Goal: Task Accomplishment & Management: Manage account settings

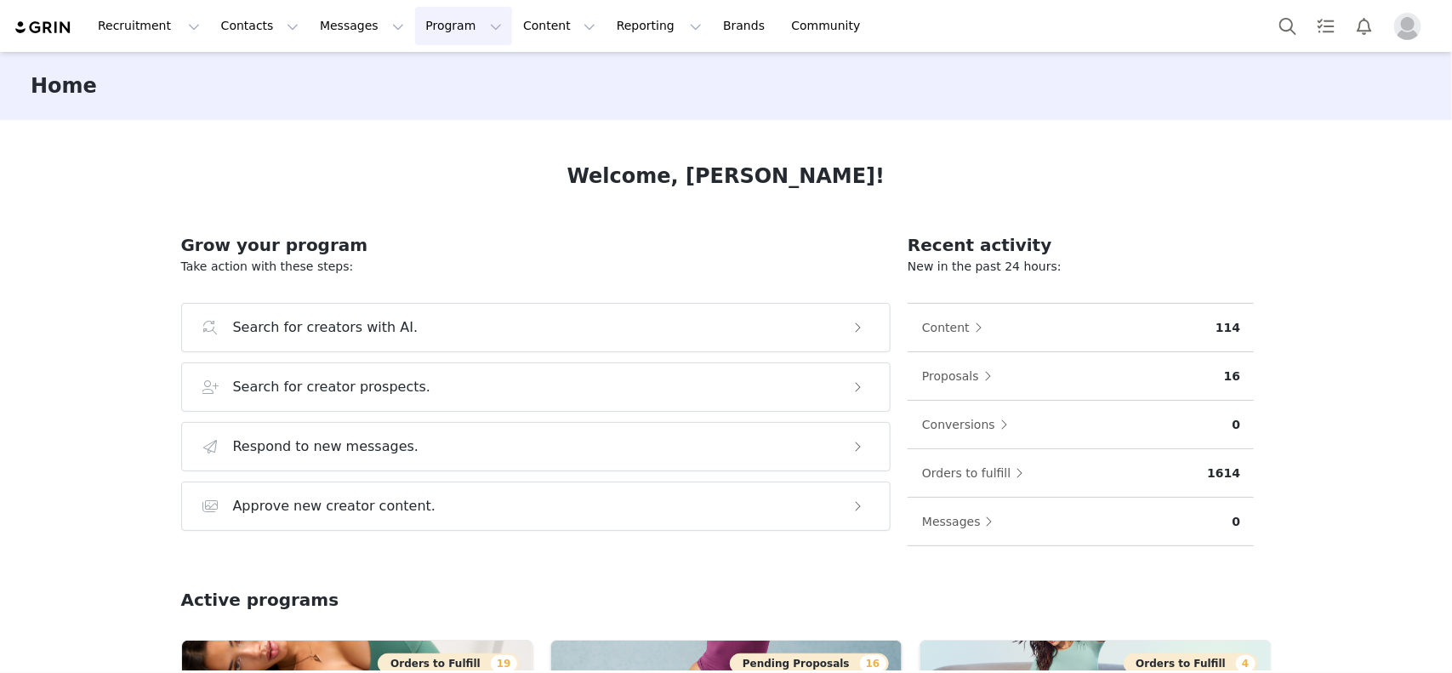
click at [415, 41] on button "Program Program" at bounding box center [463, 26] width 97 height 38
click at [436, 72] on p "Activations" at bounding box center [420, 75] width 65 height 18
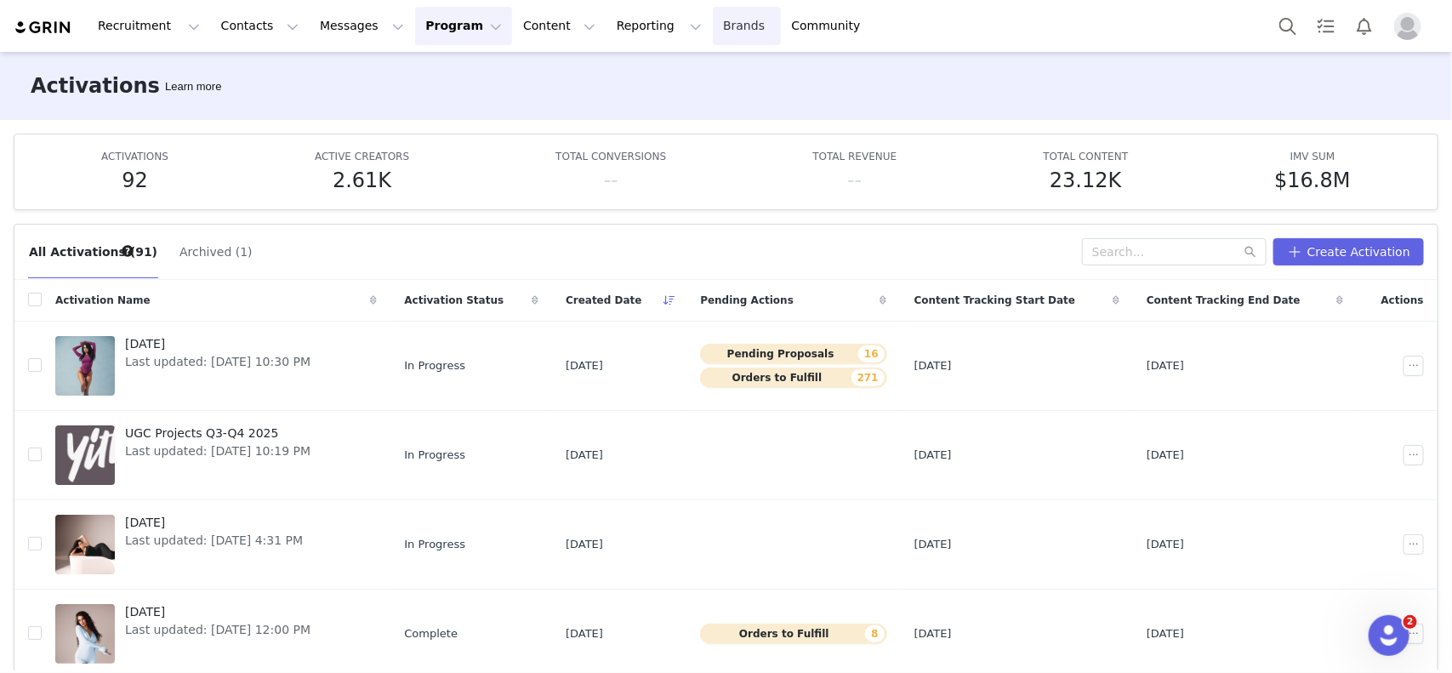
click at [713, 22] on link "Brands Brands" at bounding box center [746, 26] width 67 height 38
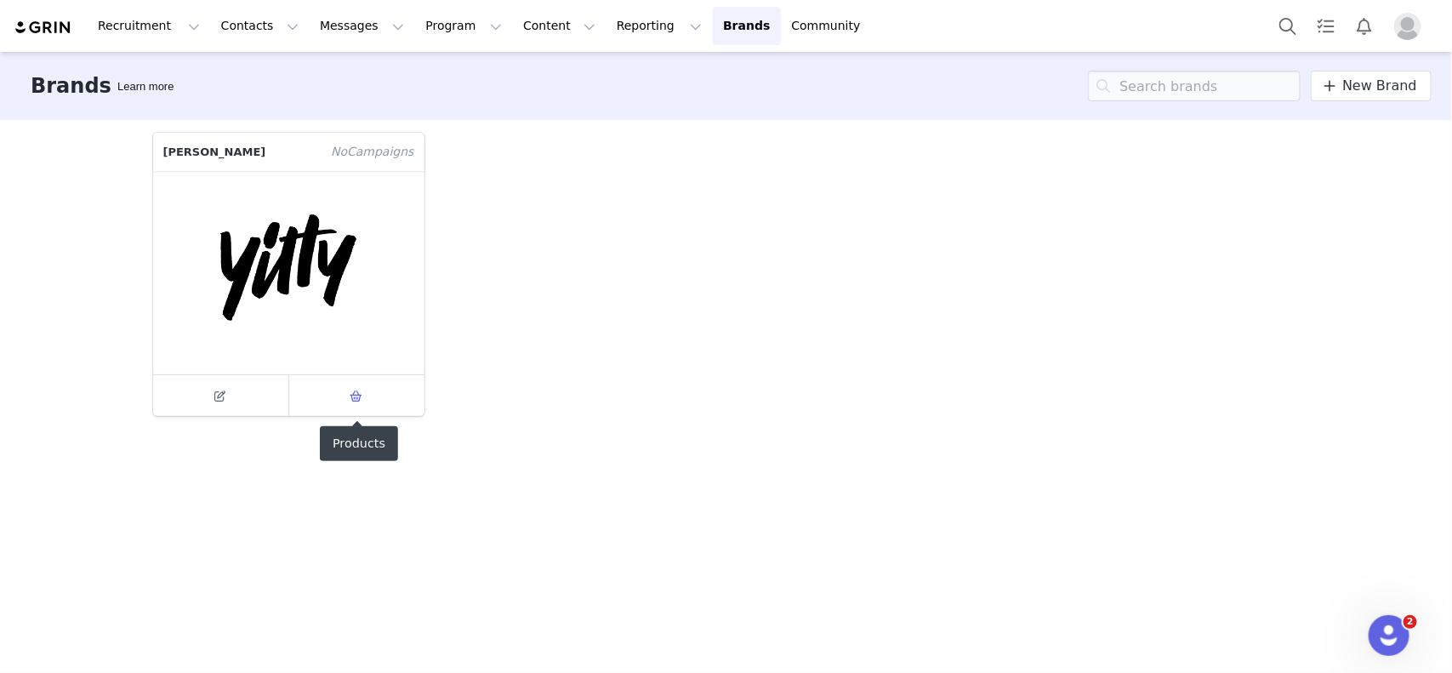
click at [334, 405] on link at bounding box center [356, 395] width 135 height 41
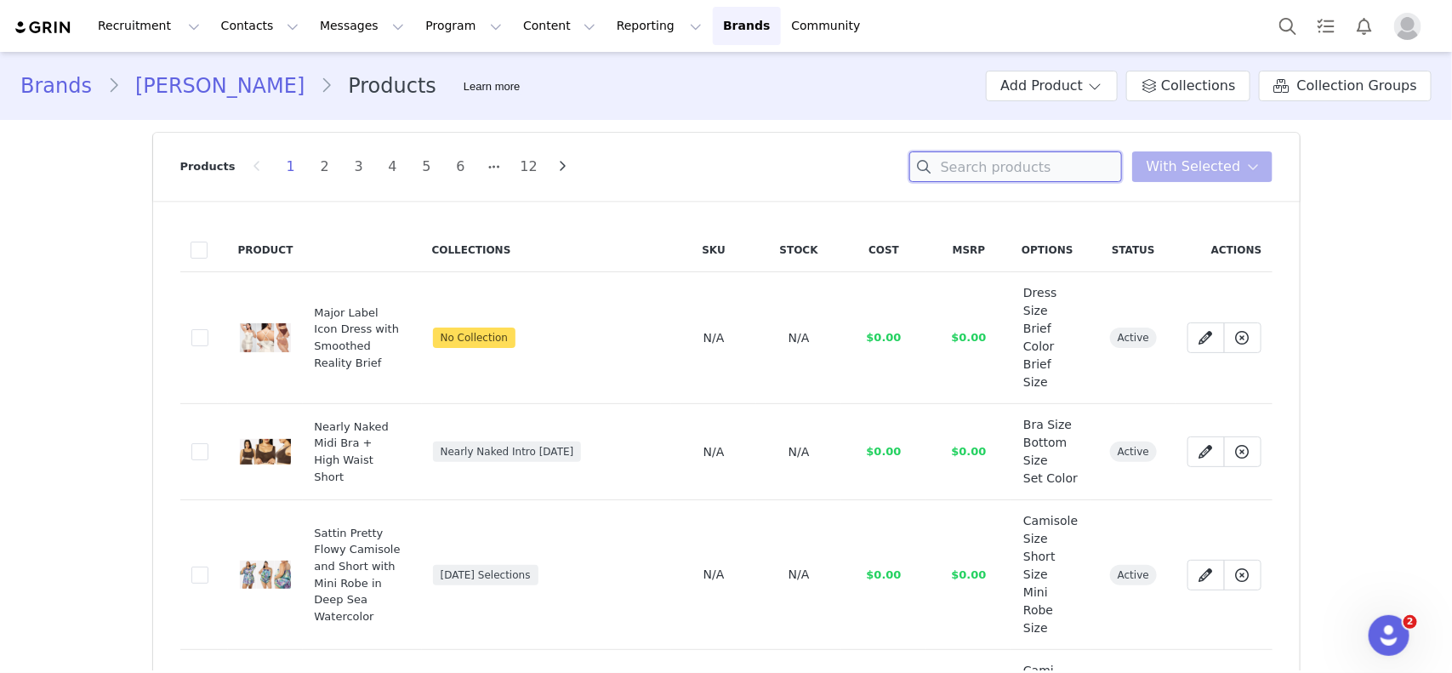
click at [1027, 160] on input at bounding box center [1015, 166] width 213 height 31
paste input "#7 OUTFIT (S"
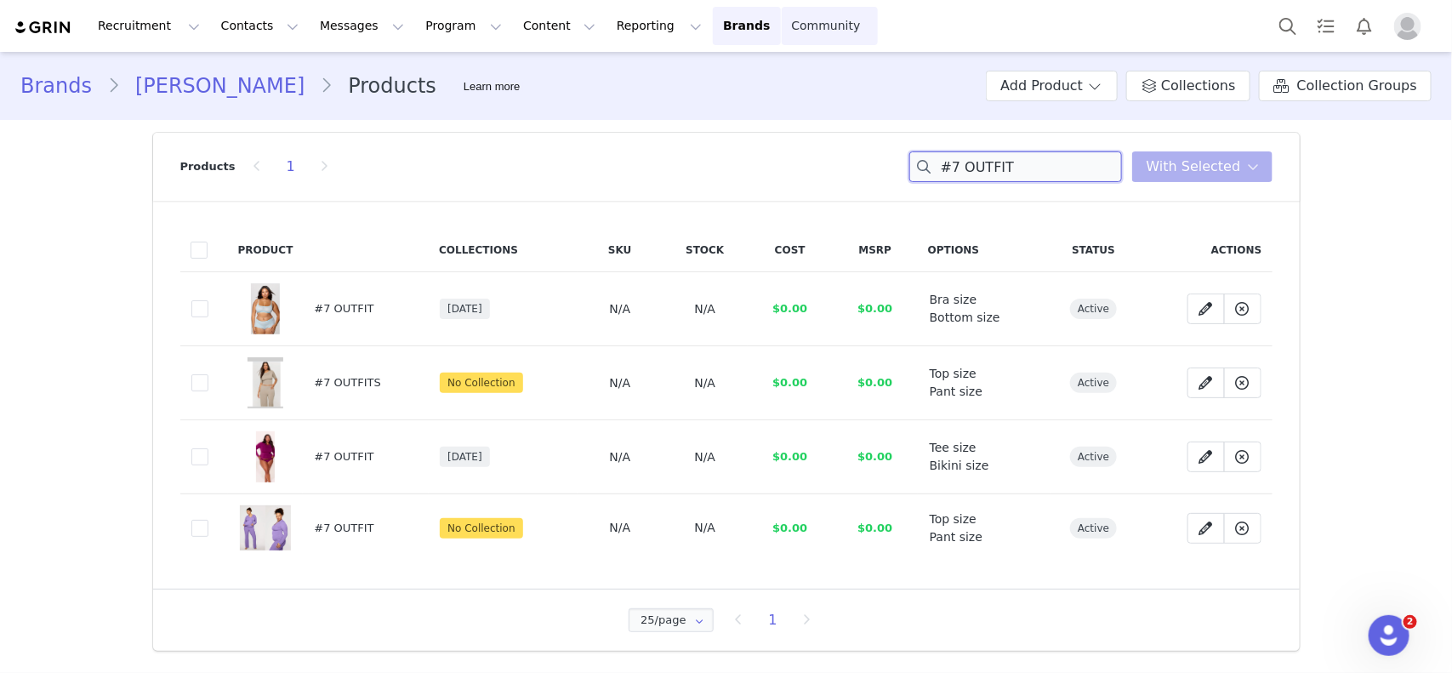
type input "#7 OUTFIT"
click at [1161, 460] on icon at bounding box center [1206, 457] width 14 height 14
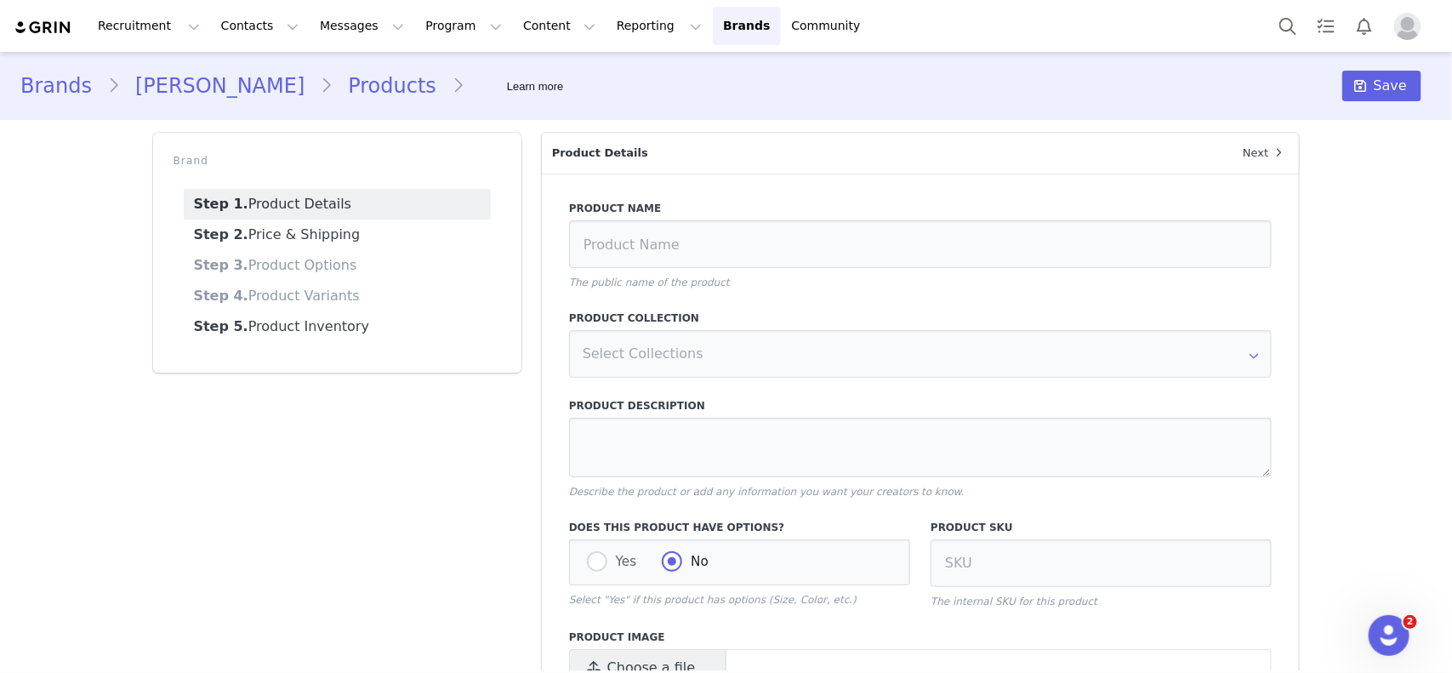
type input "#7 OUTFIT"
radio input "true"
radio input "false"
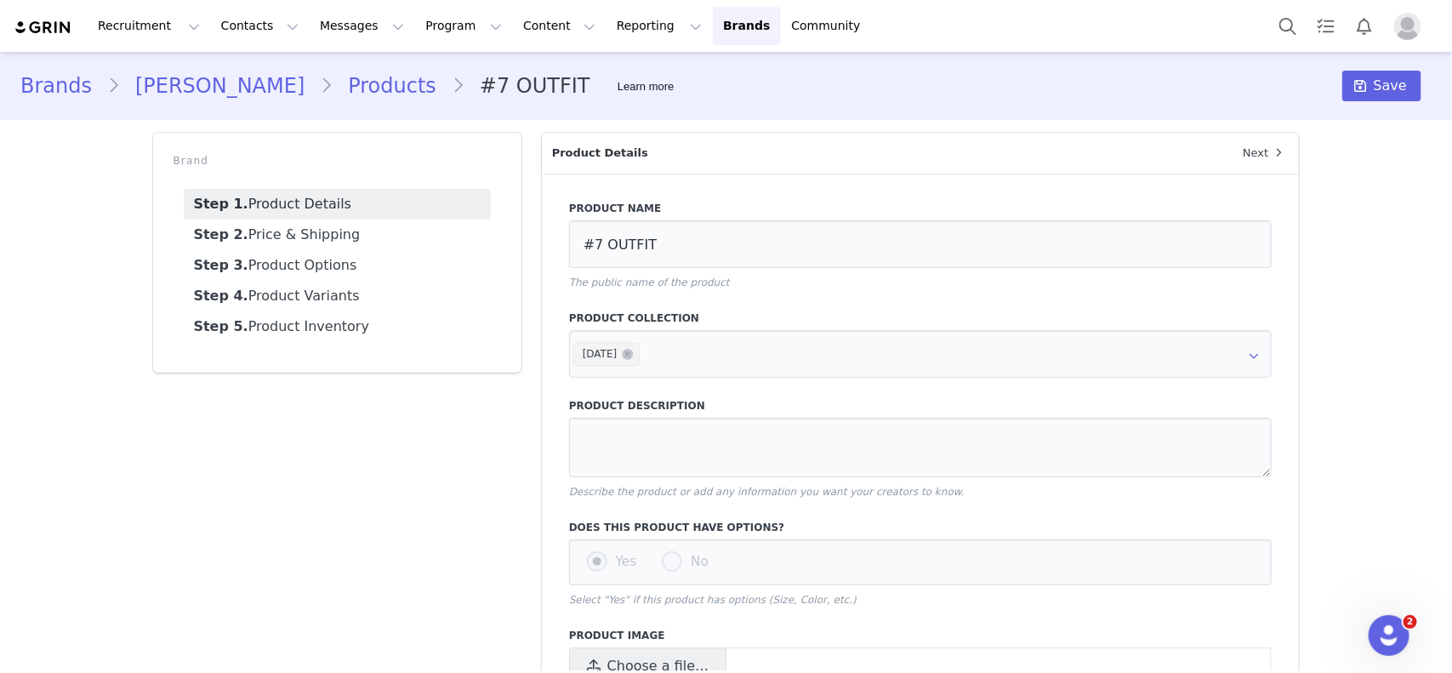
click at [323, 463] on div "Brand Step 1. Product Details Step 2. Price & Shipping Step 3. Product Options …" at bounding box center [337, 684] width 389 height 1124
click at [295, 264] on link "Step 3. Product Options" at bounding box center [337, 265] width 307 height 31
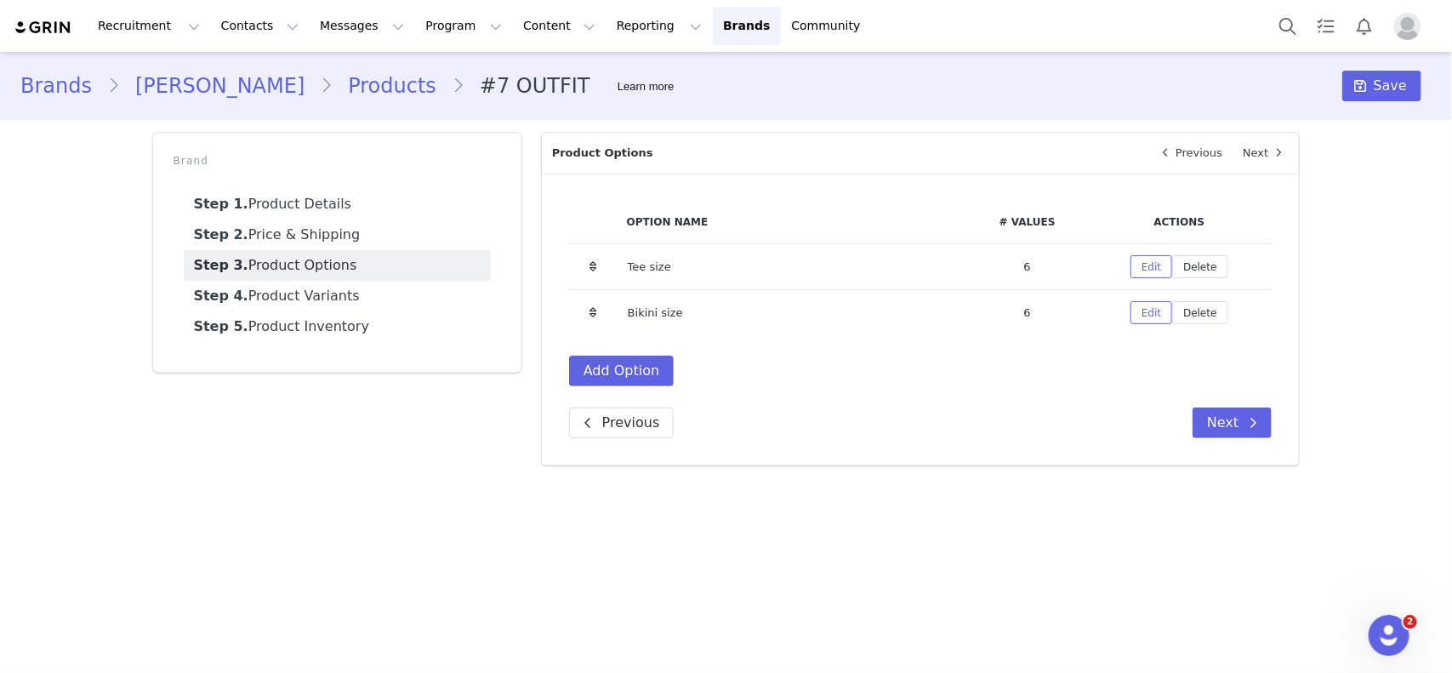
click at [1123, 269] on td "Edit Delete" at bounding box center [1178, 267] width 185 height 46
click at [1144, 262] on button "Edit" at bounding box center [1151, 266] width 42 height 23
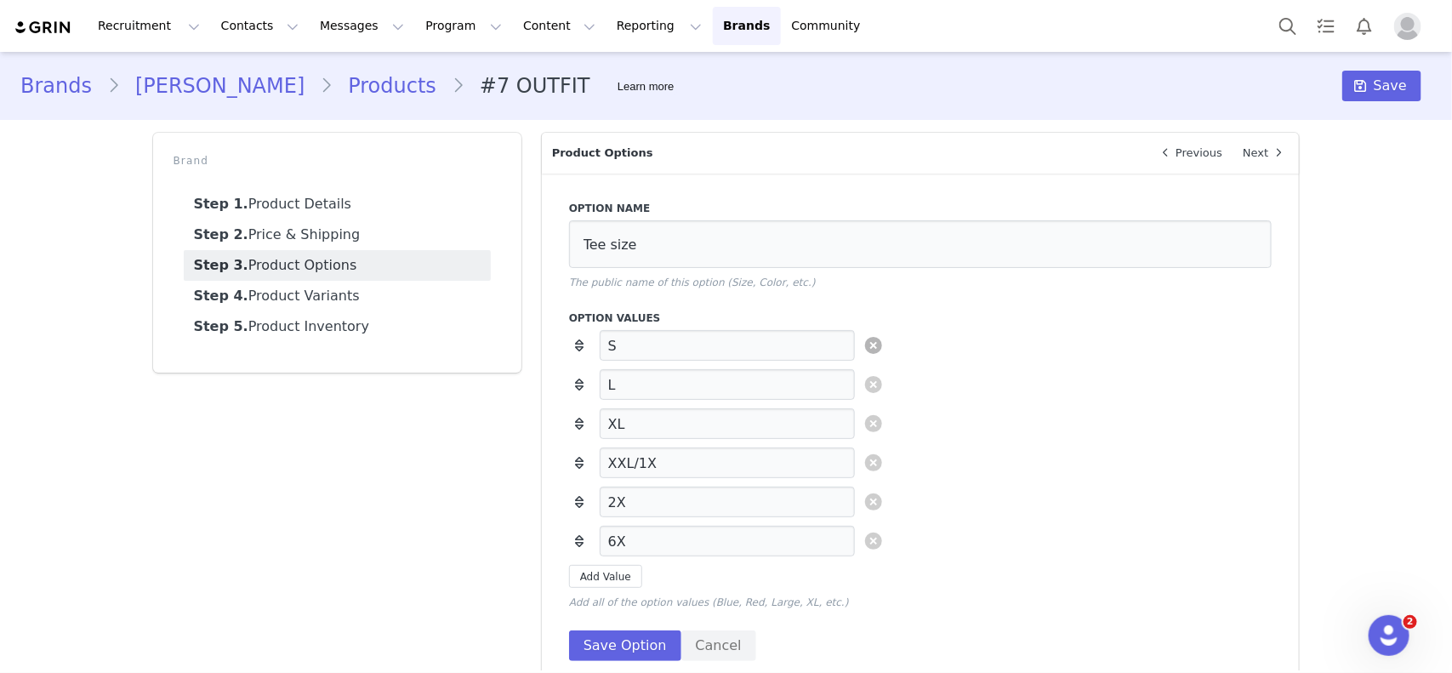
click at [867, 344] on link at bounding box center [873, 345] width 17 height 17
type input "L"
type input "XL"
type input "XXL/1X"
type input "2X"
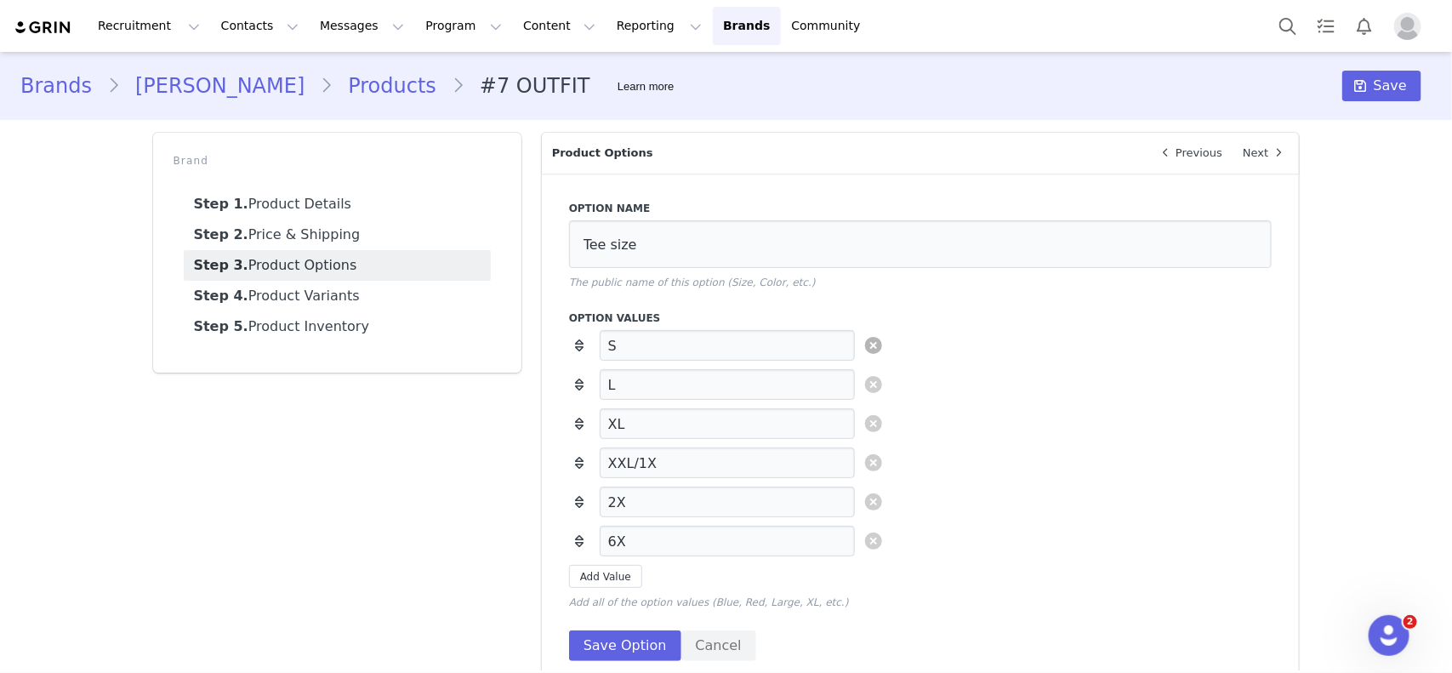
type input "6X"
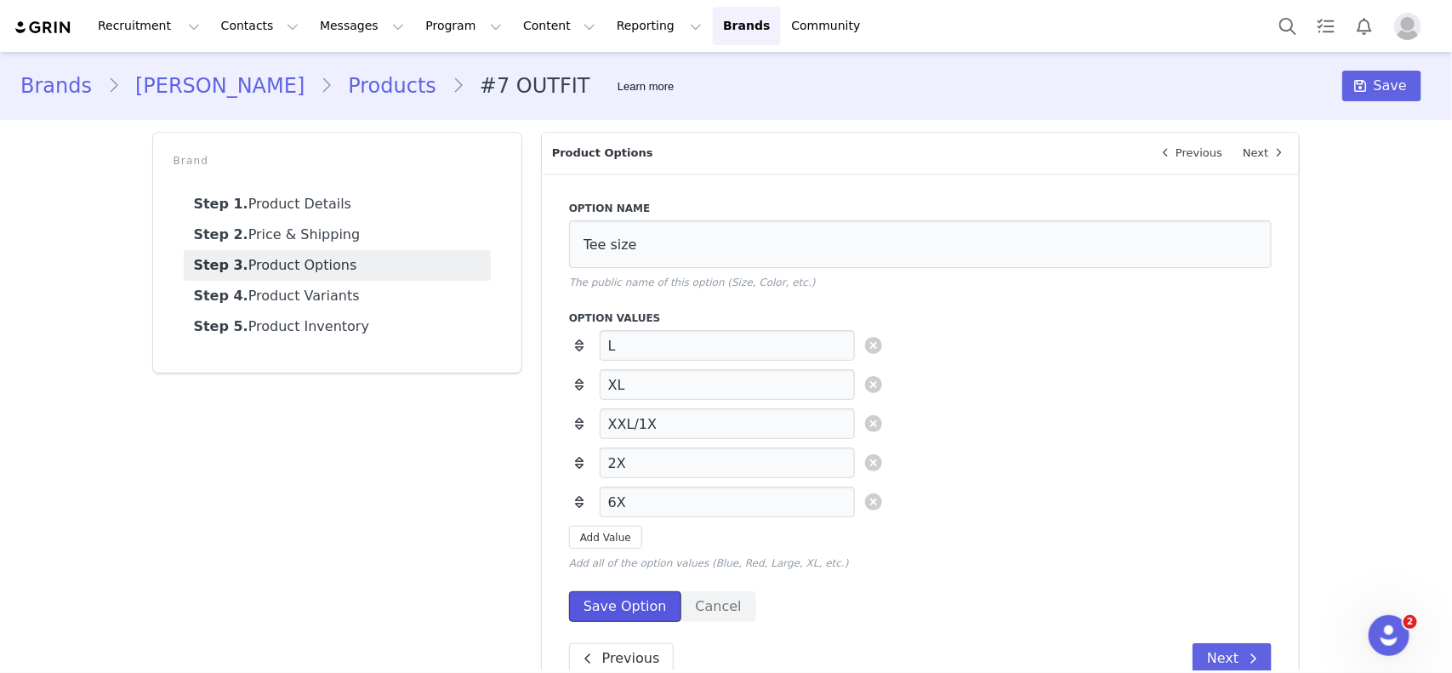
click at [639, 537] on button "Save Option" at bounding box center [625, 606] width 112 height 31
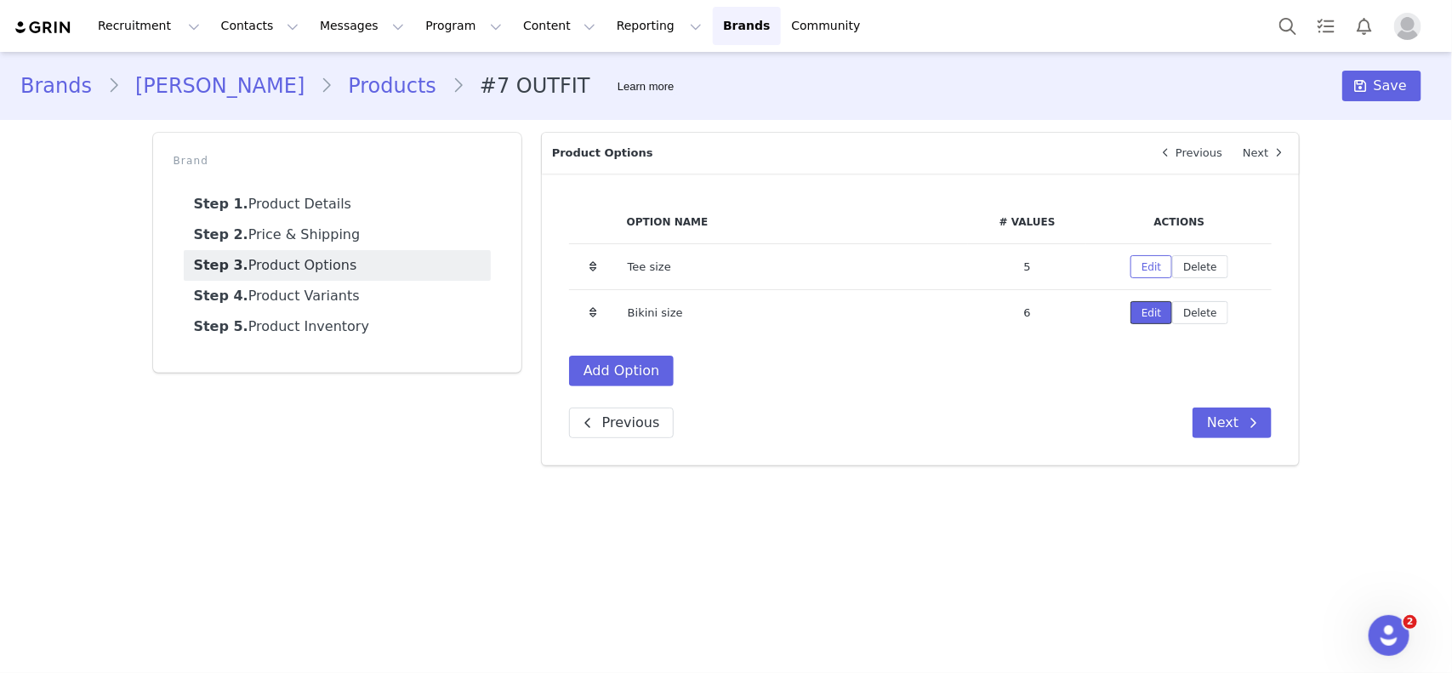
click at [1145, 310] on button "Edit" at bounding box center [1151, 312] width 42 height 23
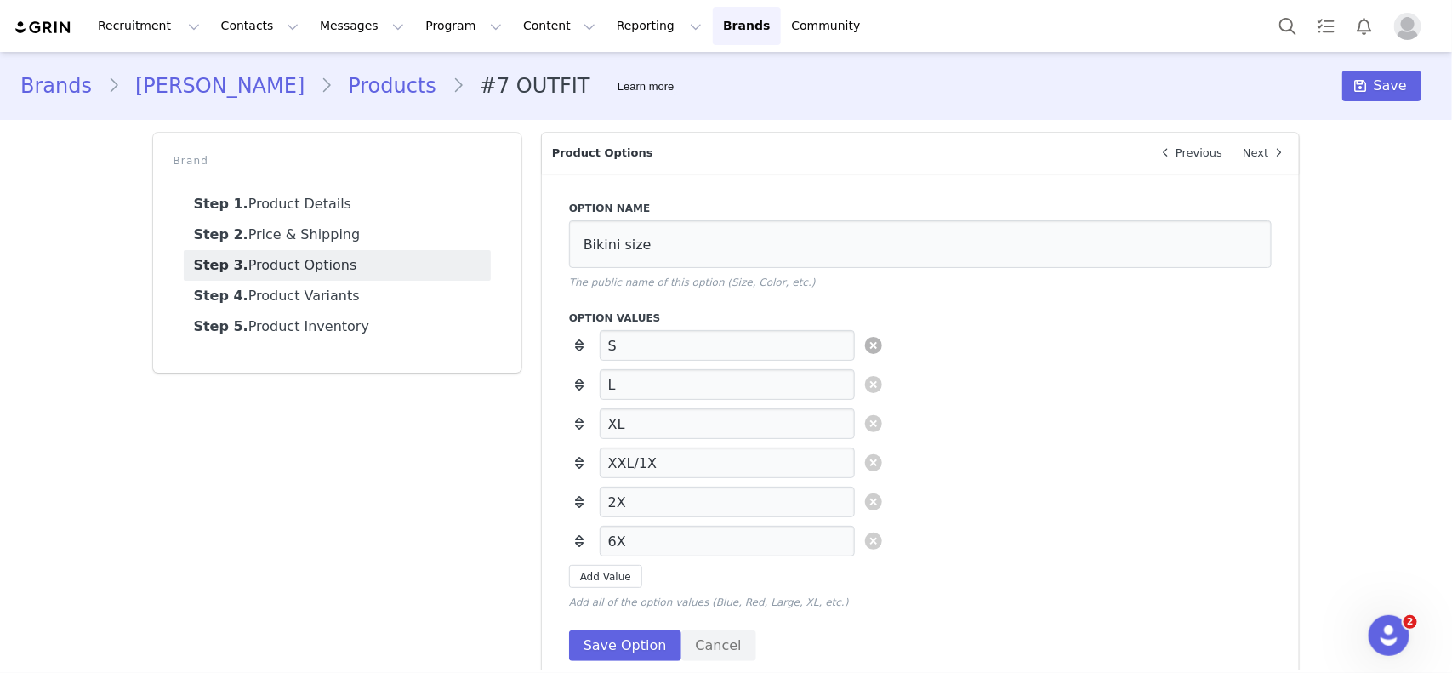
click at [865, 345] on link at bounding box center [873, 345] width 17 height 17
type input "L"
type input "XL"
type input "XXL/1X"
type input "2X"
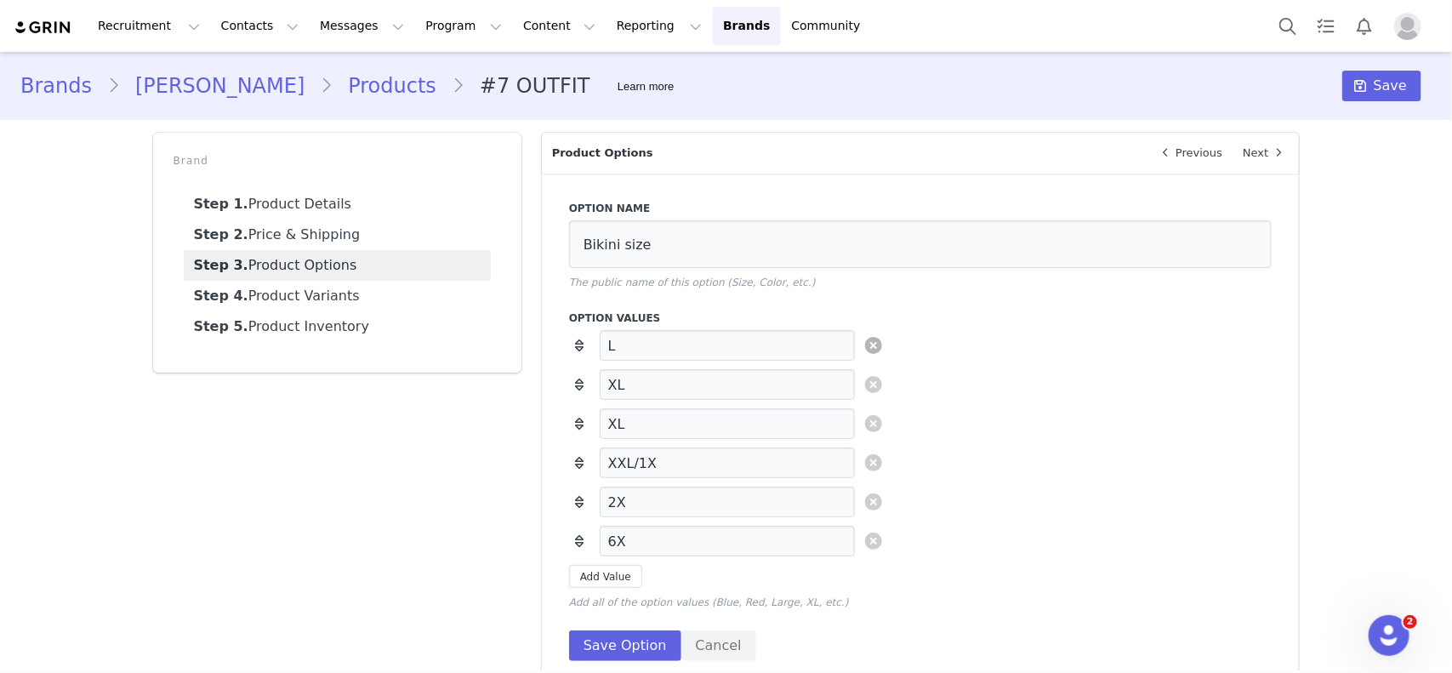
type input "6X"
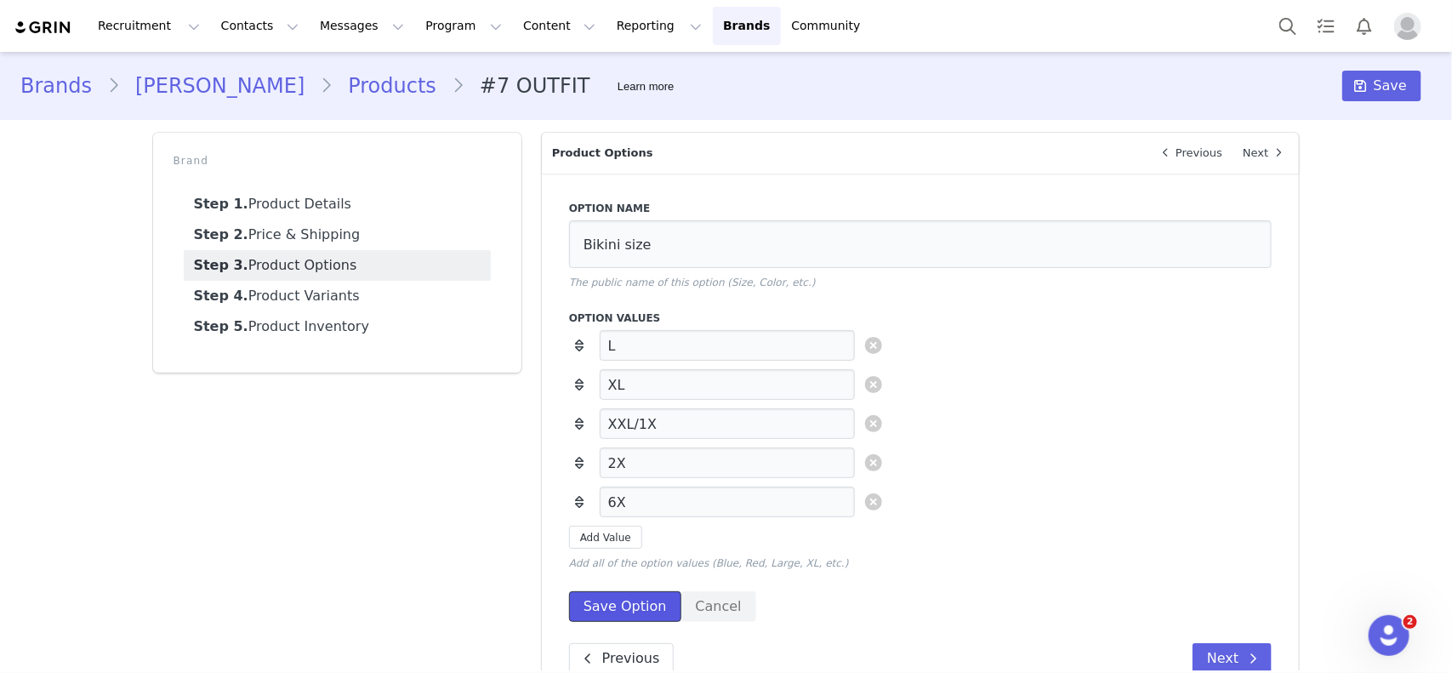
click at [629, 537] on button "Save Option" at bounding box center [625, 606] width 112 height 31
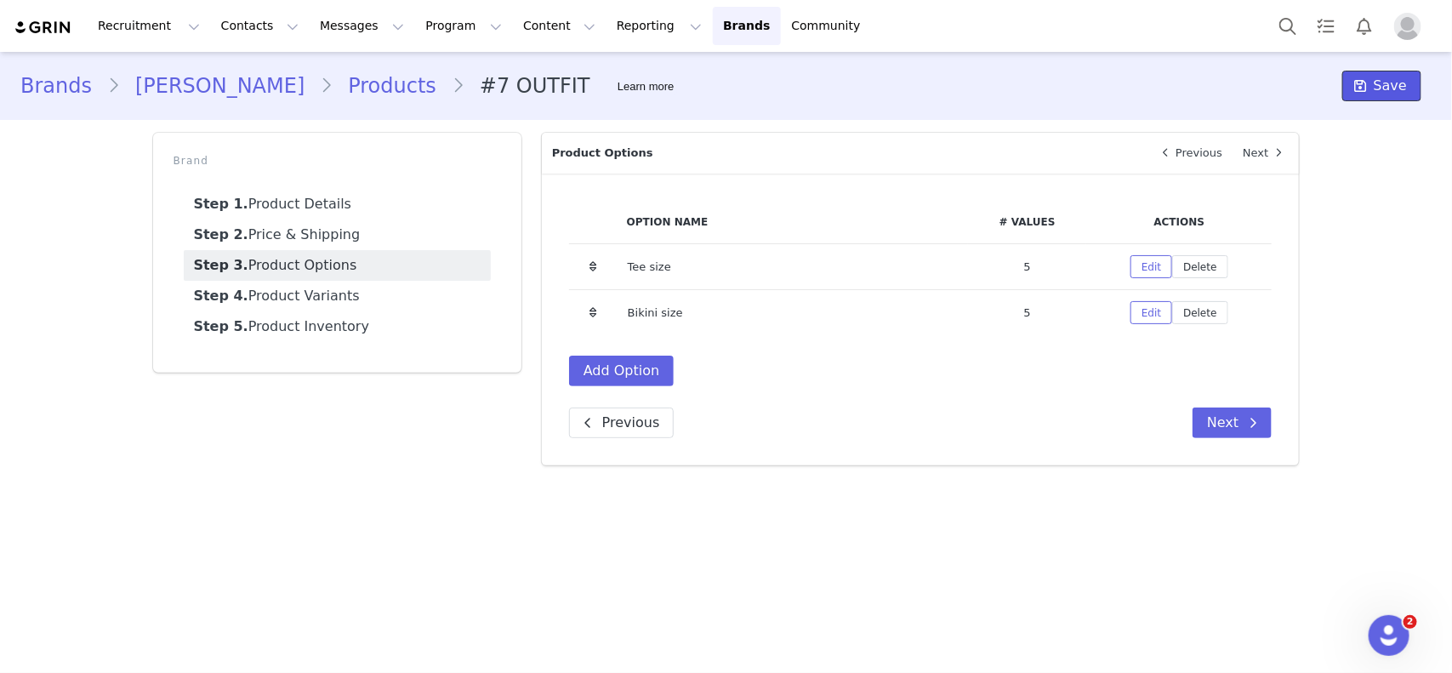
click at [1161, 86] on span "Save" at bounding box center [1389, 86] width 33 height 20
click at [332, 92] on link "Products" at bounding box center [391, 86] width 119 height 31
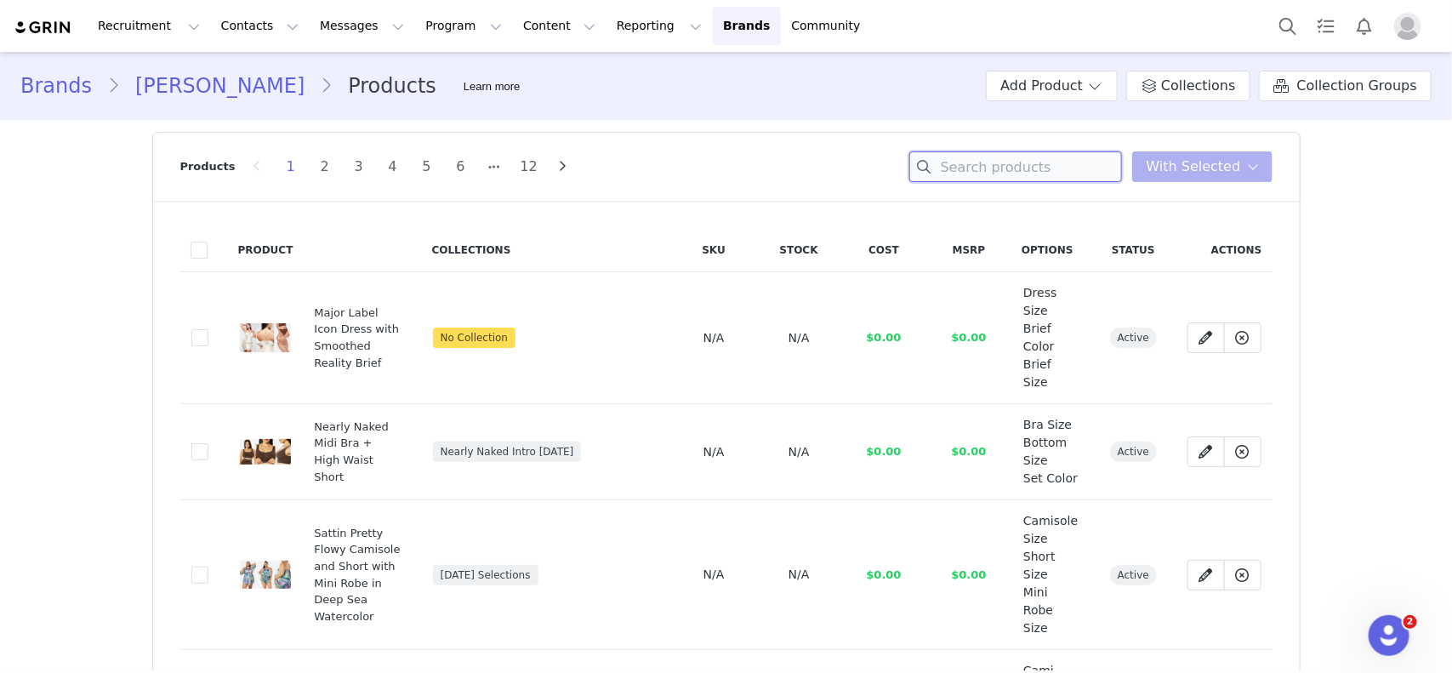
click at [1061, 160] on input at bounding box center [1015, 166] width 213 height 31
paste input "#13 OUTFIT (XS"
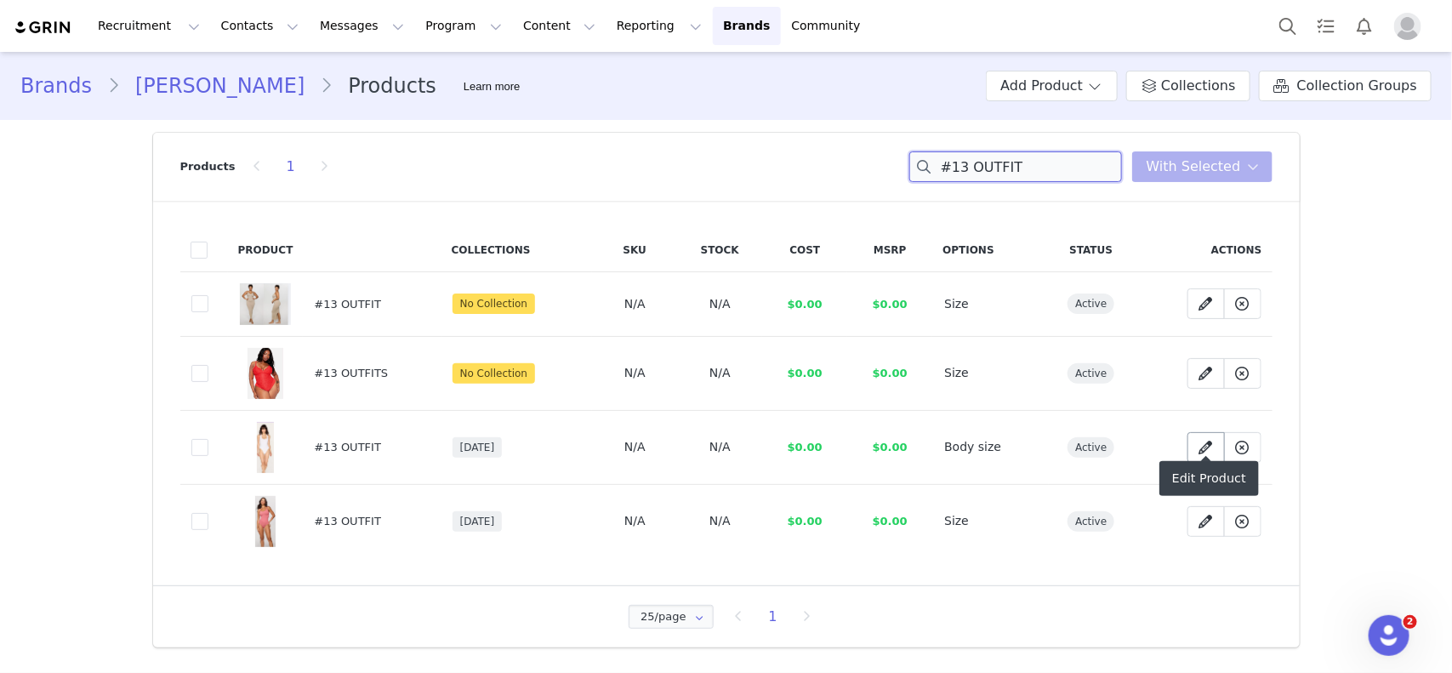
type input "#13 OUTFIT"
click at [1161, 440] on icon at bounding box center [1206, 447] width 14 height 14
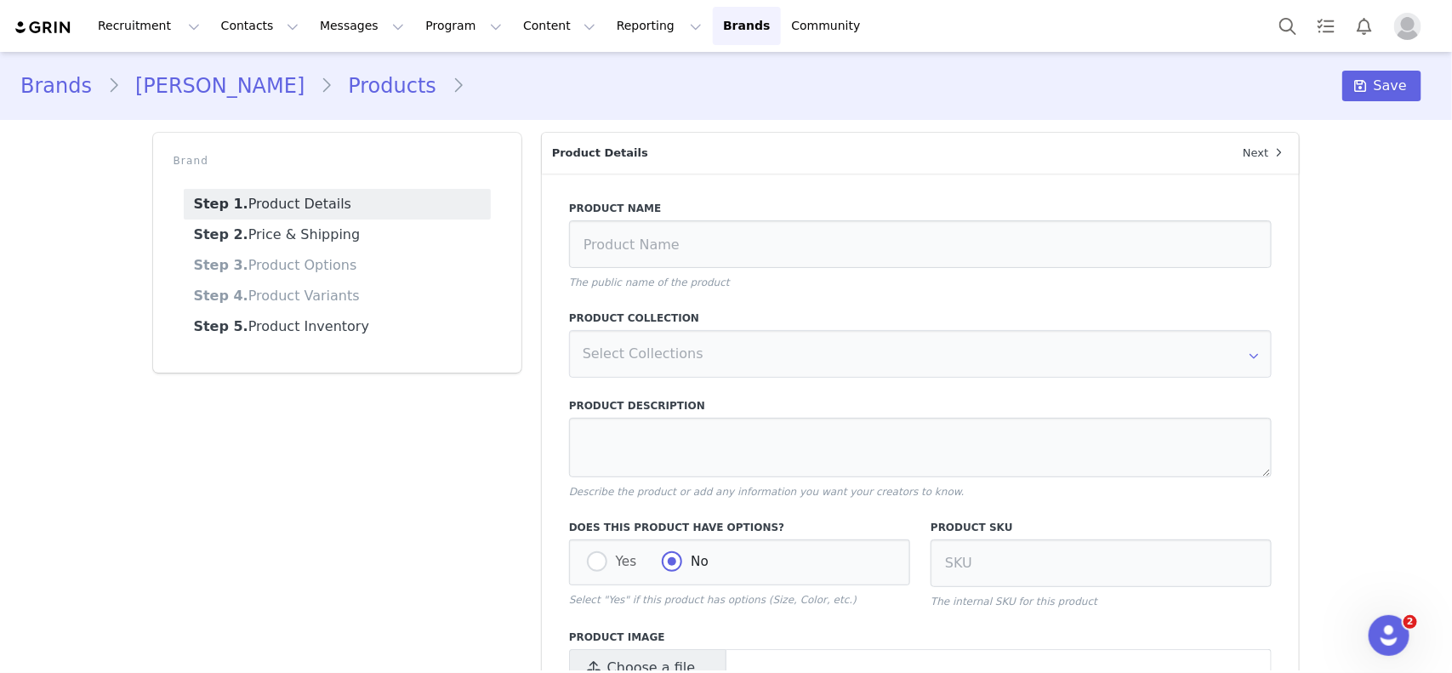
type input "#13 OUTFIT"
radio input "true"
radio input "false"
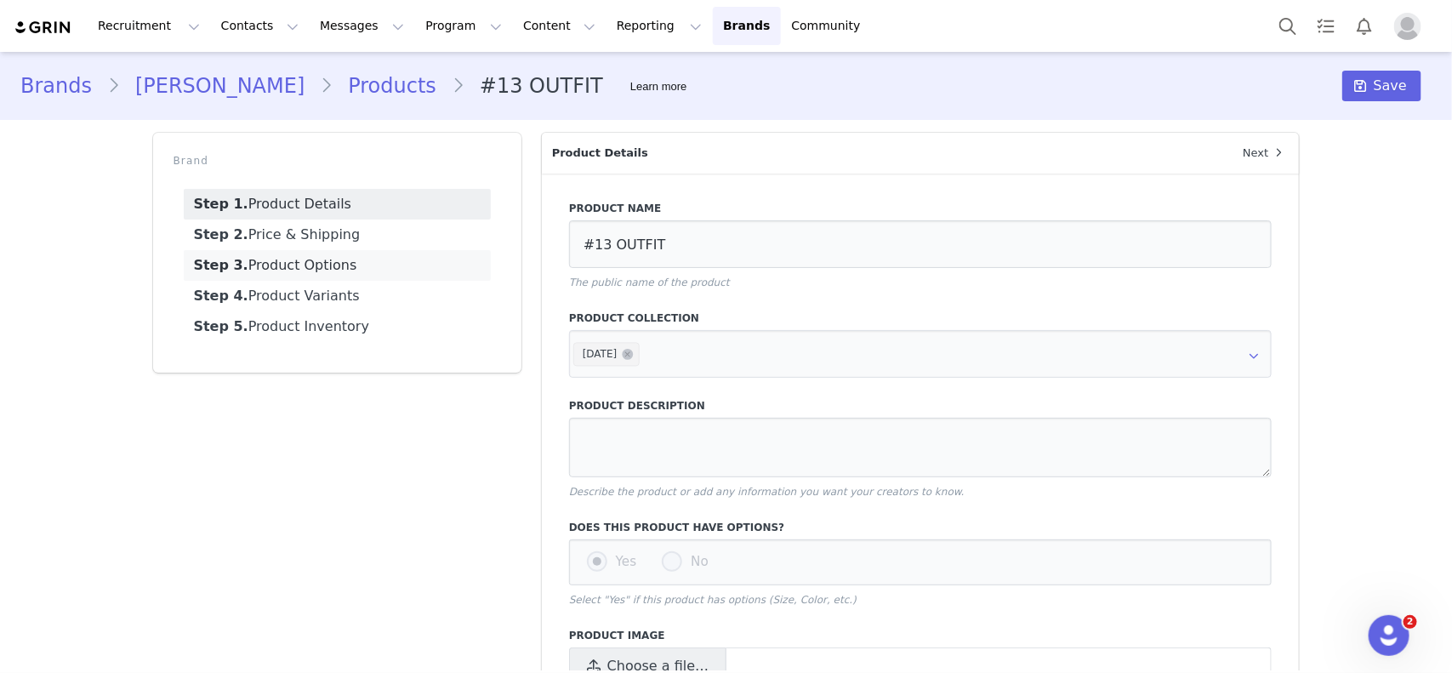
click at [336, 262] on link "Step 3. Product Options" at bounding box center [337, 265] width 307 height 31
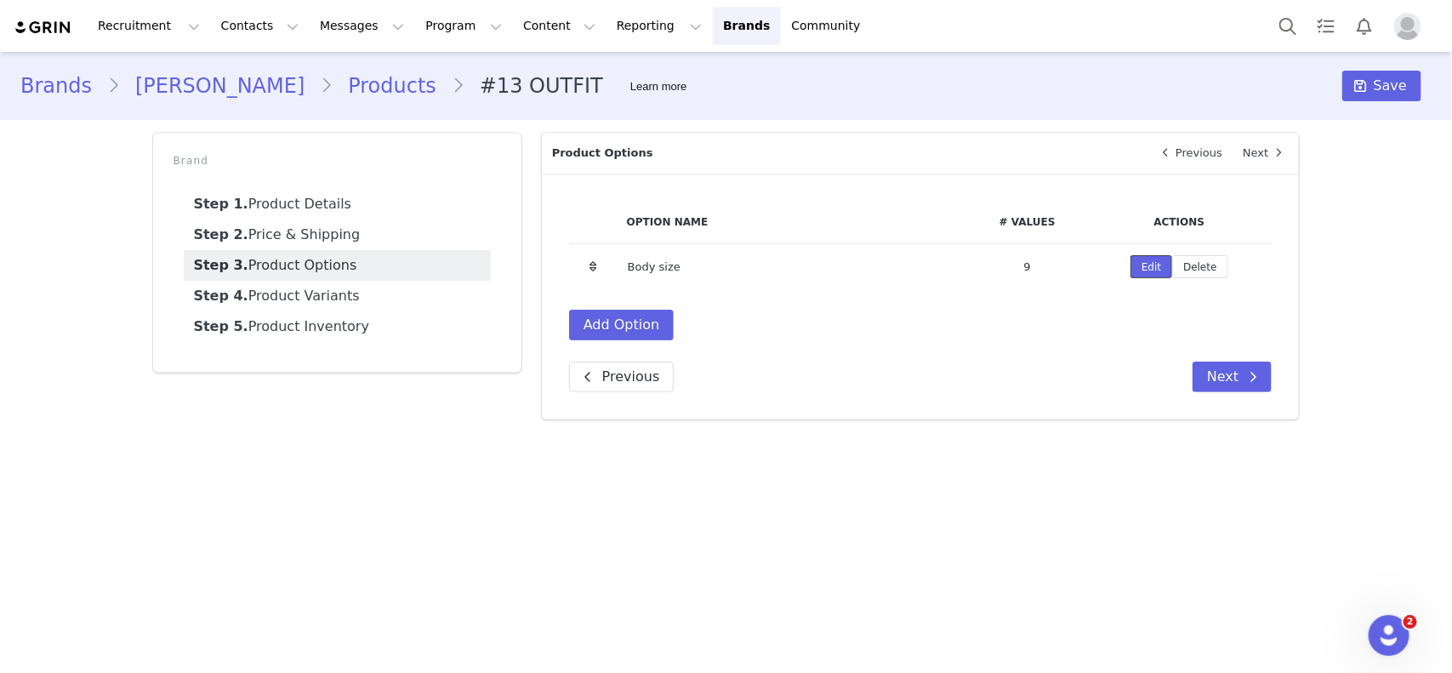
click at [1155, 264] on button "Edit" at bounding box center [1151, 266] width 42 height 23
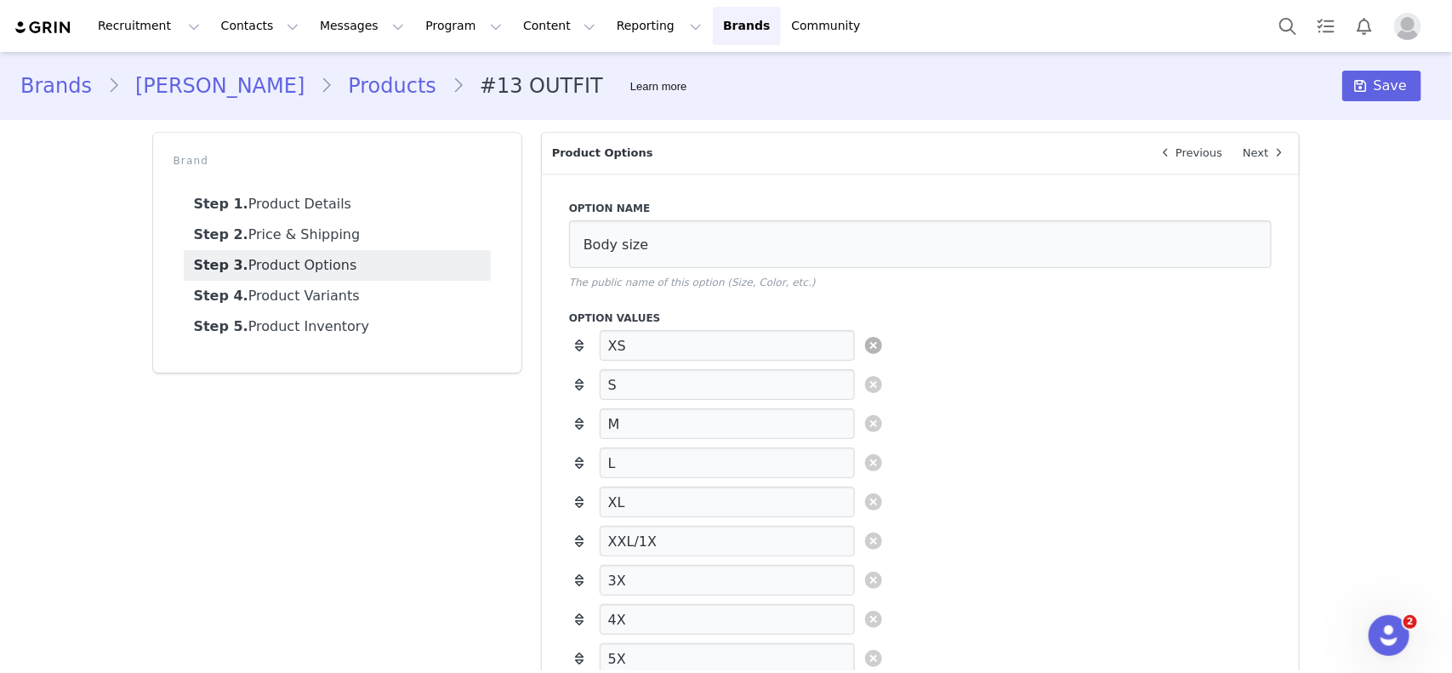
click at [865, 351] on link at bounding box center [873, 345] width 17 height 17
type input "S"
type input "M"
type input "L"
type input "XL"
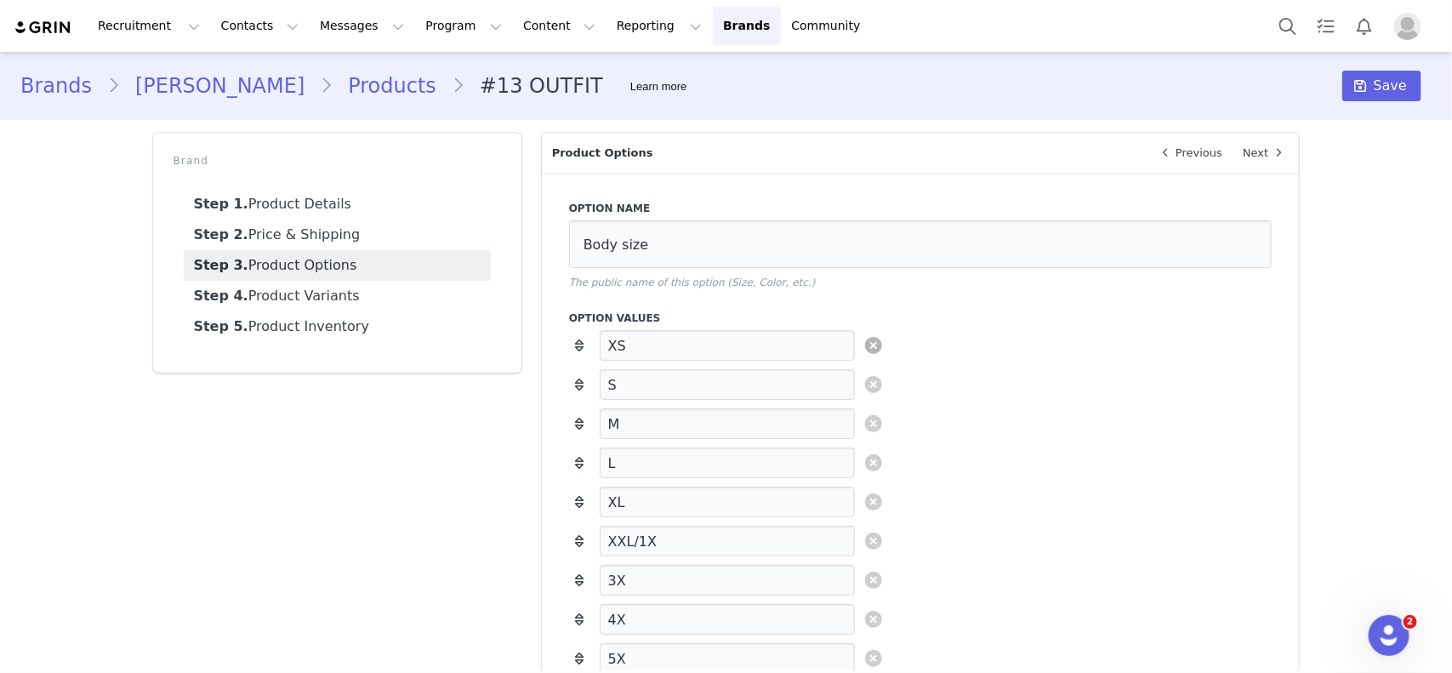
type input "XXL/1X"
type input "3X"
type input "4X"
type input "5X"
click at [865, 351] on link at bounding box center [873, 345] width 17 height 17
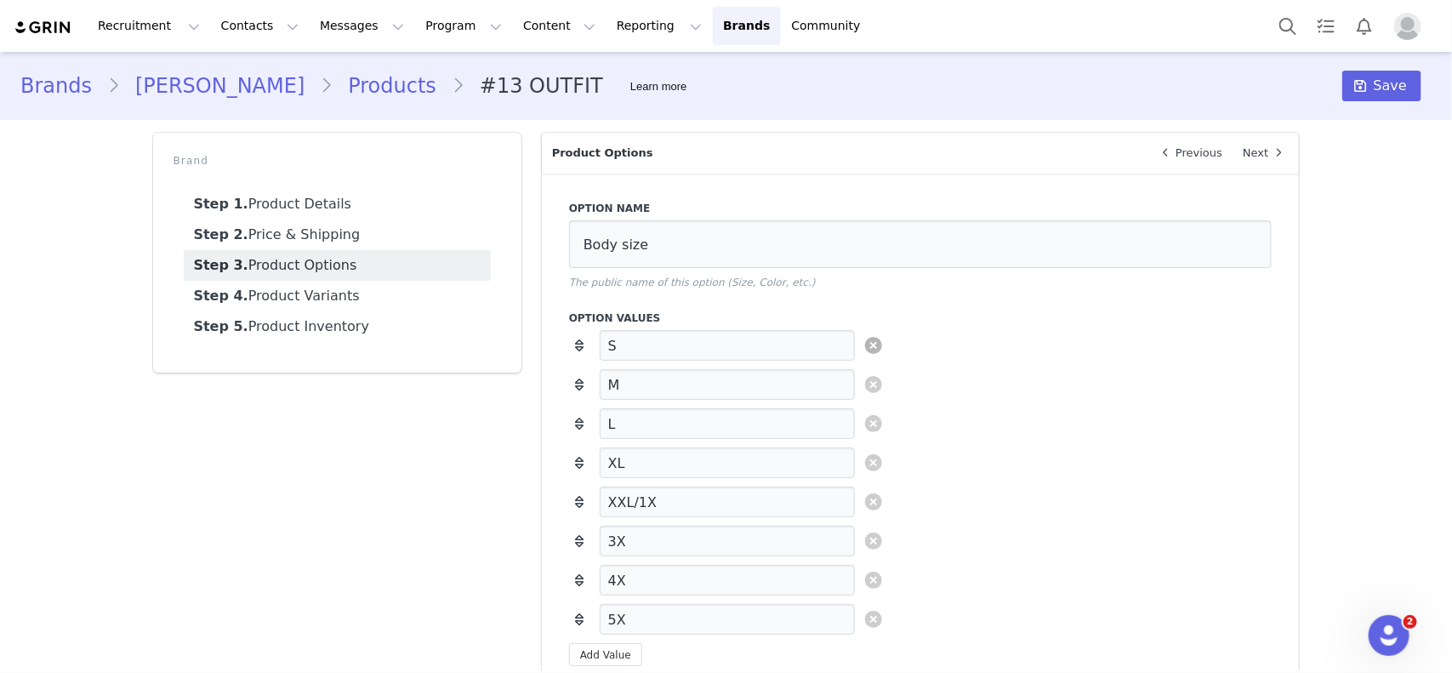
type input "M"
type input "L"
type input "XL"
type input "XXL/1X"
type input "3X"
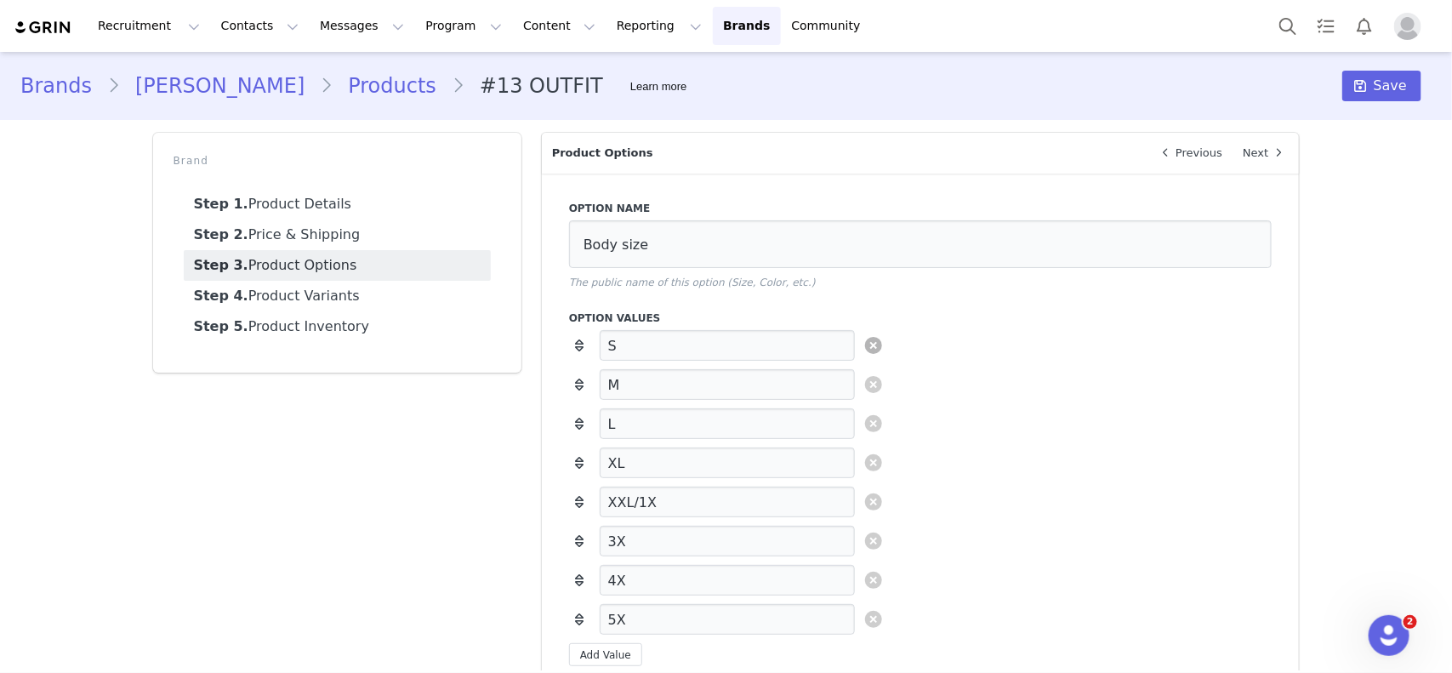
type input "4X"
type input "5X"
click at [865, 351] on link at bounding box center [873, 345] width 17 height 17
type input "L"
type input "XL"
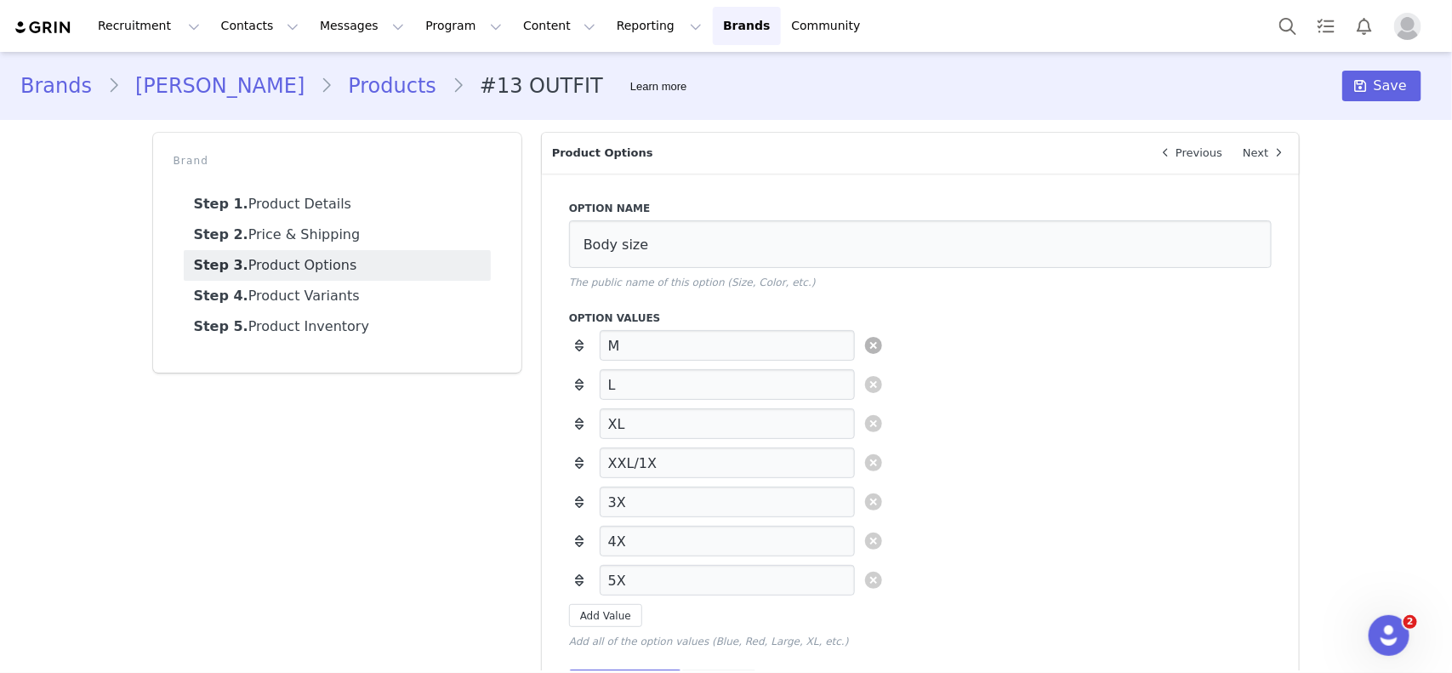
type input "XXL/1X"
type input "3X"
type input "4X"
type input "5X"
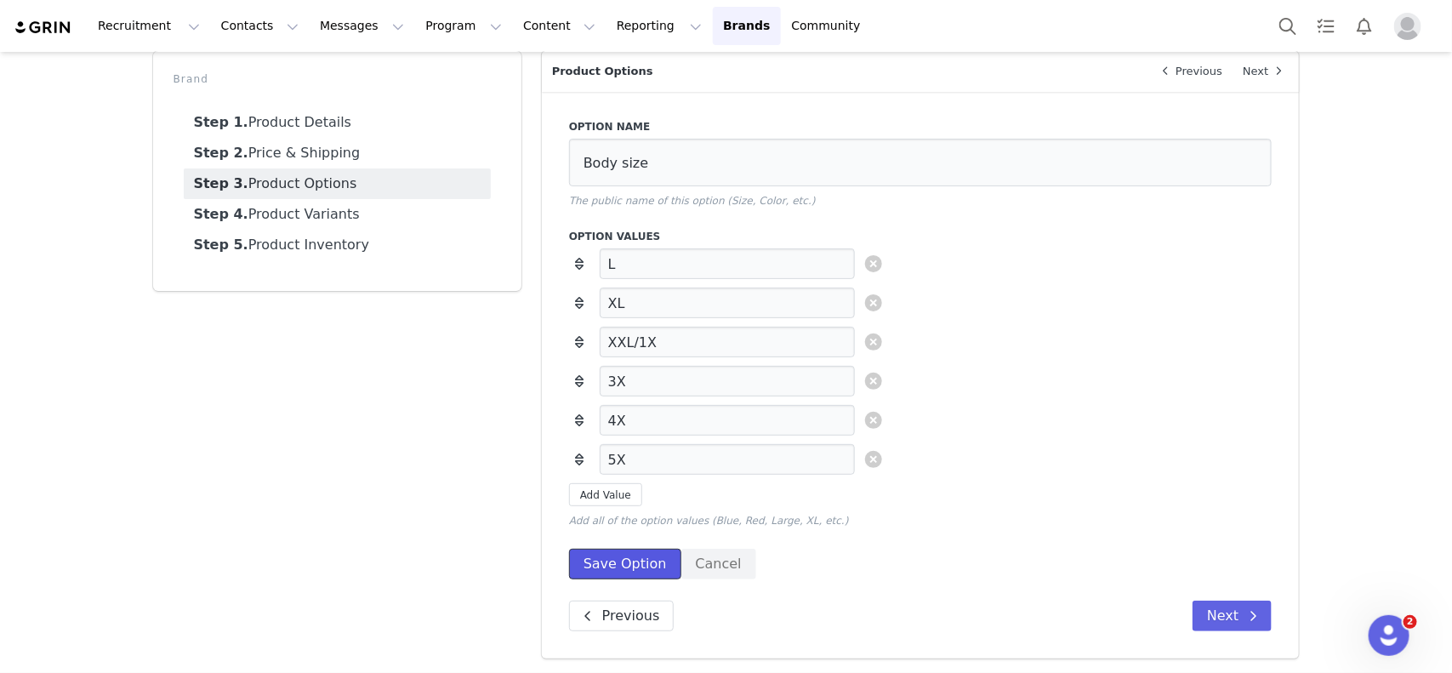
click at [612, 537] on button "Save Option" at bounding box center [625, 563] width 112 height 31
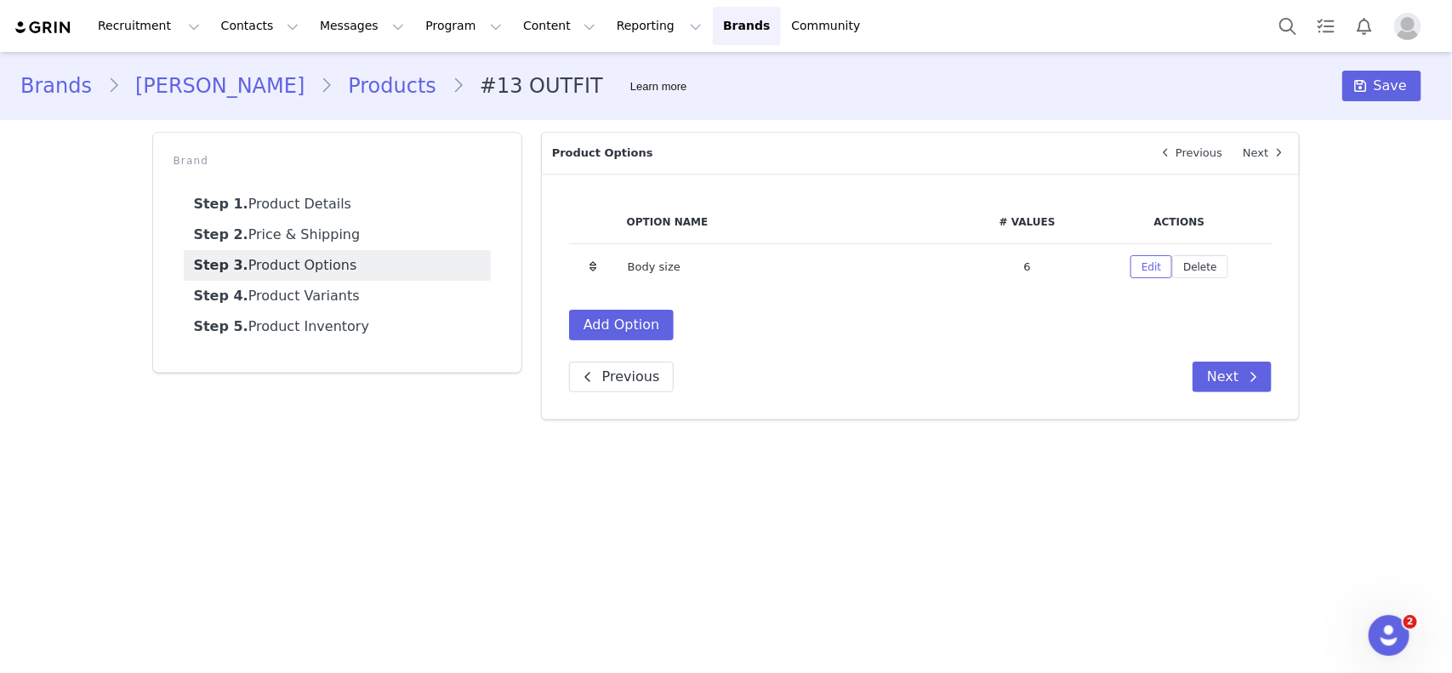
click at [332, 74] on link "Products" at bounding box center [391, 86] width 119 height 31
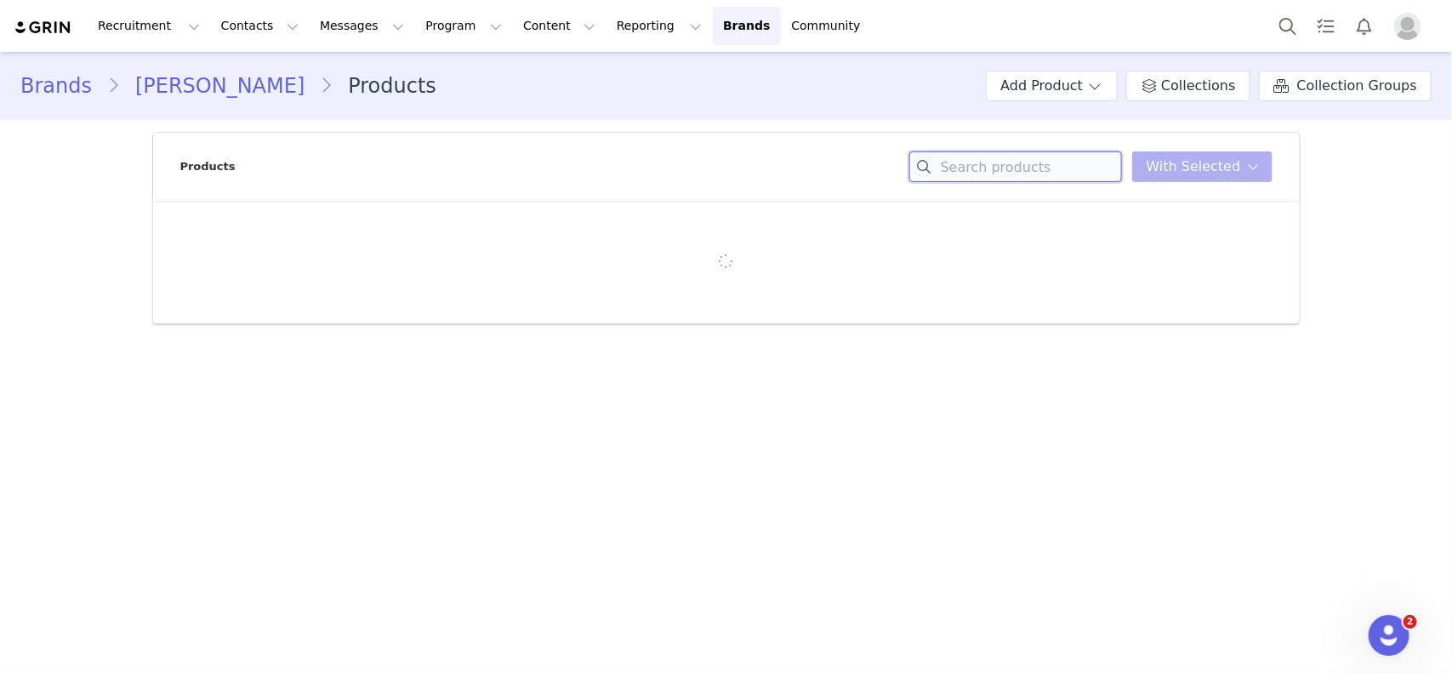
click at [1048, 170] on input at bounding box center [1015, 166] width 213 height 31
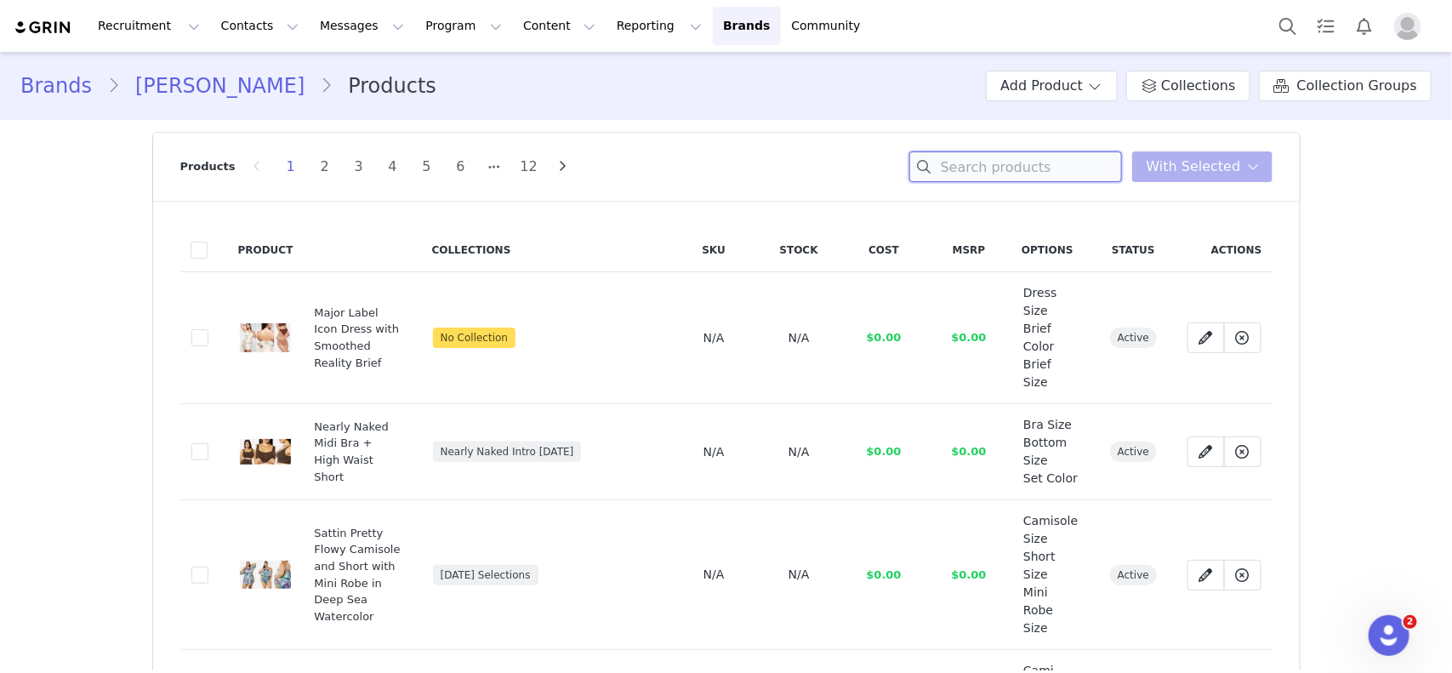
paste input "#27 OUTFIT (L"
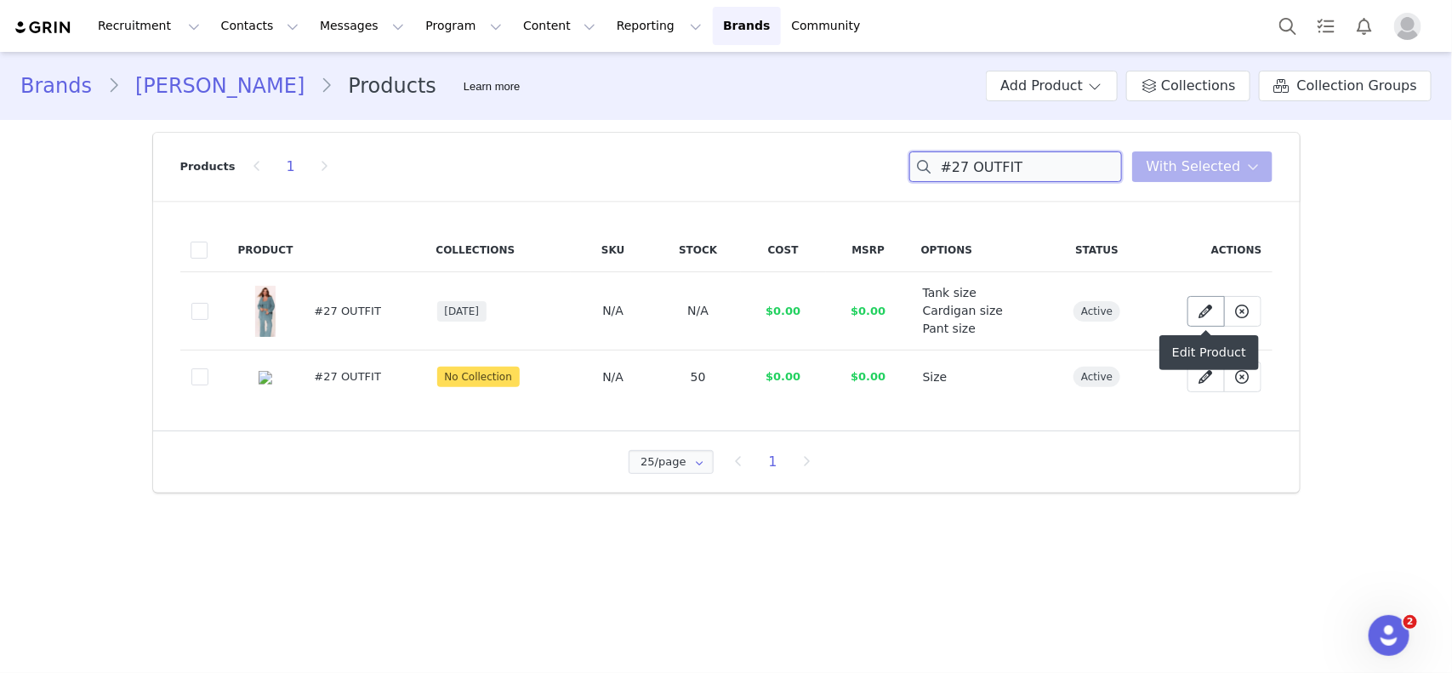
type input "#27 OUTFIT"
click at [1161, 311] on link at bounding box center [1205, 311] width 37 height 31
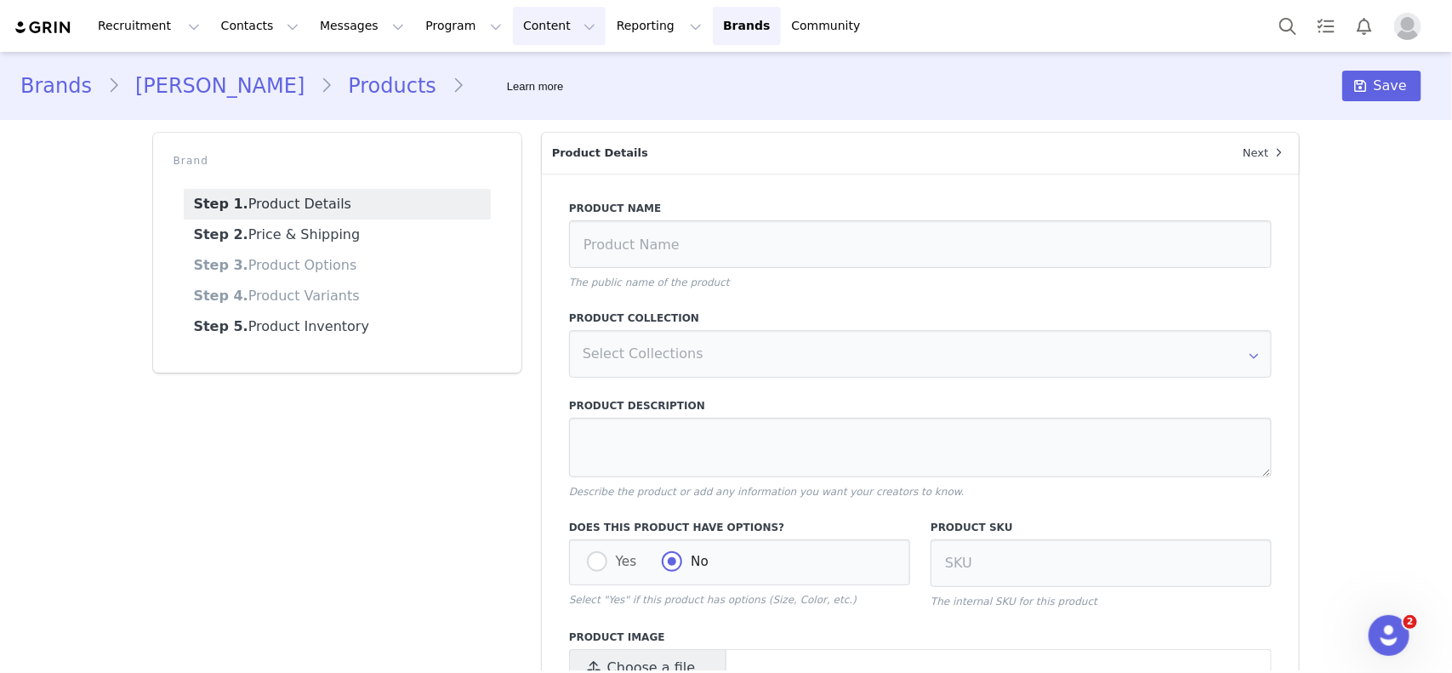
click at [290, 503] on div "Brand Step 1. Product Details Step 2. Price & Shipping Step 3. Product Options …" at bounding box center [337, 460] width 389 height 676
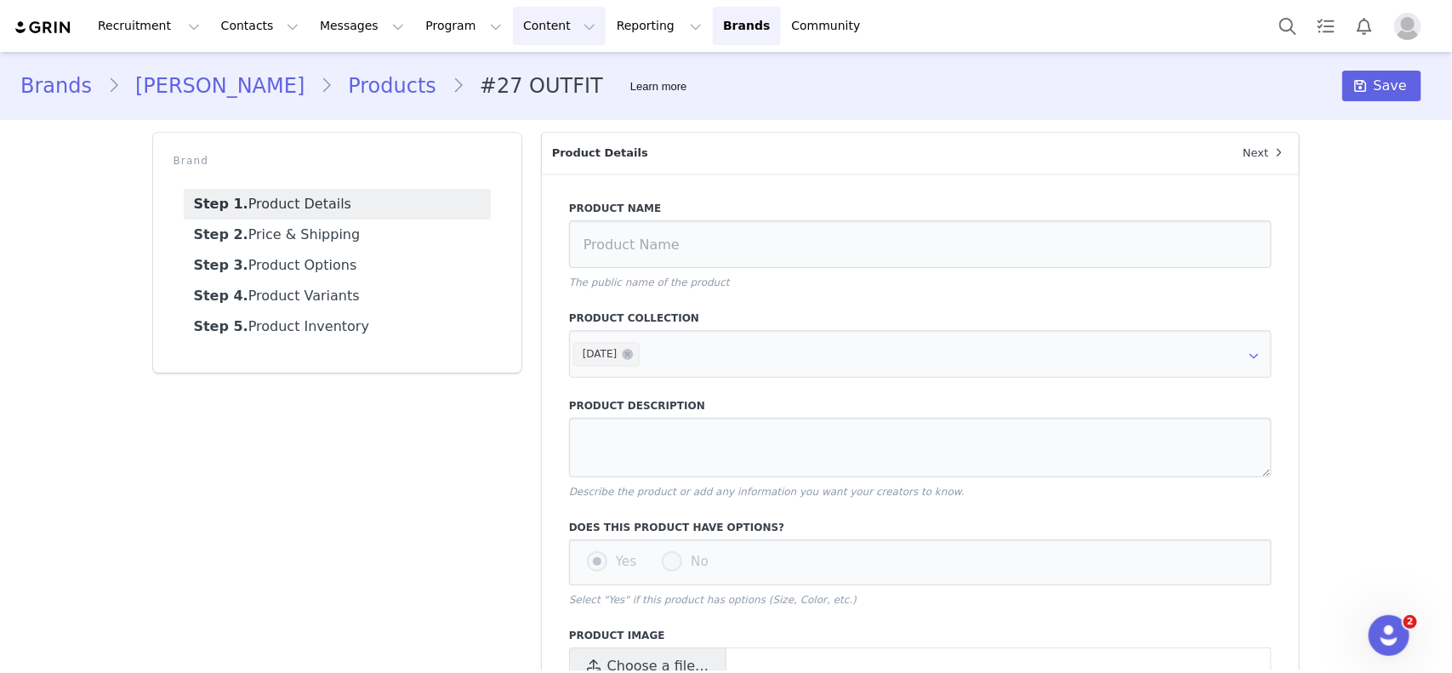
type input "#27 OUTFIT"
radio input "true"
radio input "false"
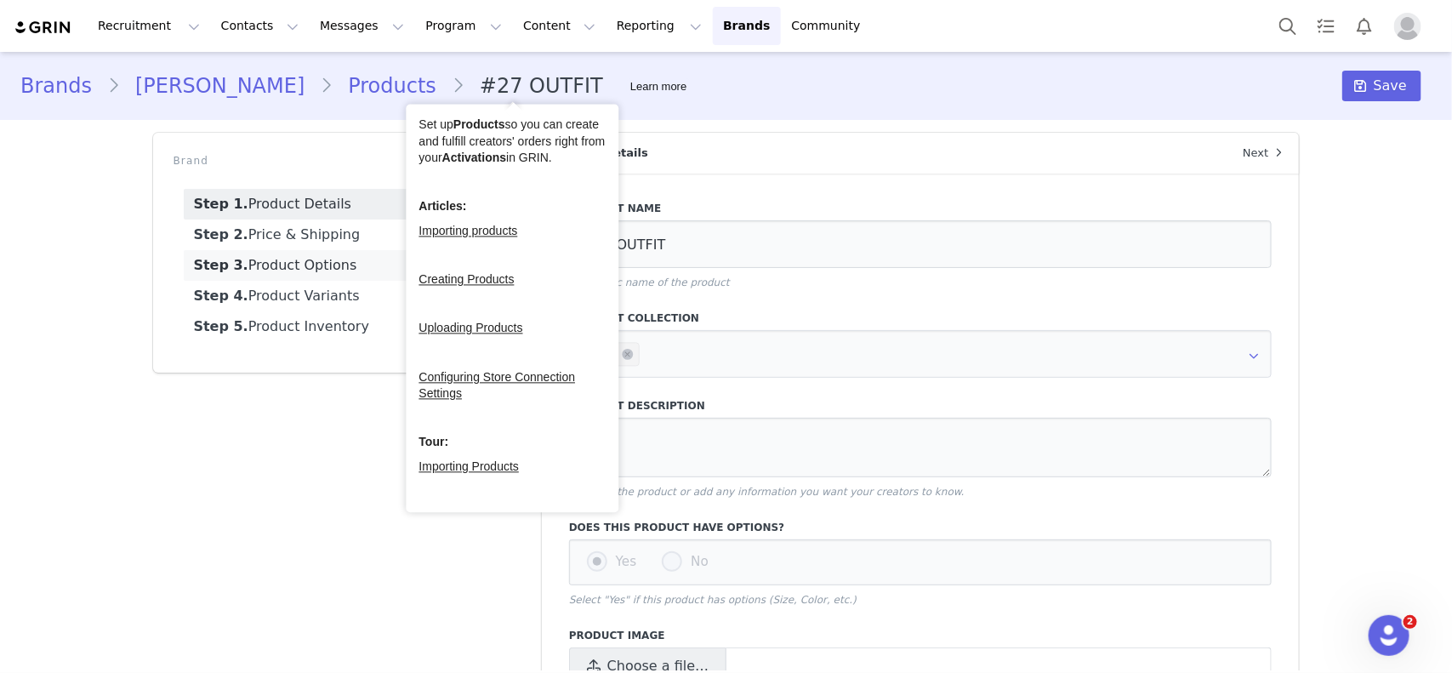
click at [302, 264] on link "Step 3. Product Options" at bounding box center [337, 265] width 307 height 31
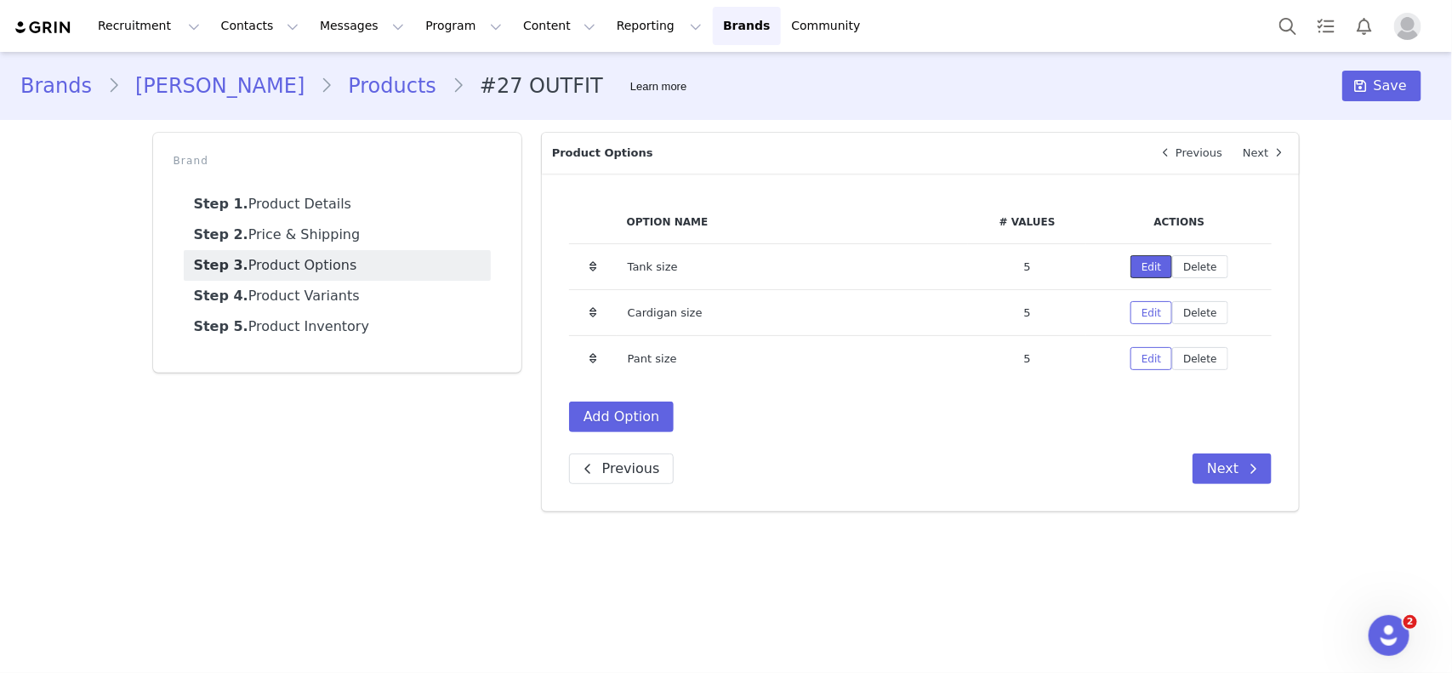
click at [1161, 265] on button "Edit" at bounding box center [1151, 266] width 42 height 23
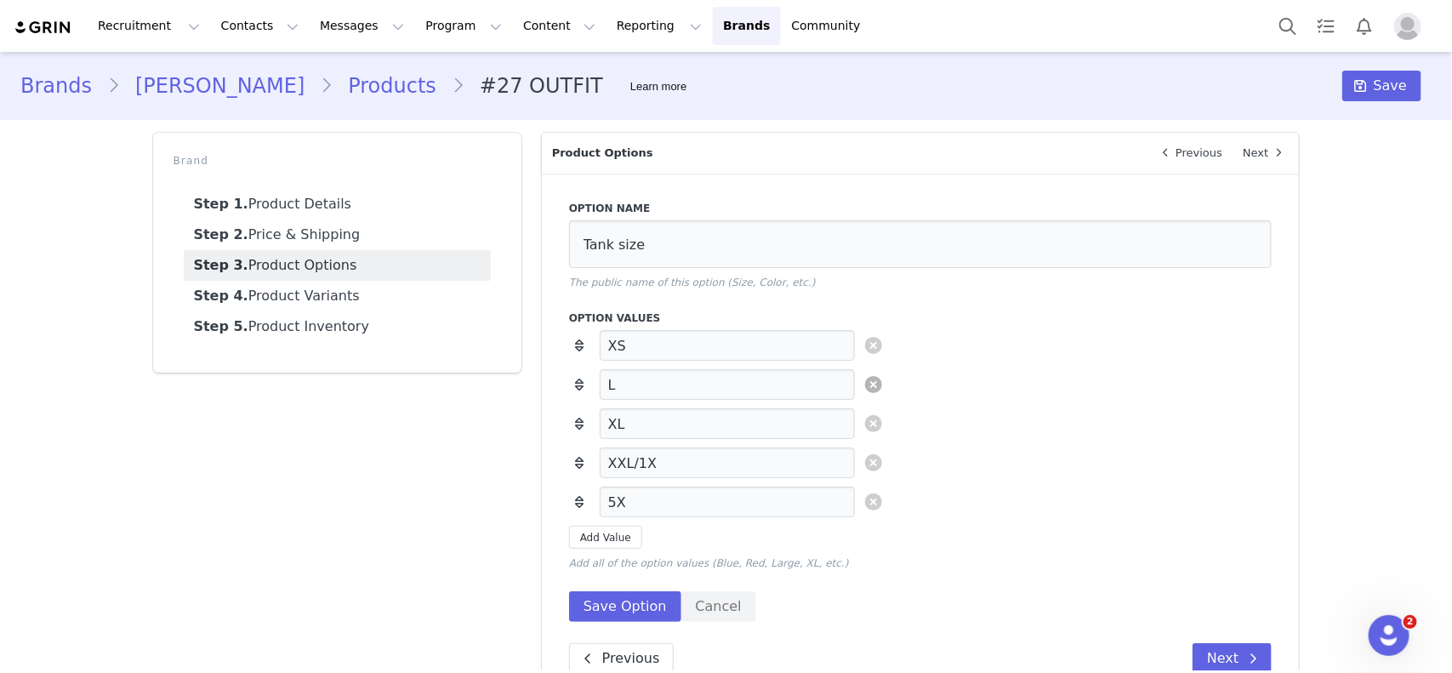
click at [865, 381] on link at bounding box center [873, 384] width 17 height 17
type input "XL"
type input "XXL/1X"
type input "5X"
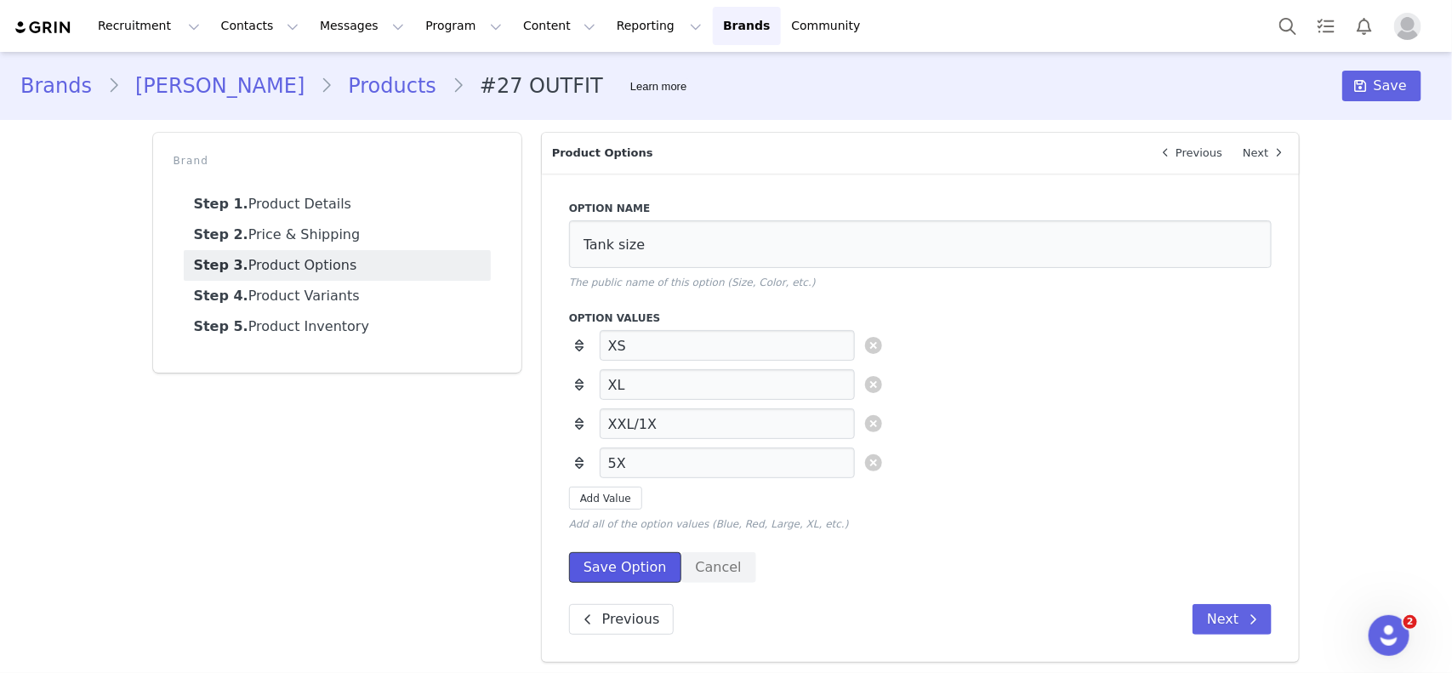
click at [614, 537] on button "Save Option" at bounding box center [625, 567] width 112 height 31
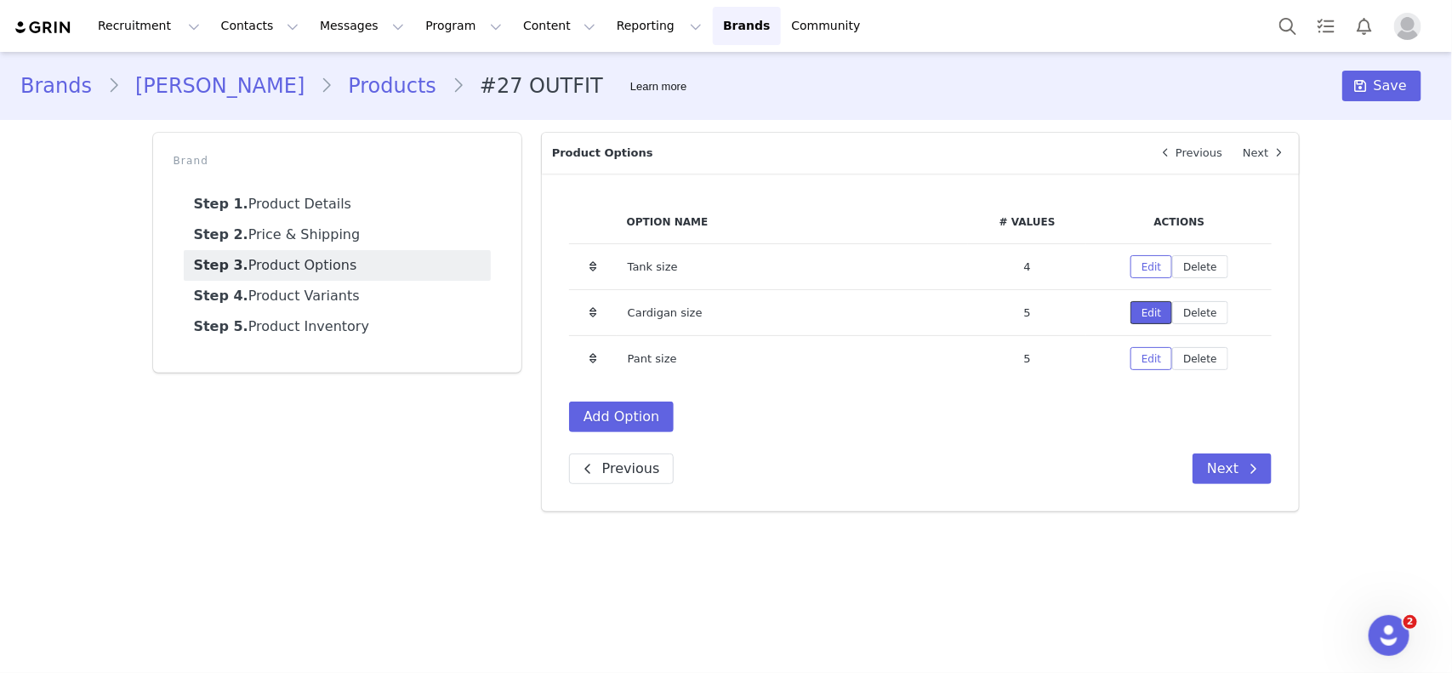
click at [1145, 308] on button "Edit" at bounding box center [1151, 312] width 42 height 23
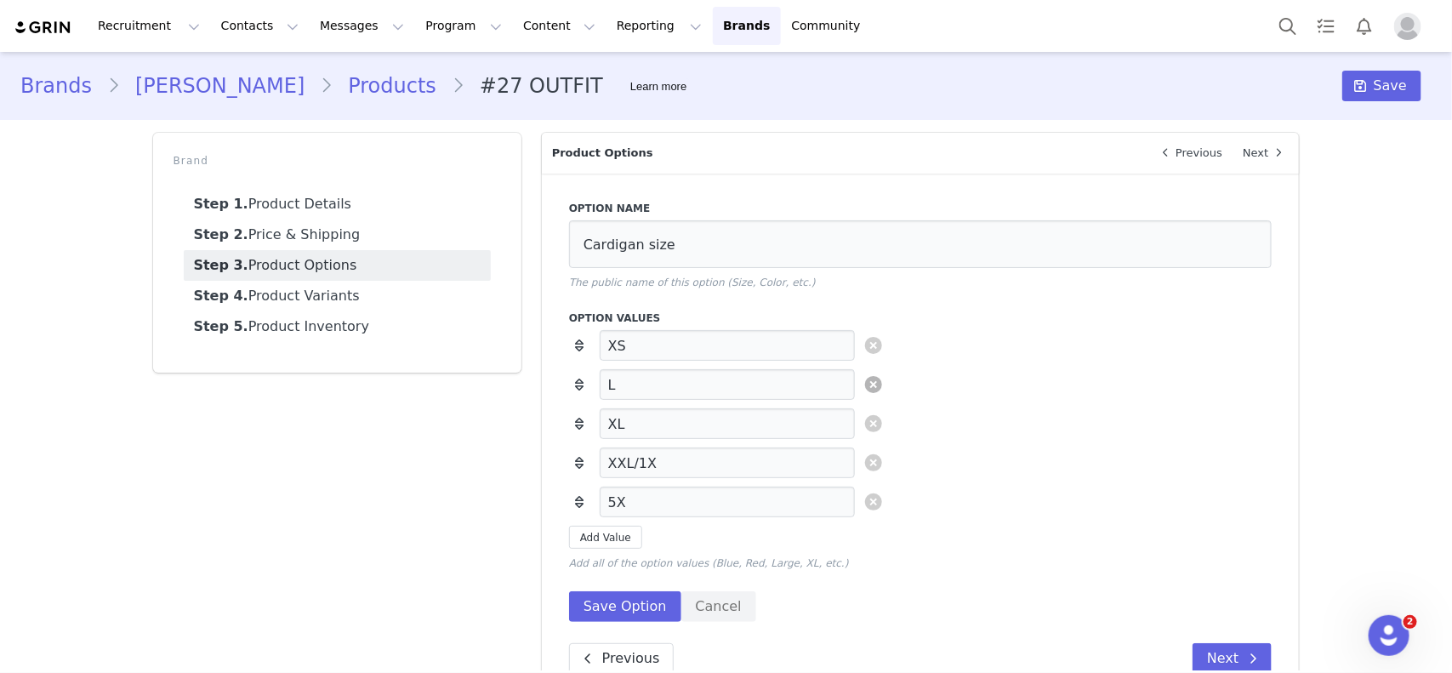
click at [872, 384] on link at bounding box center [873, 384] width 17 height 17
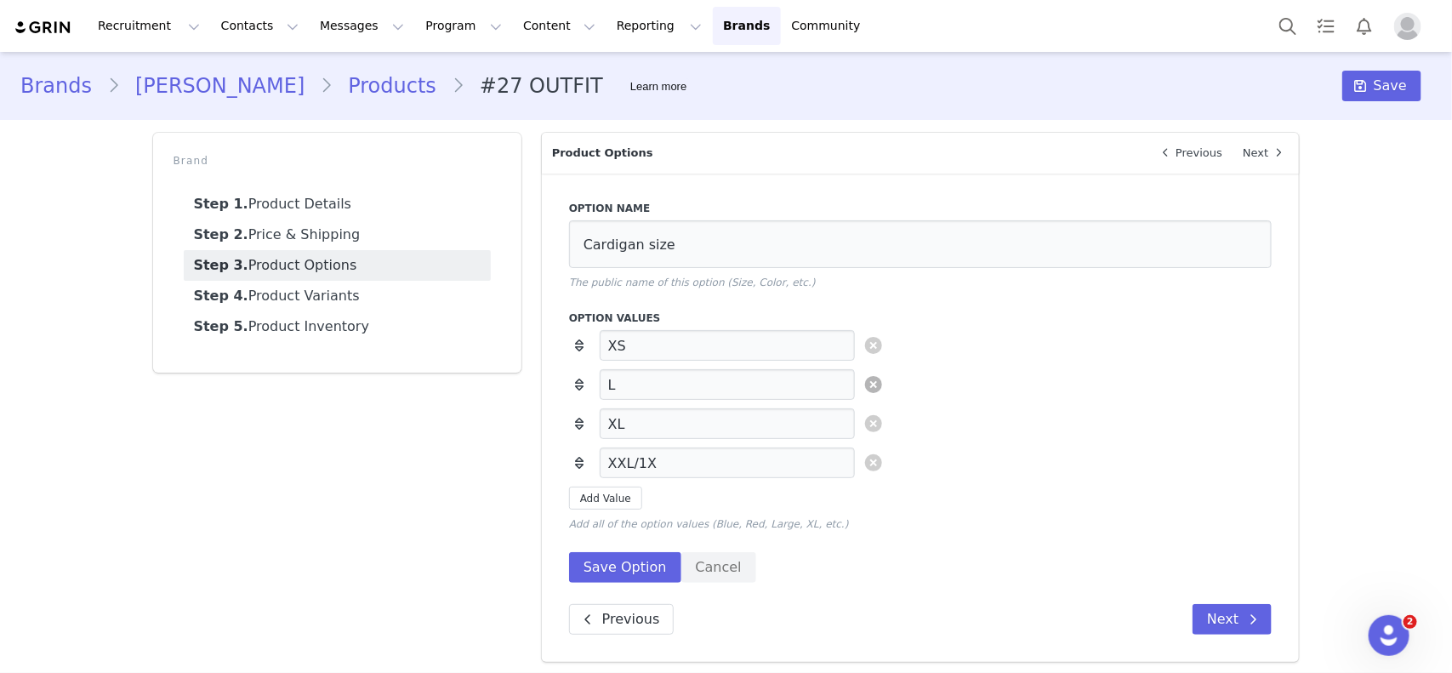
type input "XL"
type input "XXL/1X"
type input "5X"
click at [622, 537] on button "Save Option" at bounding box center [625, 567] width 112 height 31
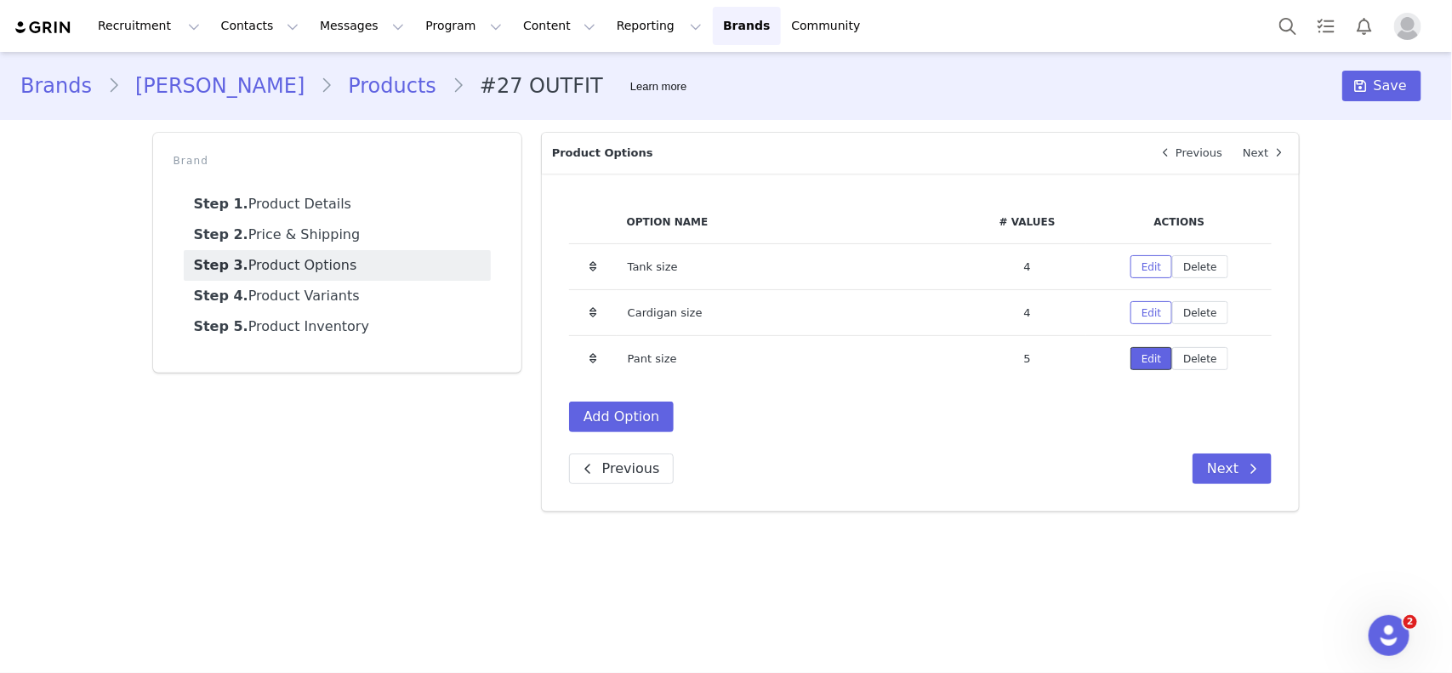
click at [1142, 359] on button "Edit" at bounding box center [1151, 358] width 42 height 23
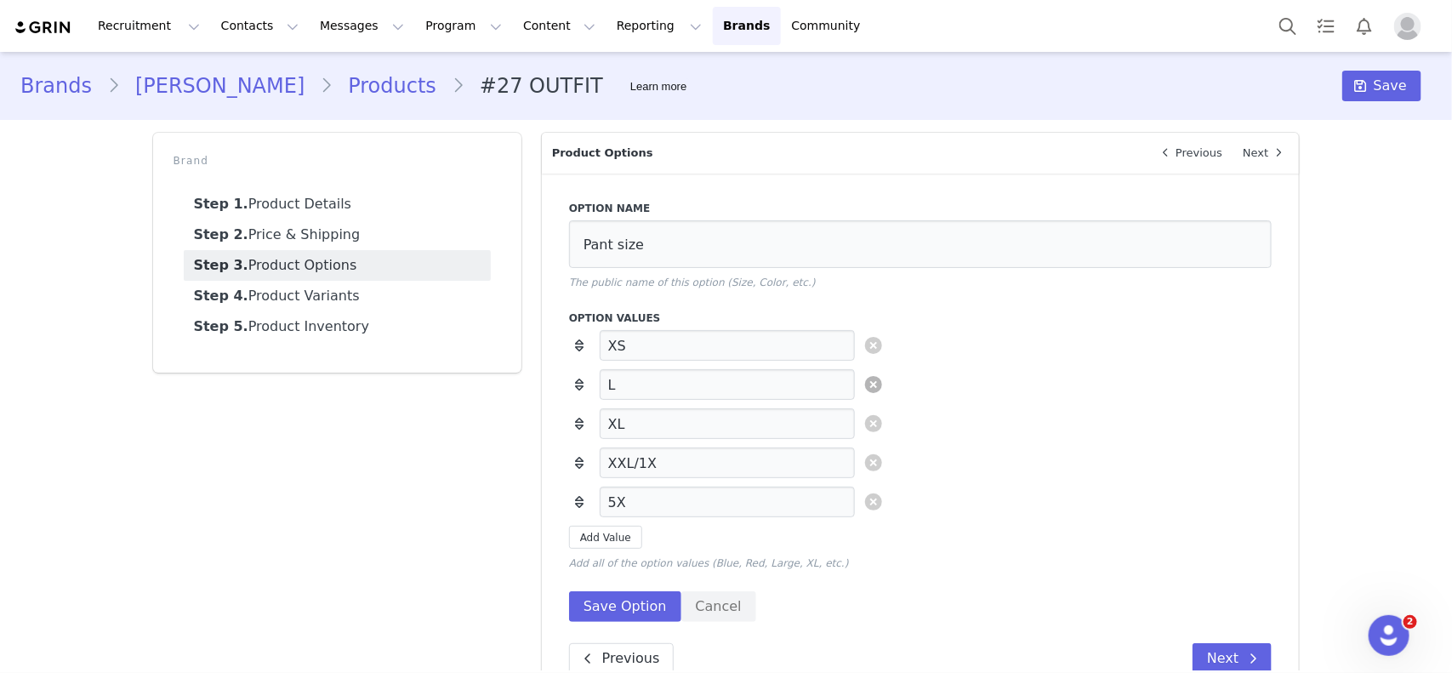
click at [867, 388] on link at bounding box center [873, 384] width 17 height 17
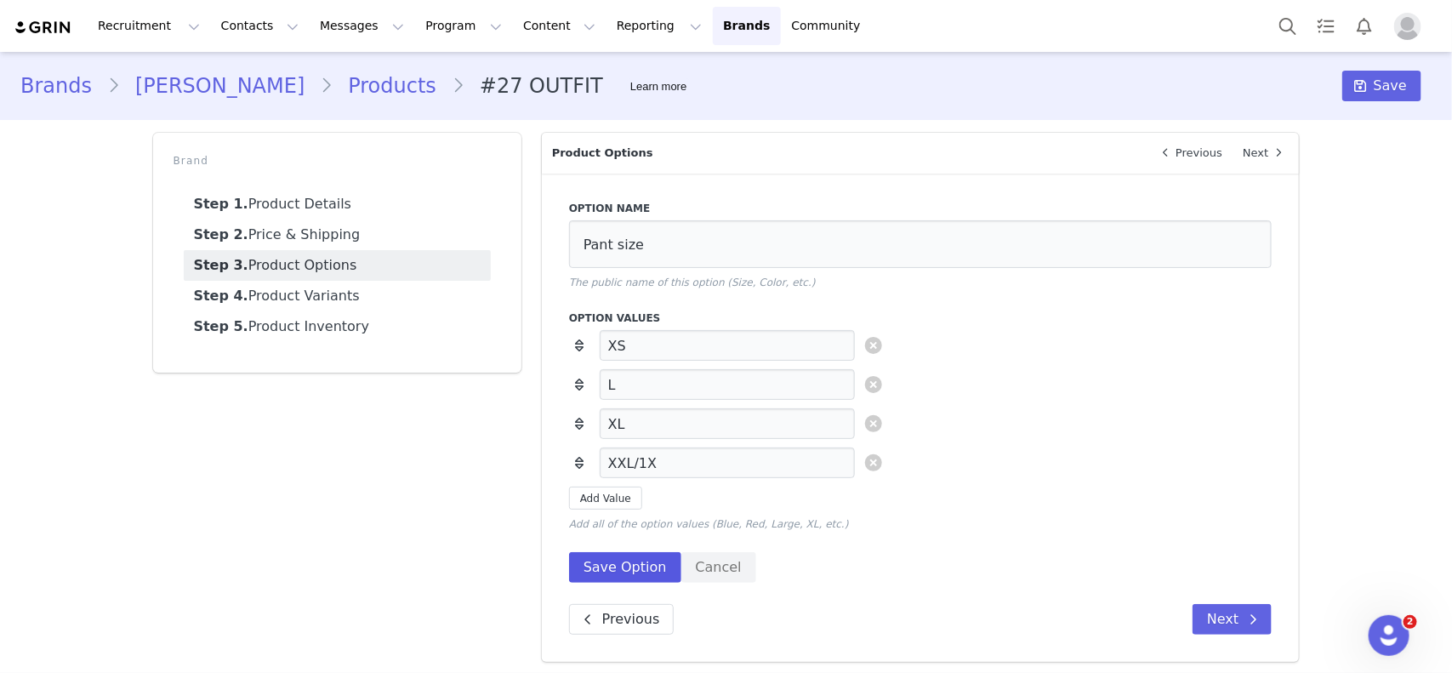
type input "XL"
type input "XXL/1X"
type input "5X"
click at [627, 537] on button "Save Option" at bounding box center [625, 567] width 112 height 31
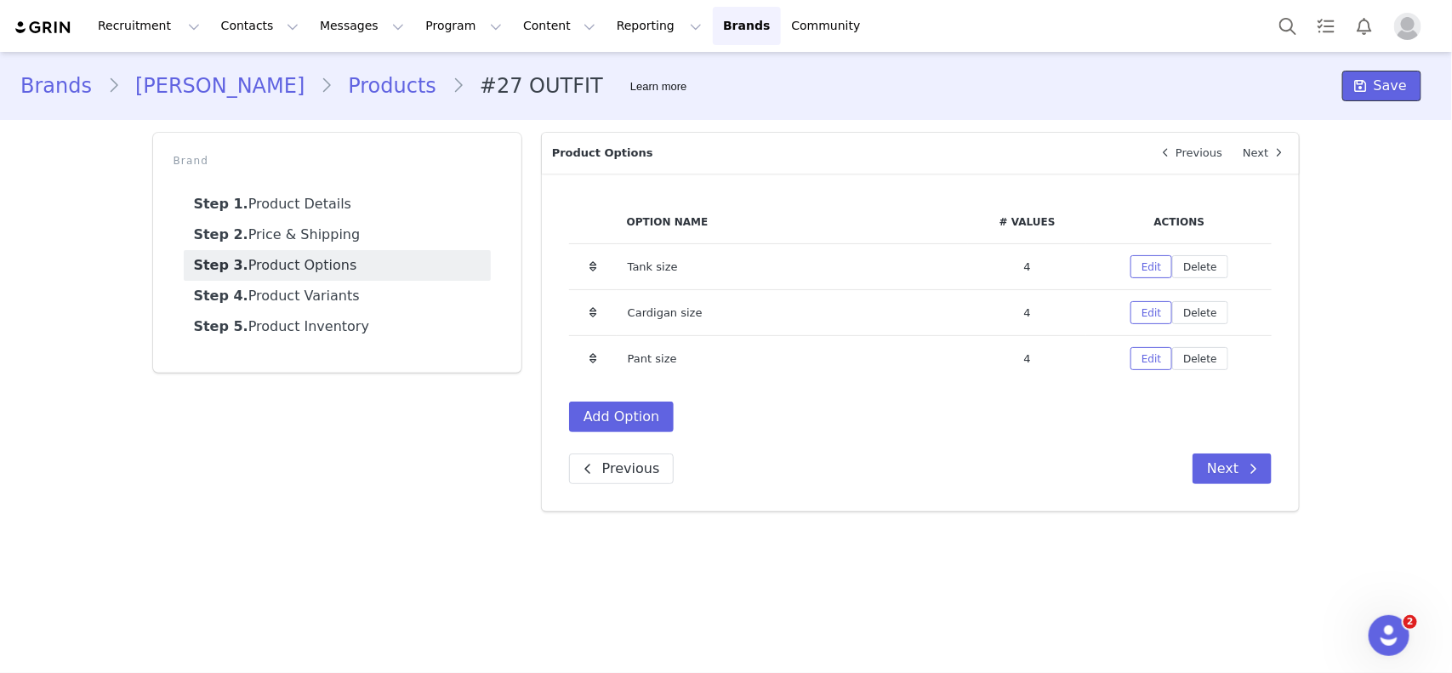
click at [1161, 82] on span "Save" at bounding box center [1389, 86] width 33 height 20
click at [253, 22] on button "Contacts Contacts" at bounding box center [260, 26] width 98 height 38
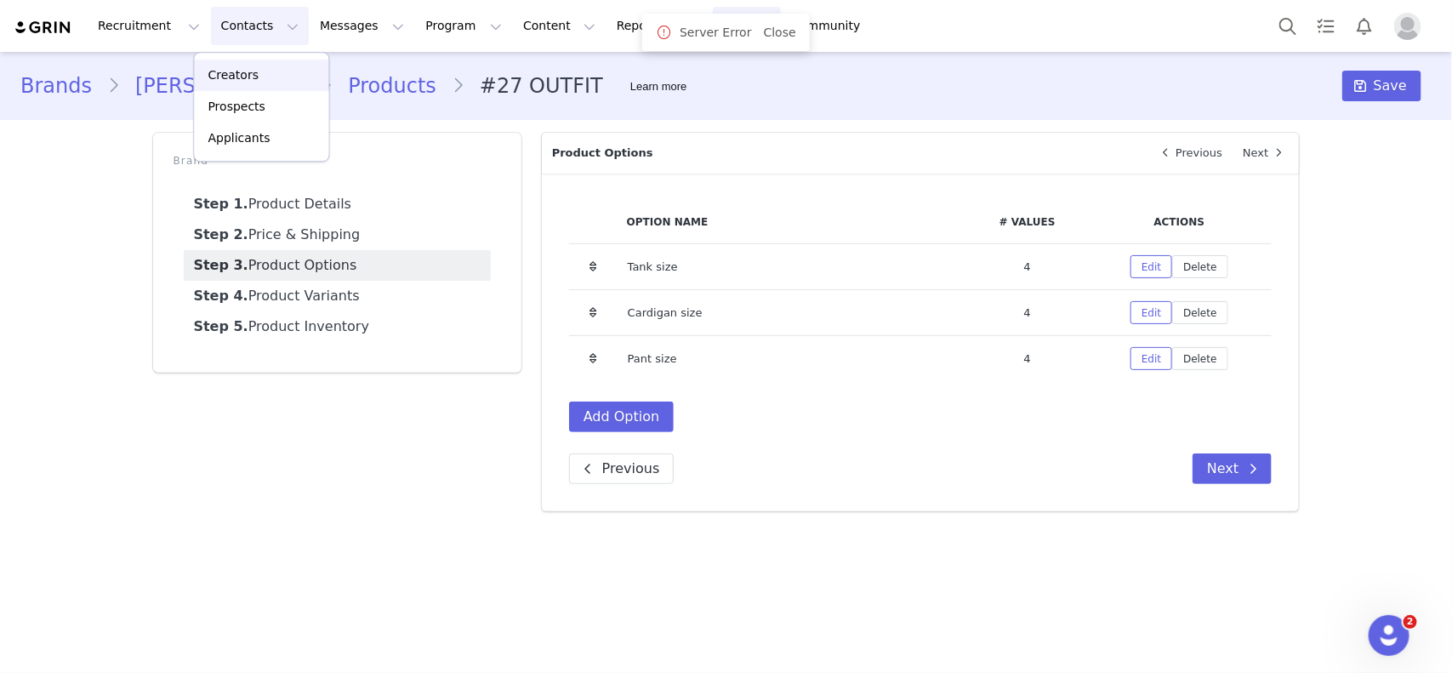
click at [266, 68] on div "Creators" at bounding box center [262, 75] width 114 height 18
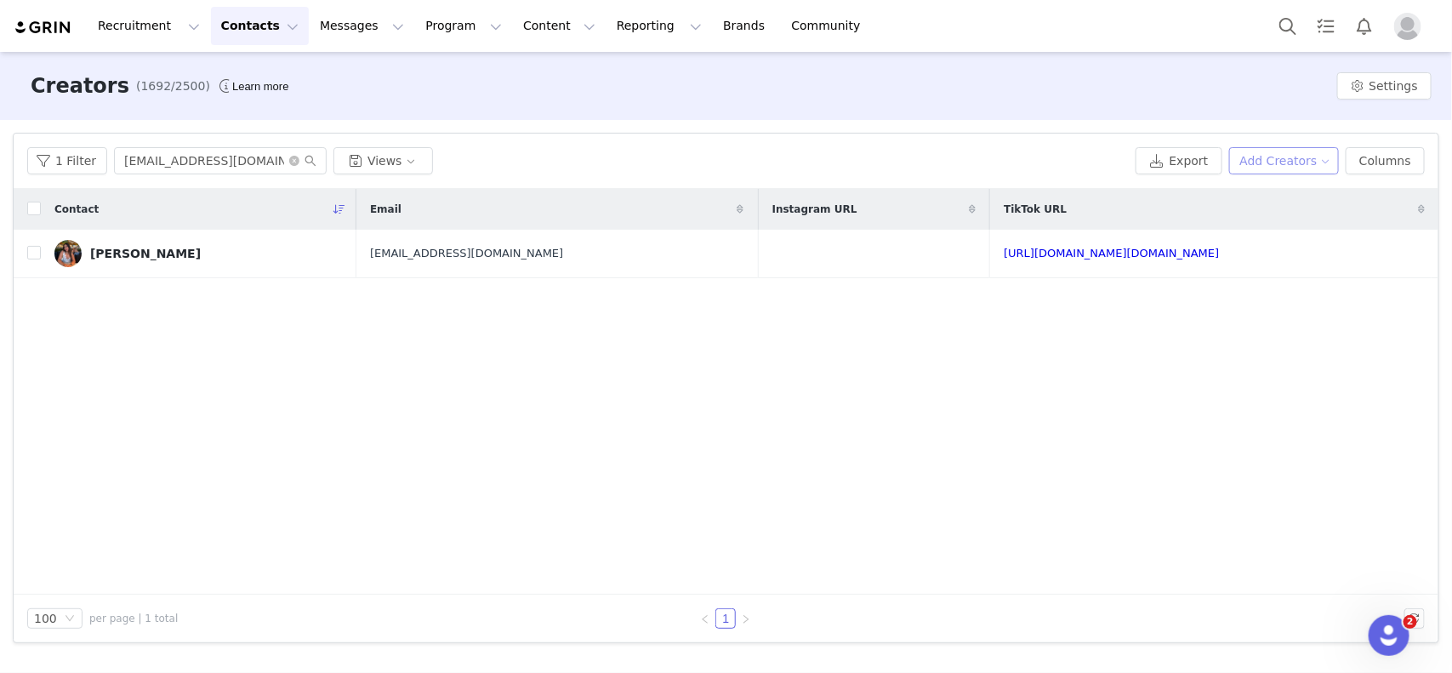
click at [1161, 164] on button "Add Creators" at bounding box center [1284, 160] width 111 height 27
click at [1161, 218] on span "Import Creators" at bounding box center [1298, 222] width 94 height 19
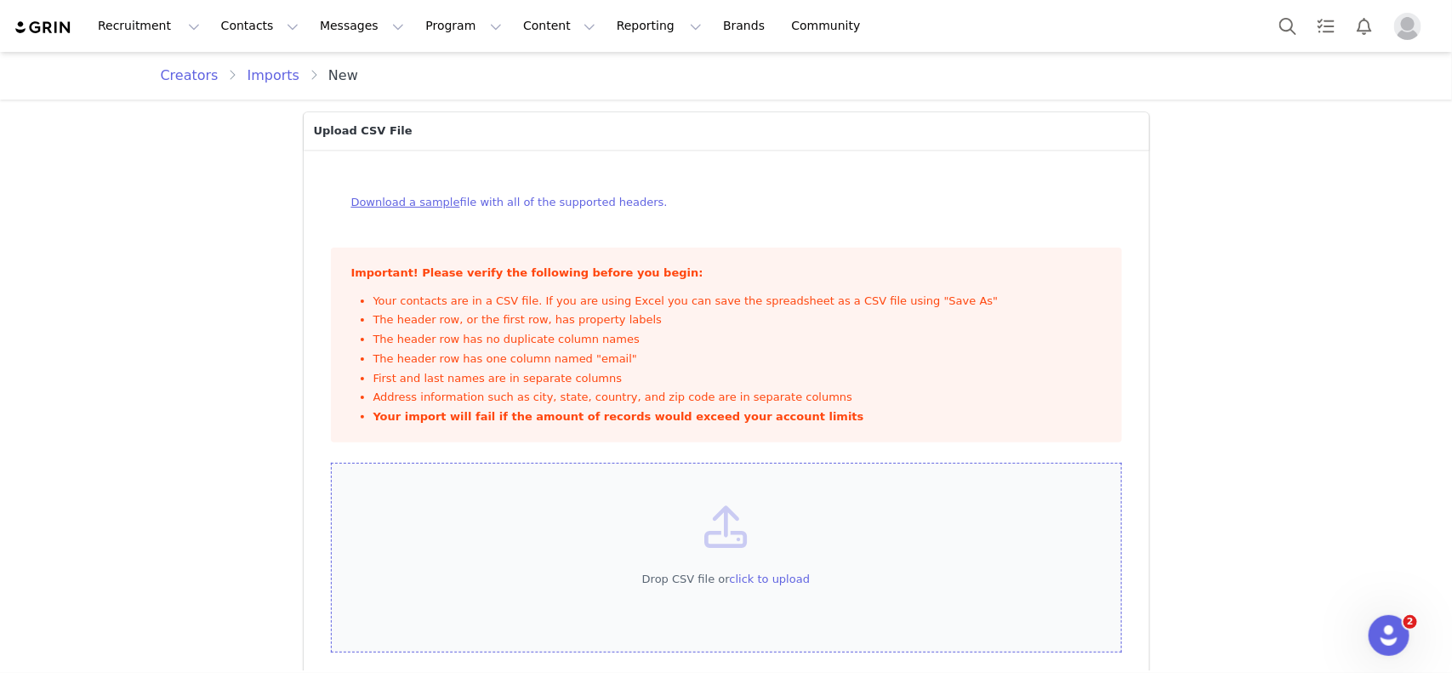
click at [764, 537] on span "click to upload" at bounding box center [770, 578] width 81 height 13
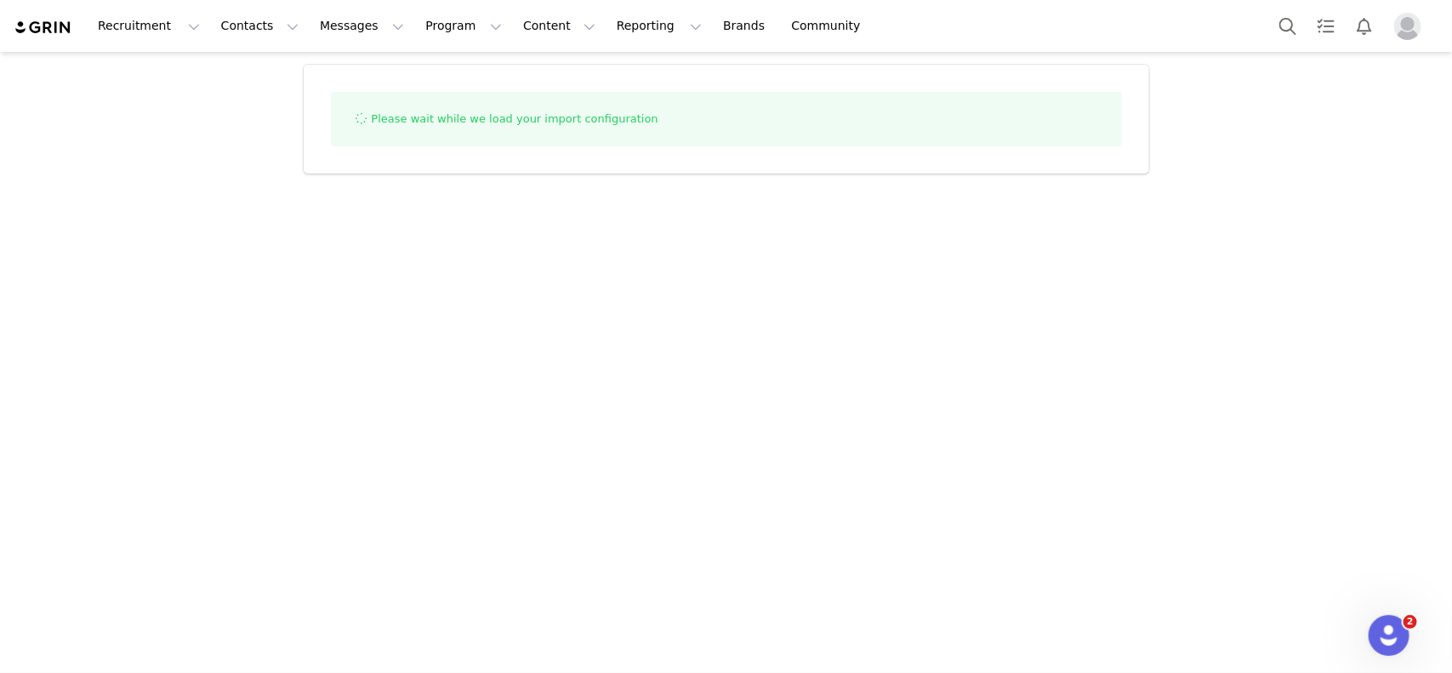
select select "influencer"
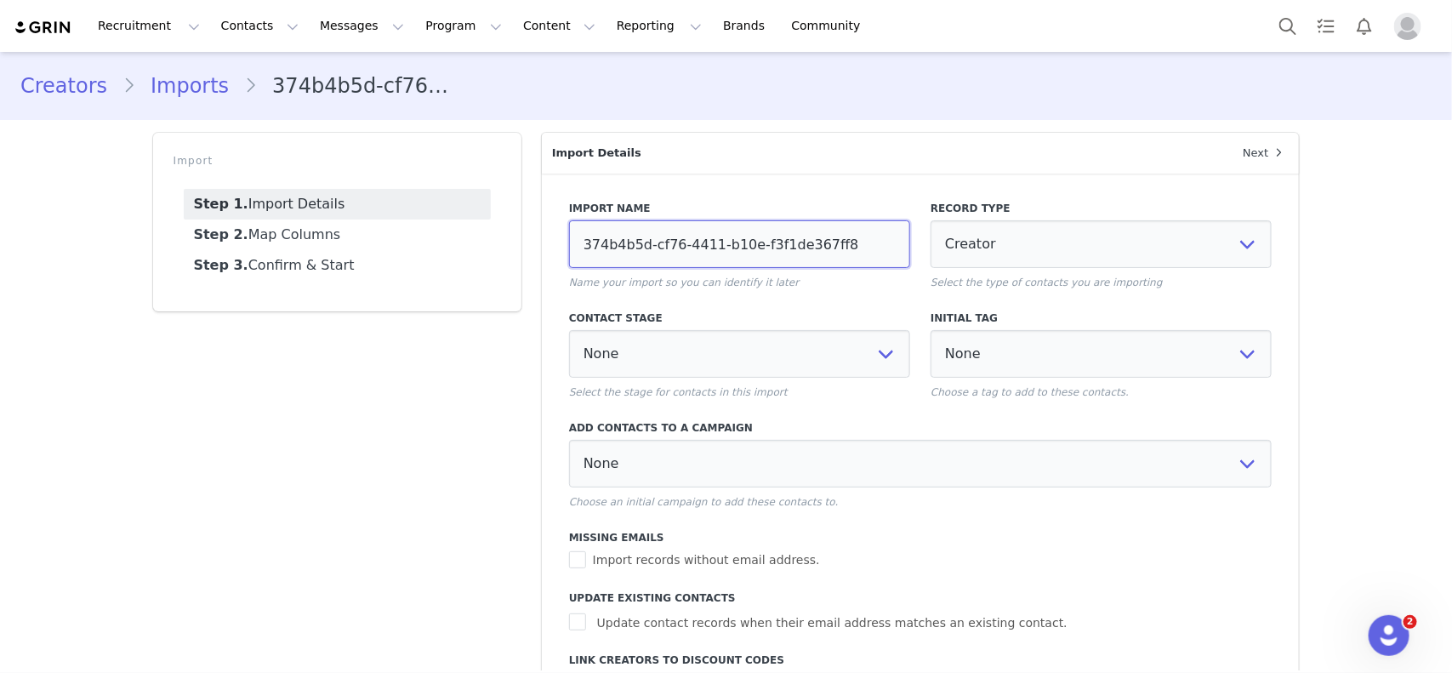
click at [631, 248] on input "374b4b5d-cf76-4411-b10e-f3f1de367ff8" at bounding box center [739, 244] width 341 height 48
type input "Import/3"
select select
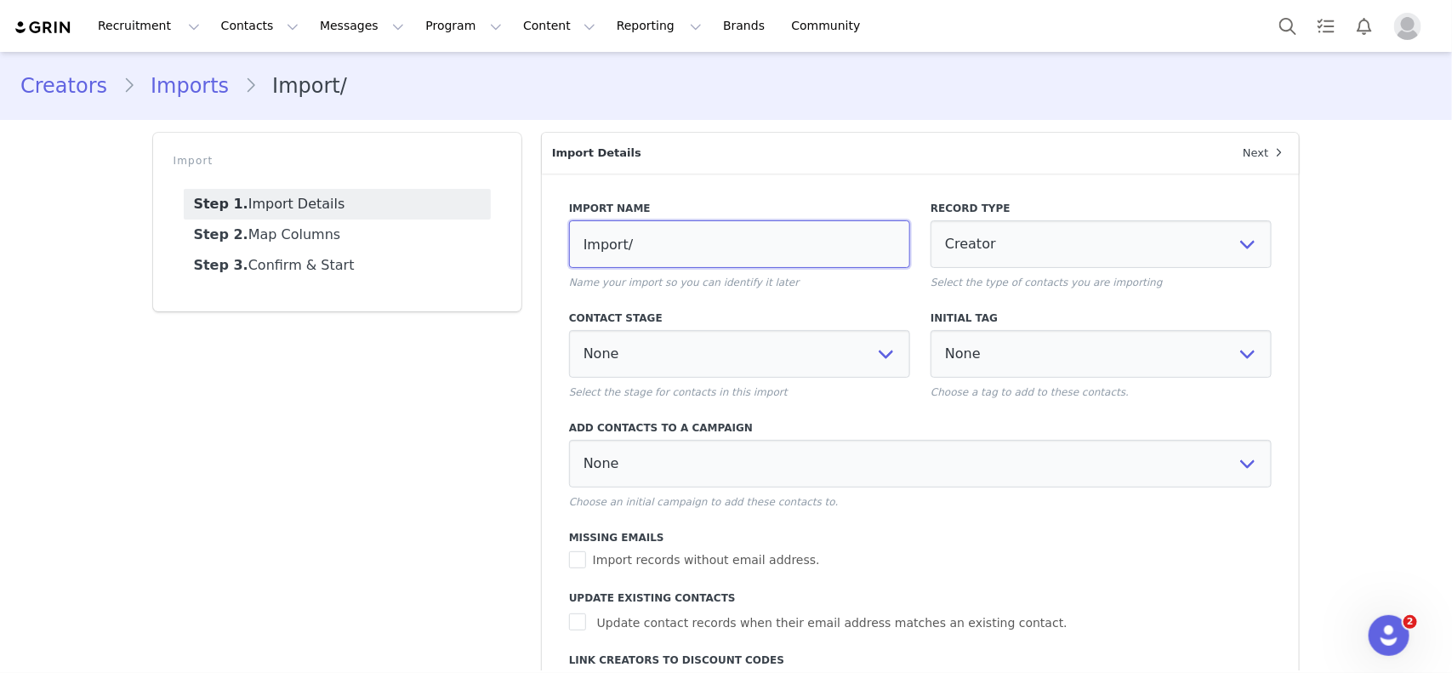
select select
type input "Import/30"
select select
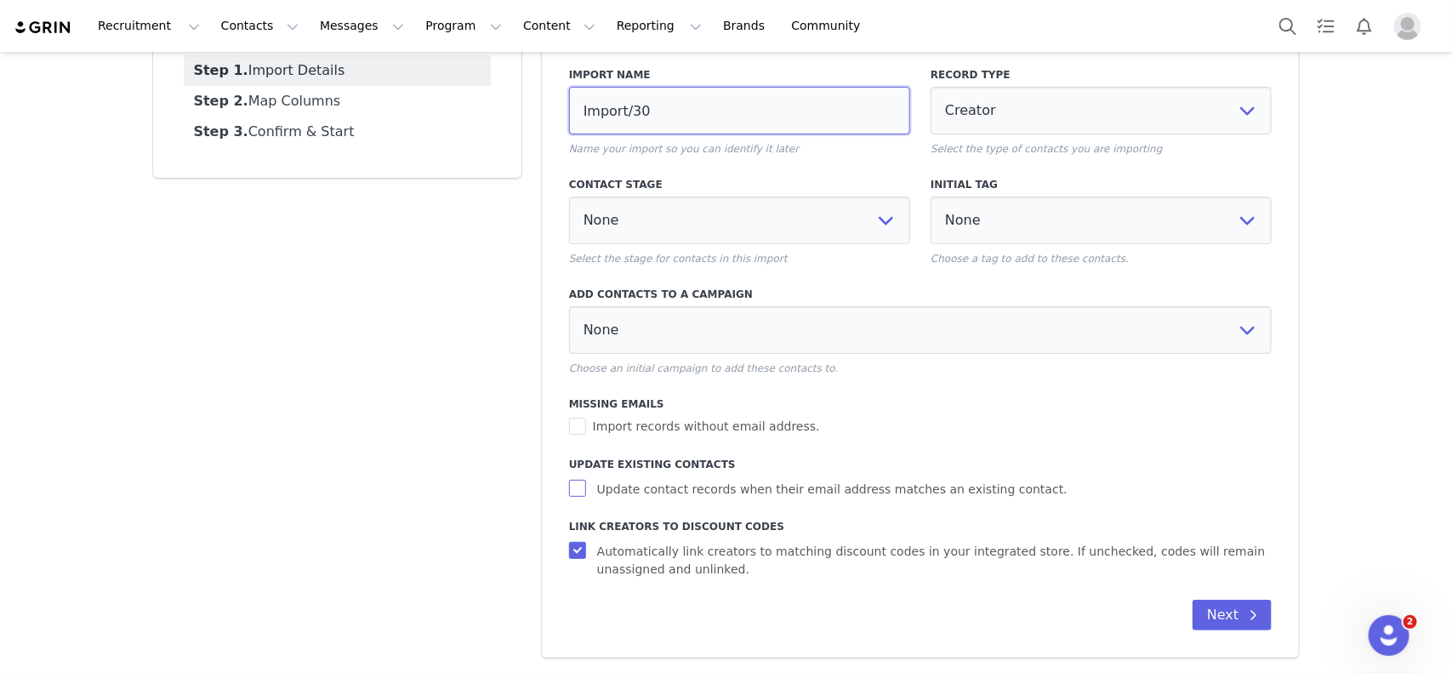
type input "Import/30"
click at [569, 487] on input "Update contact records when their email address matches an existing contact." at bounding box center [579, 488] width 21 height 17
checkbox input "true"
select select
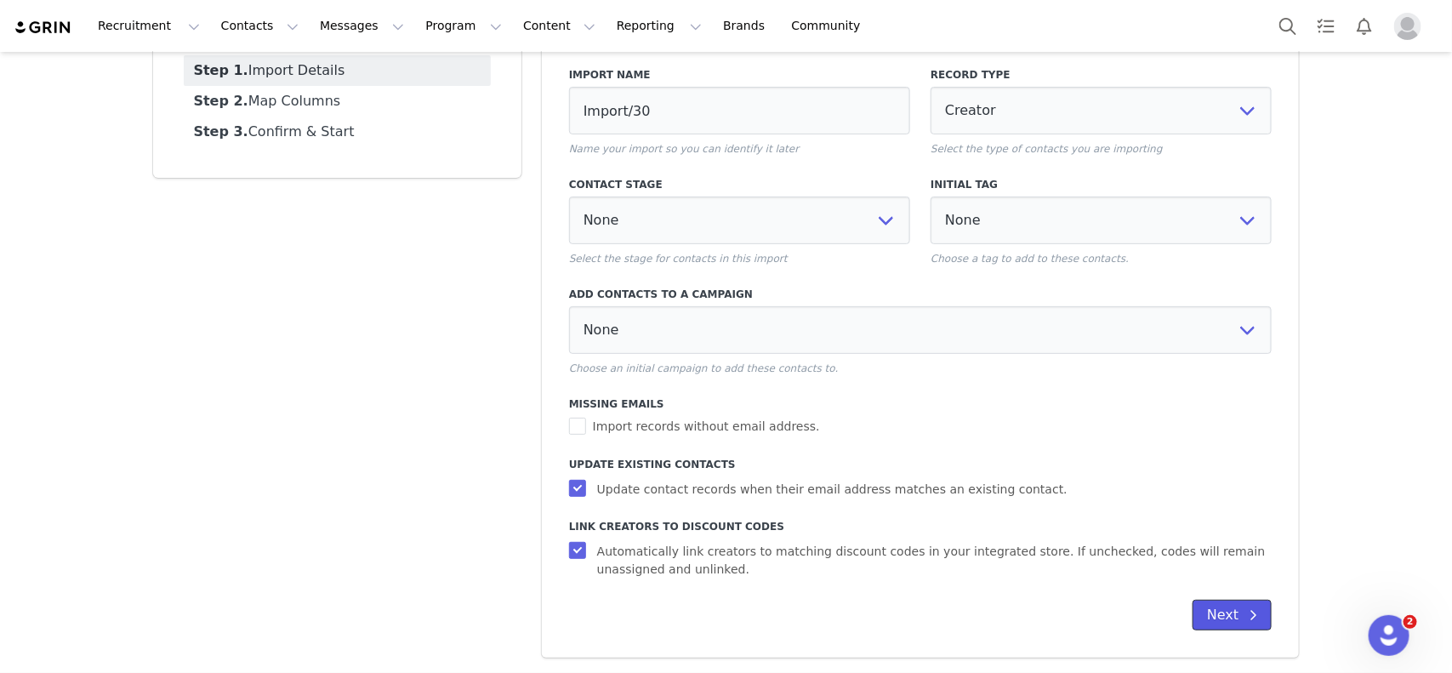
click at [1161, 537] on button "Next" at bounding box center [1231, 614] width 79 height 31
select select
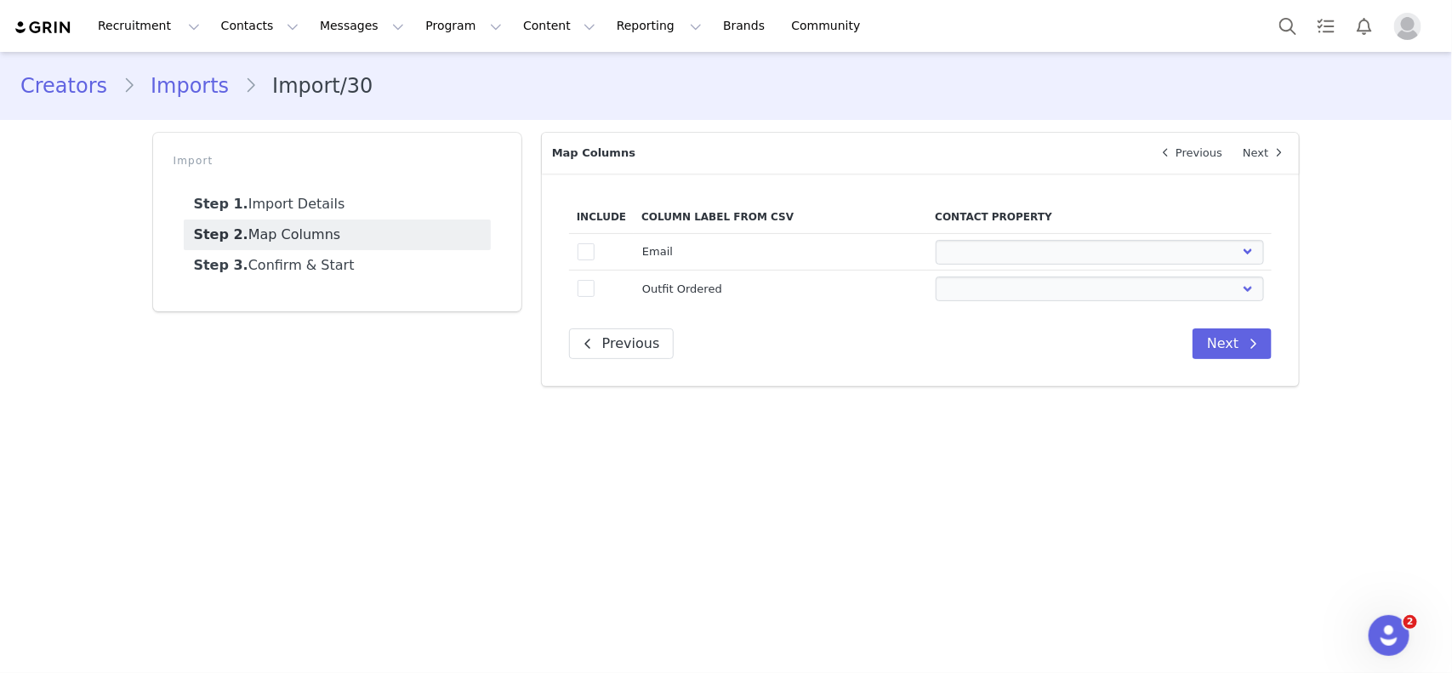
scroll to position [0, 0]
click at [585, 253] on span at bounding box center [585, 251] width 17 height 17
click at [594, 243] on input "true" at bounding box center [594, 243] width 0 height 0
select select
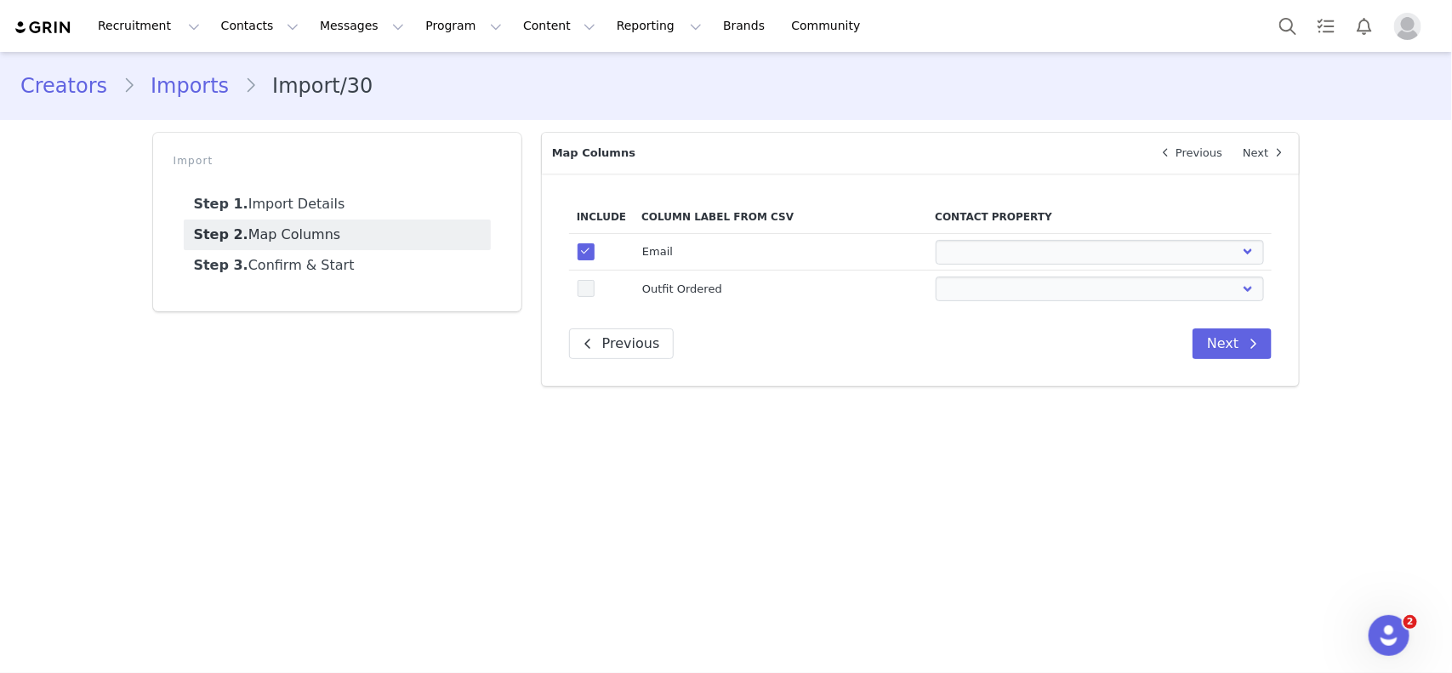
click at [592, 286] on span at bounding box center [585, 288] width 17 height 17
click at [594, 280] on input "true" at bounding box center [594, 280] width 0 height 0
select select
click at [982, 249] on select "First Name Last Name Email PayPal Email Gender Language Phone Country Code Phon…" at bounding box center [1099, 252] width 328 height 25
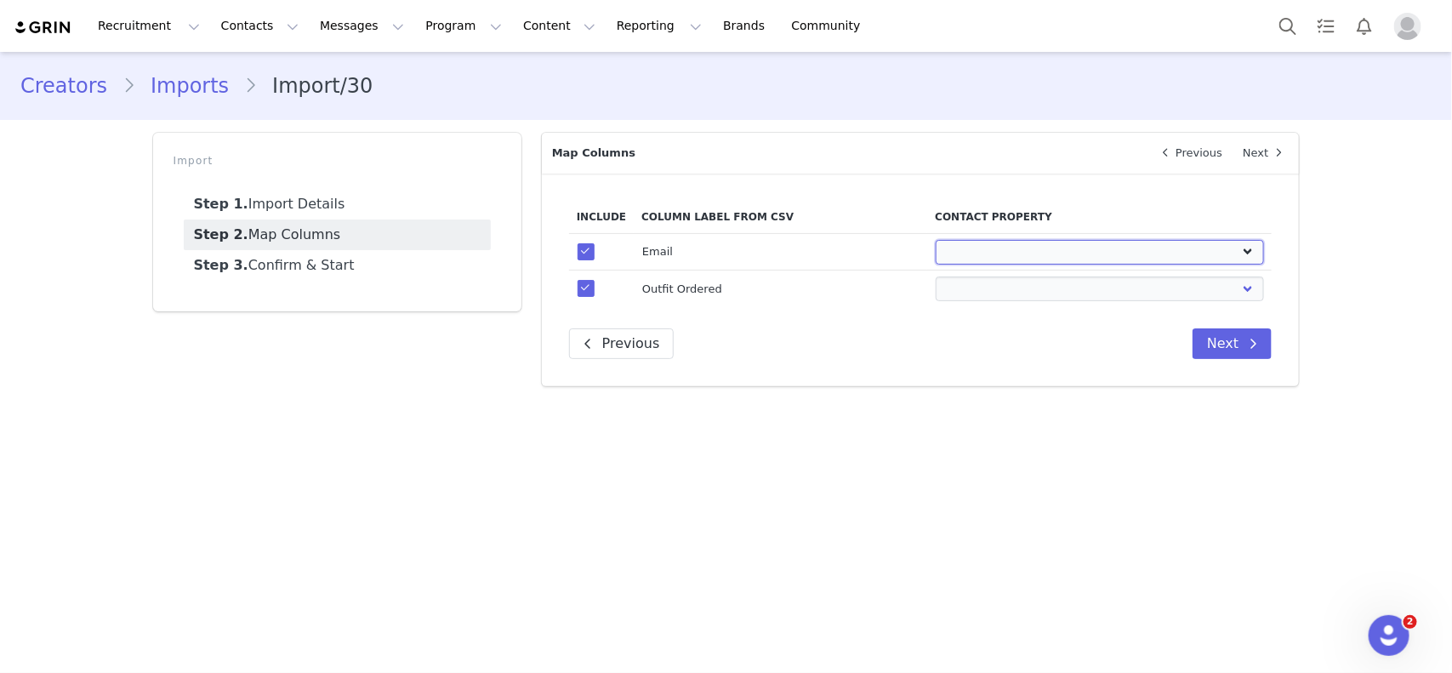
select select "email"
click at [935, 240] on select "First Name Last Name Email PayPal Email Gender Language Phone Country Code Phon…" at bounding box center [1099, 252] width 328 height 25
click at [972, 294] on select "First Name Last Name Email PayPal Email Gender Language Phone Country Code Phon…" at bounding box center [1099, 288] width 328 height 25
select select "field_24392"
click at [935, 276] on select "First Name Last Name Email PayPal Email Gender Language Phone Country Code Phon…" at bounding box center [1099, 288] width 328 height 25
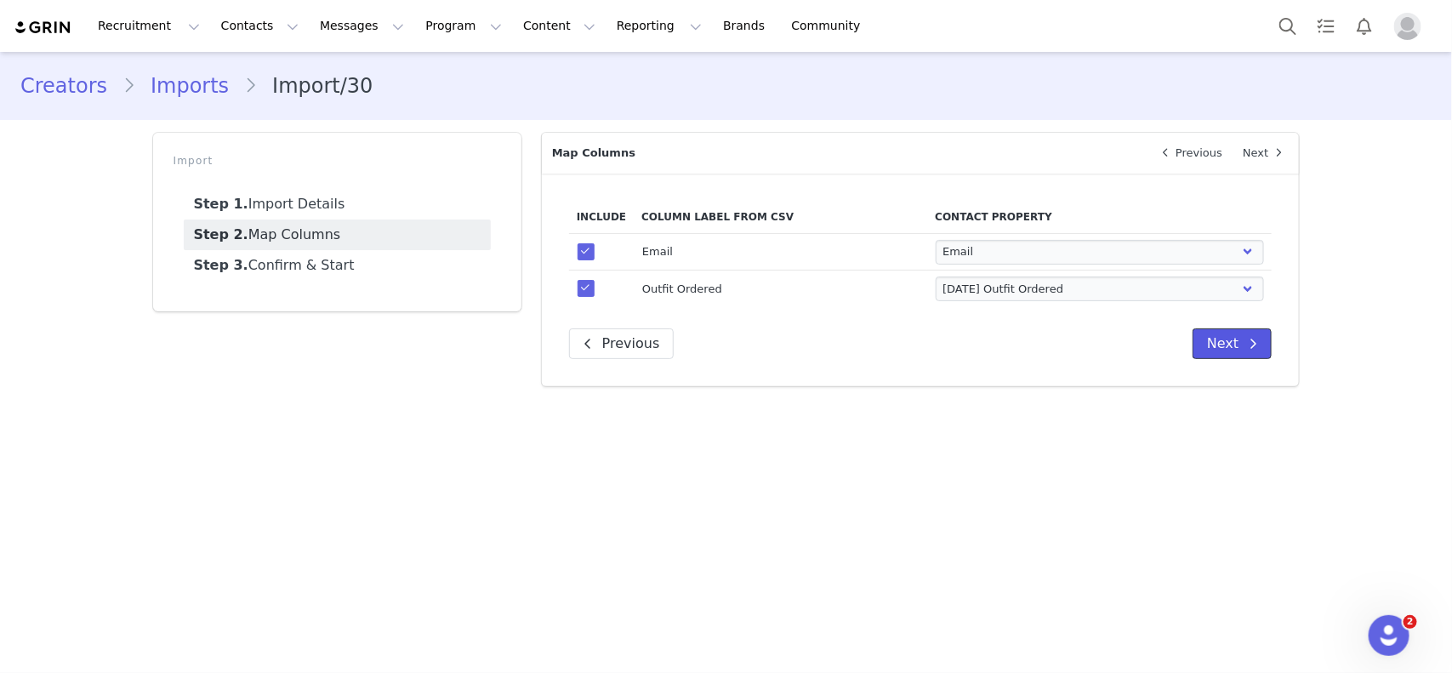
click at [1161, 347] on button "Next" at bounding box center [1231, 343] width 79 height 31
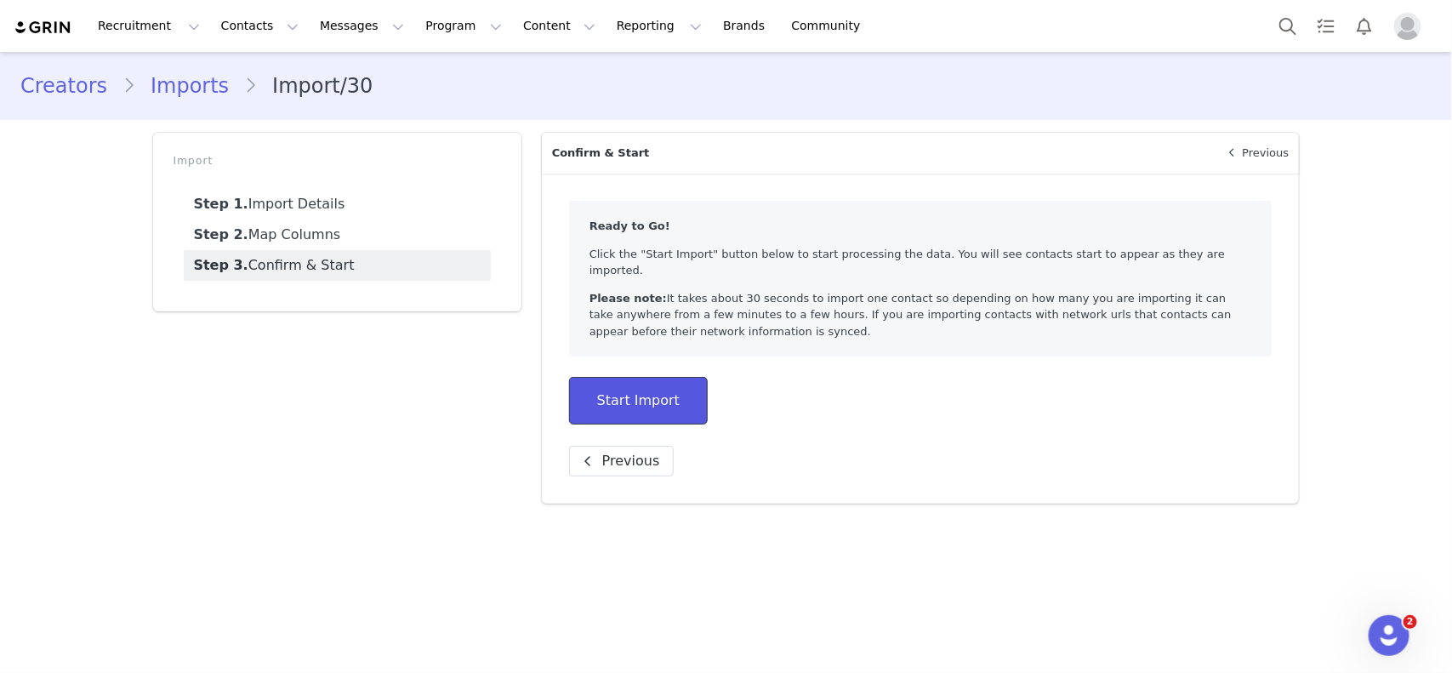
click at [683, 392] on button "Start Import" at bounding box center [638, 401] width 139 height 48
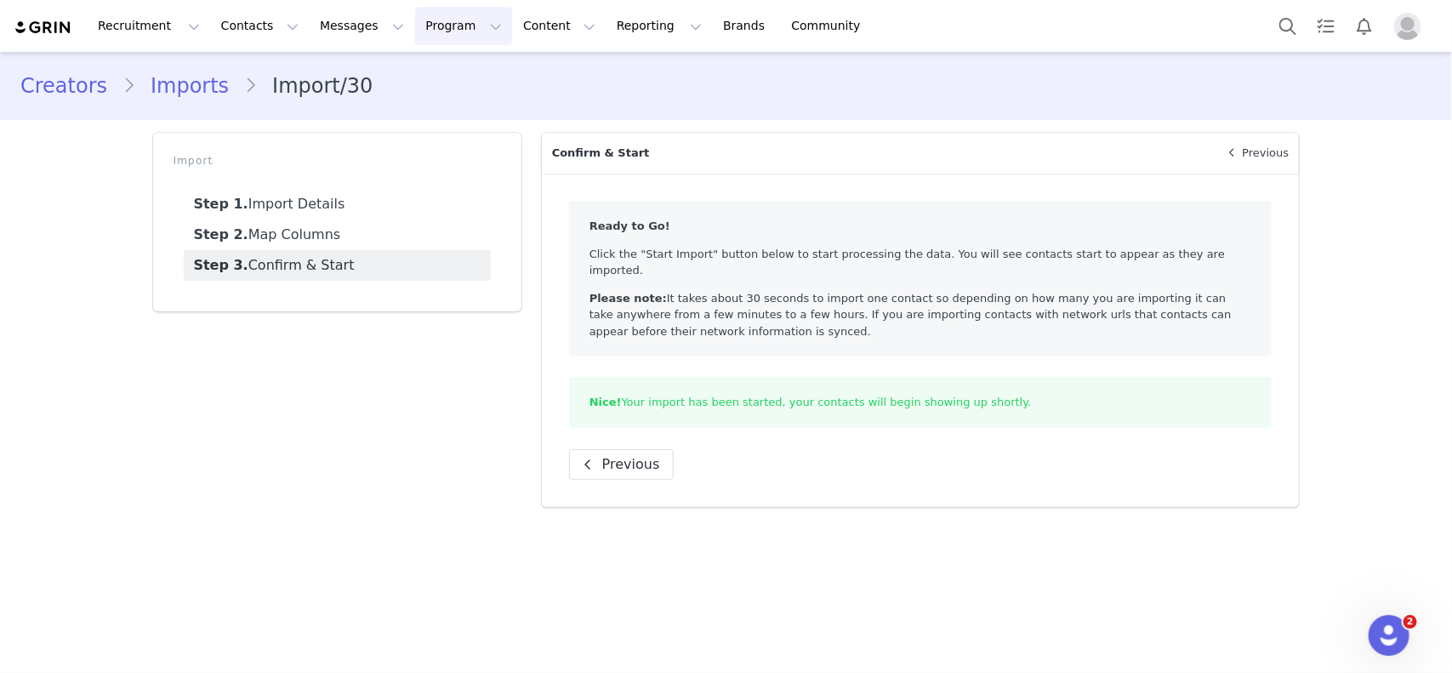
click at [415, 34] on button "Program Program" at bounding box center [463, 26] width 97 height 38
click at [435, 71] on p "Activations" at bounding box center [420, 75] width 65 height 18
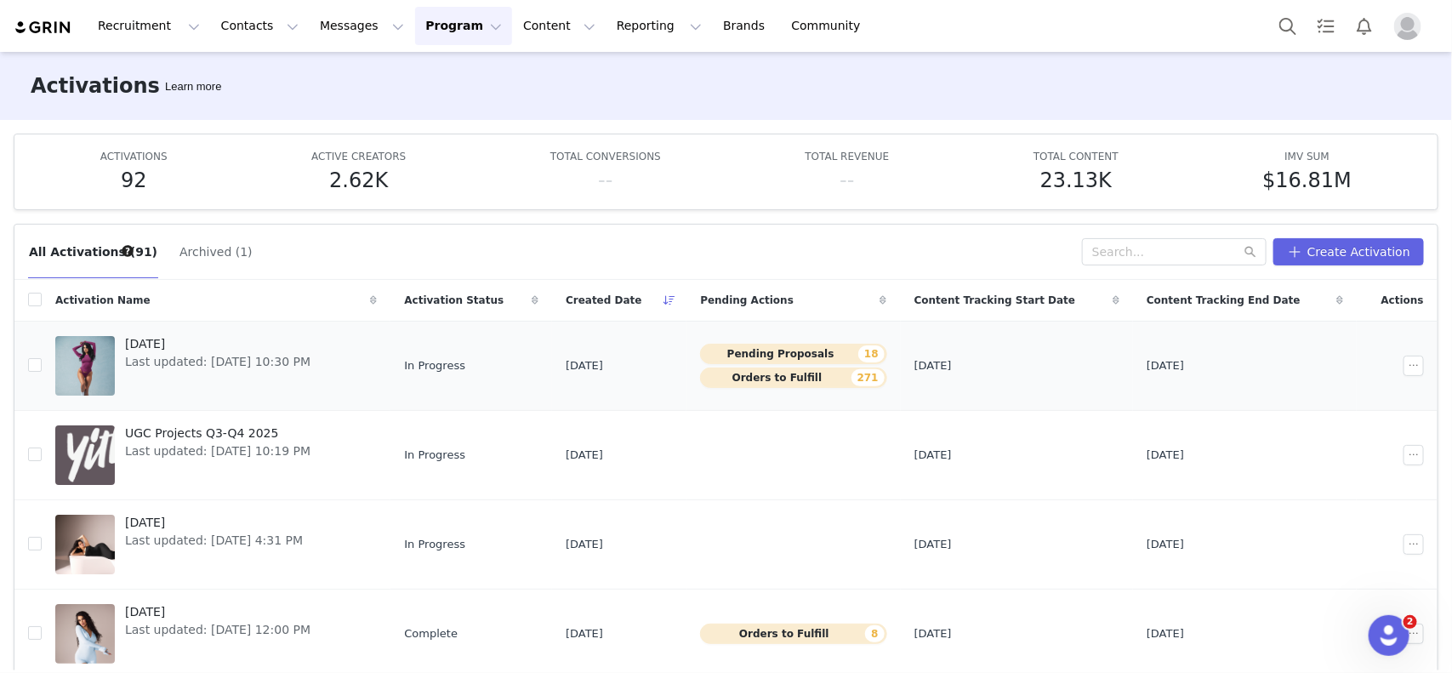
click at [819, 350] on button "Pending Proposals 18" at bounding box center [793, 354] width 186 height 20
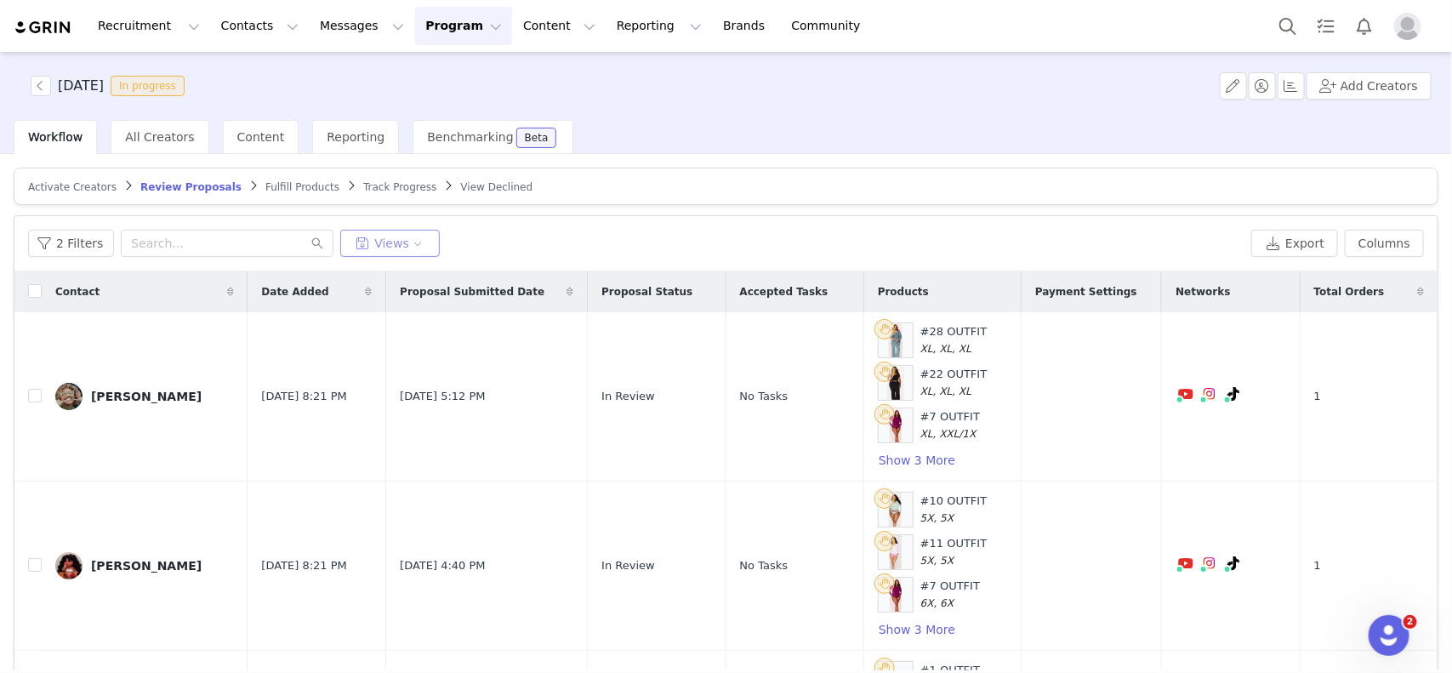
click at [413, 235] on button "Views" at bounding box center [389, 243] width 99 height 27
click at [387, 311] on button "To Activate" at bounding box center [431, 309] width 172 height 27
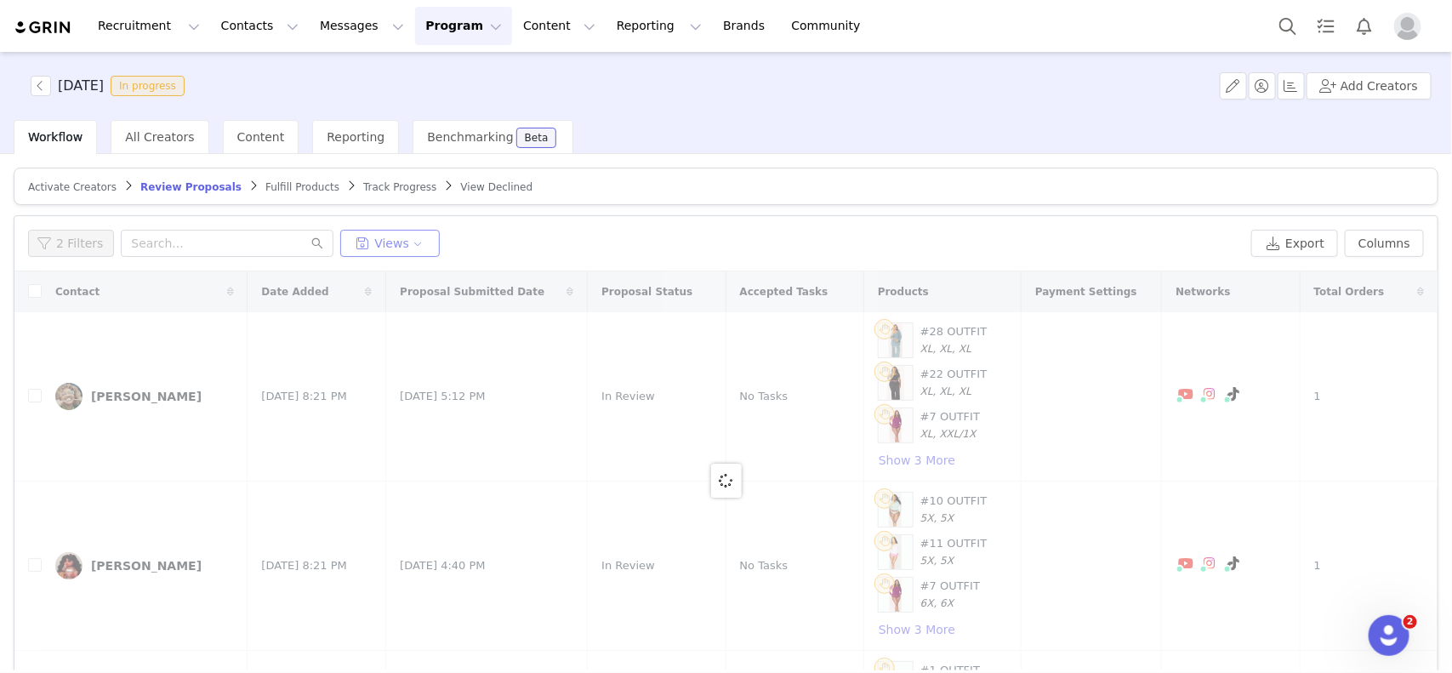
click at [408, 247] on button "Views" at bounding box center [389, 243] width 99 height 27
click at [389, 309] on button "*To Activate" at bounding box center [431, 309] width 172 height 27
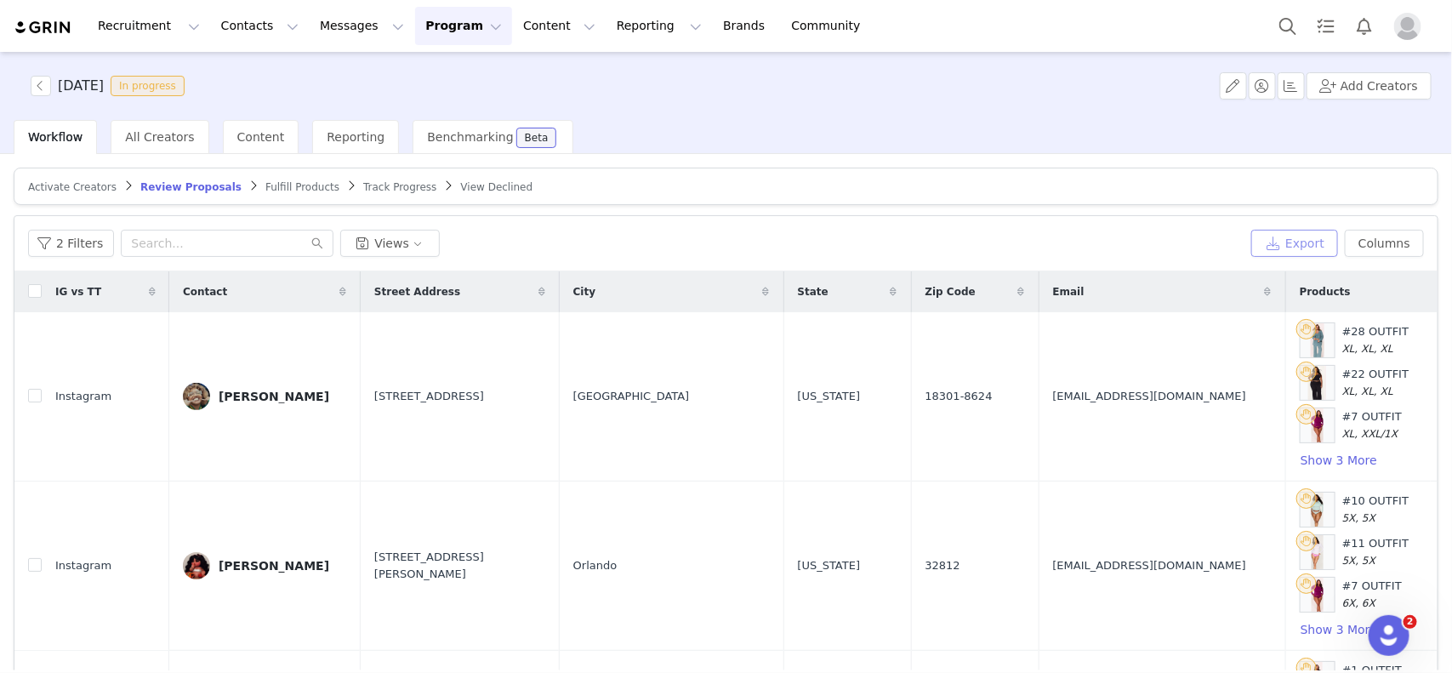
click at [1161, 249] on button "Export" at bounding box center [1294, 243] width 87 height 27
click at [31, 294] on input "checkbox" at bounding box center [35, 291] width 14 height 14
checkbox input "true"
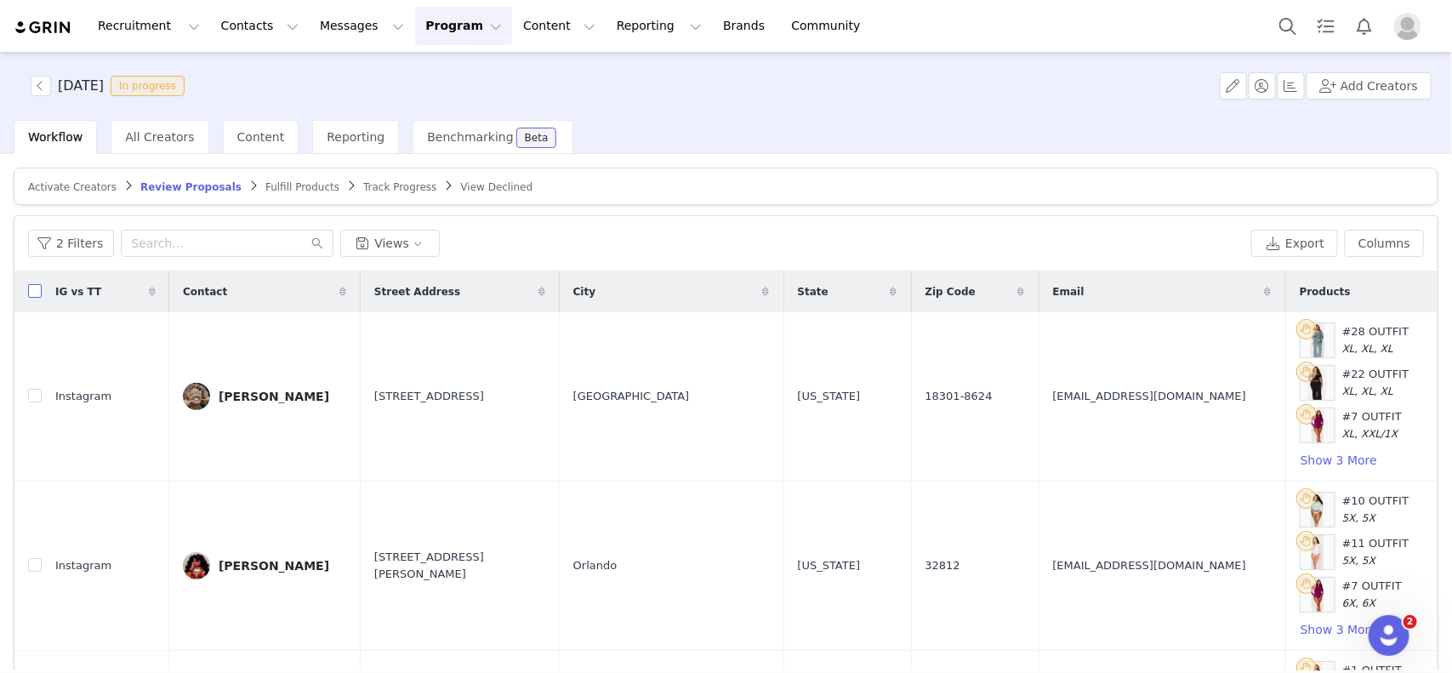
checkbox input "true"
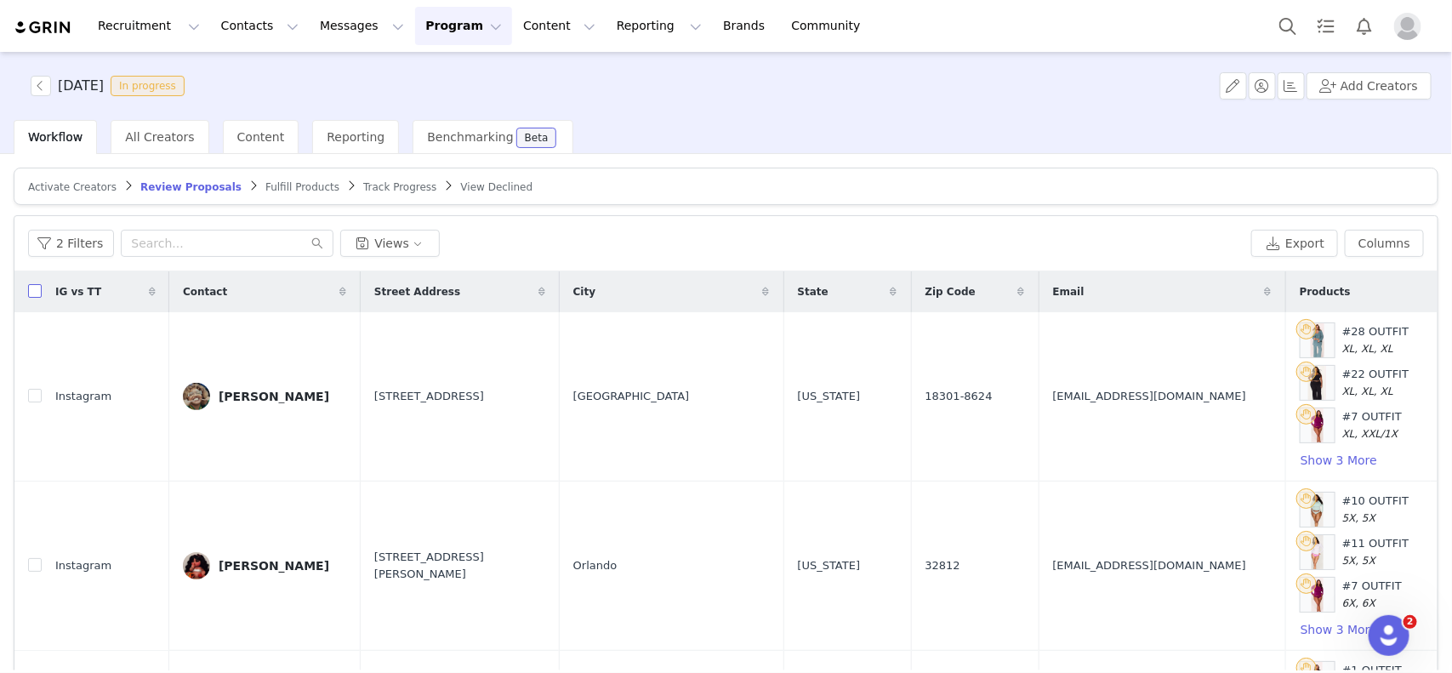
checkbox input "true"
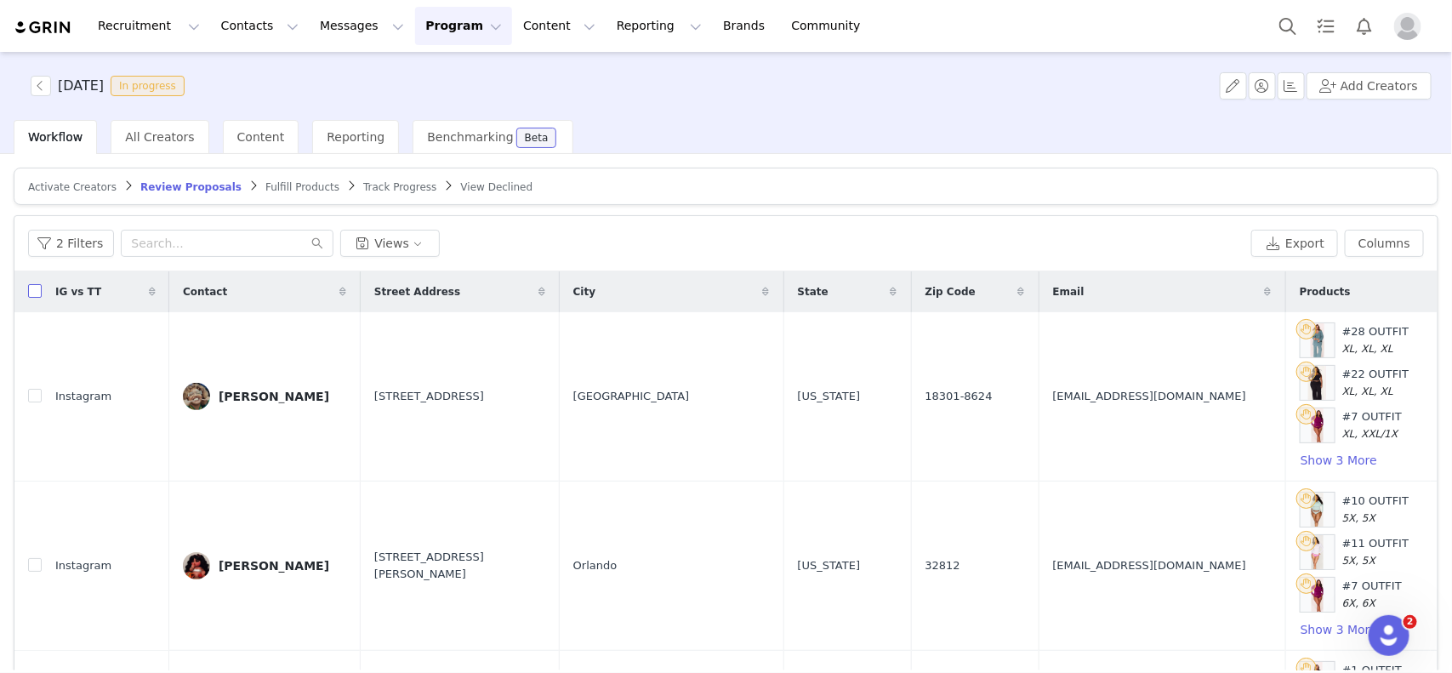
checkbox input "true"
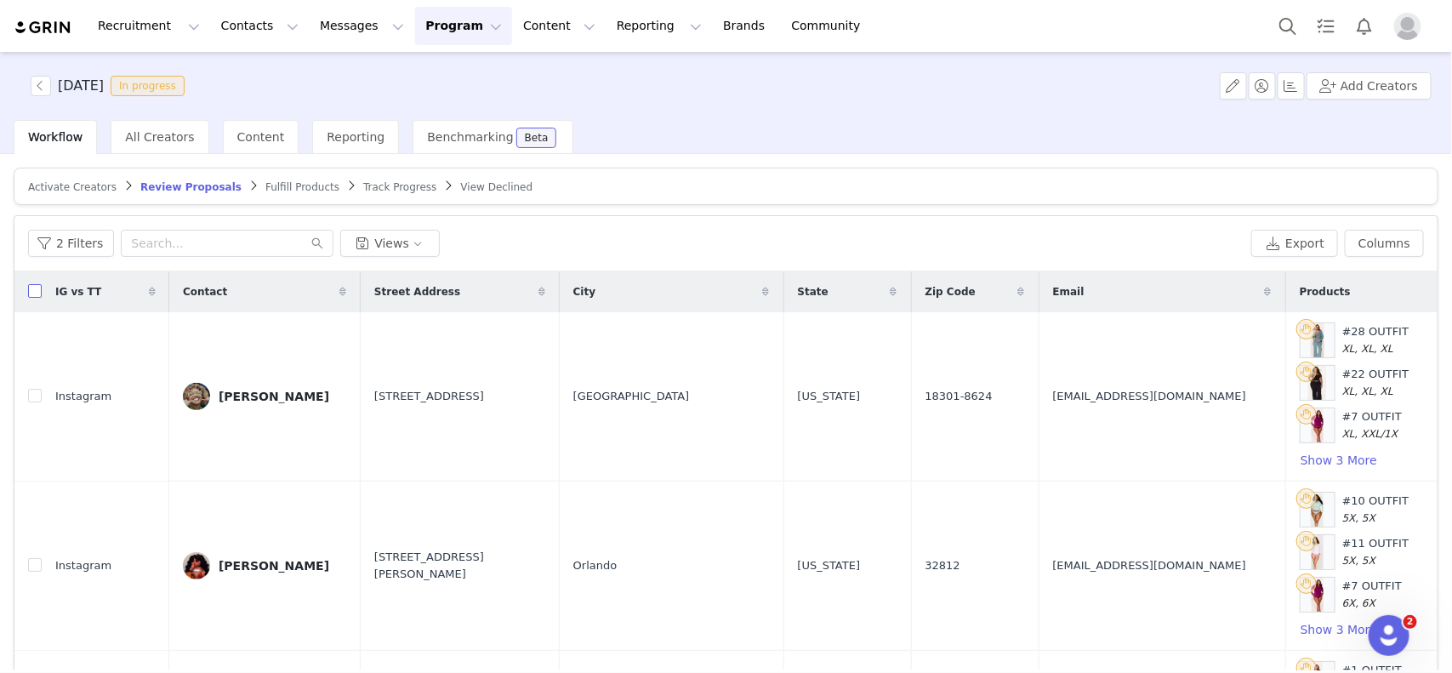
checkbox input "true"
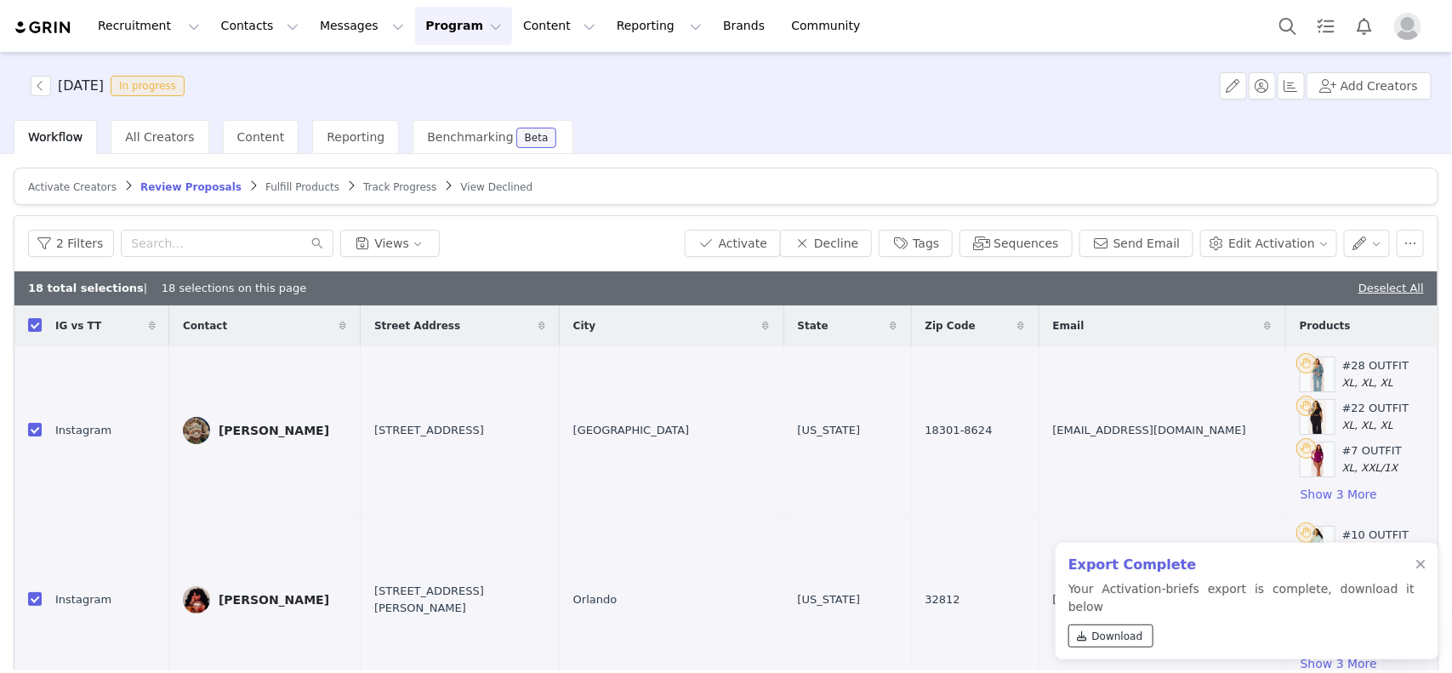
click at [1105, 537] on span "Download" at bounding box center [1117, 635] width 51 height 15
click at [763, 245] on button "Activate" at bounding box center [733, 243] width 96 height 27
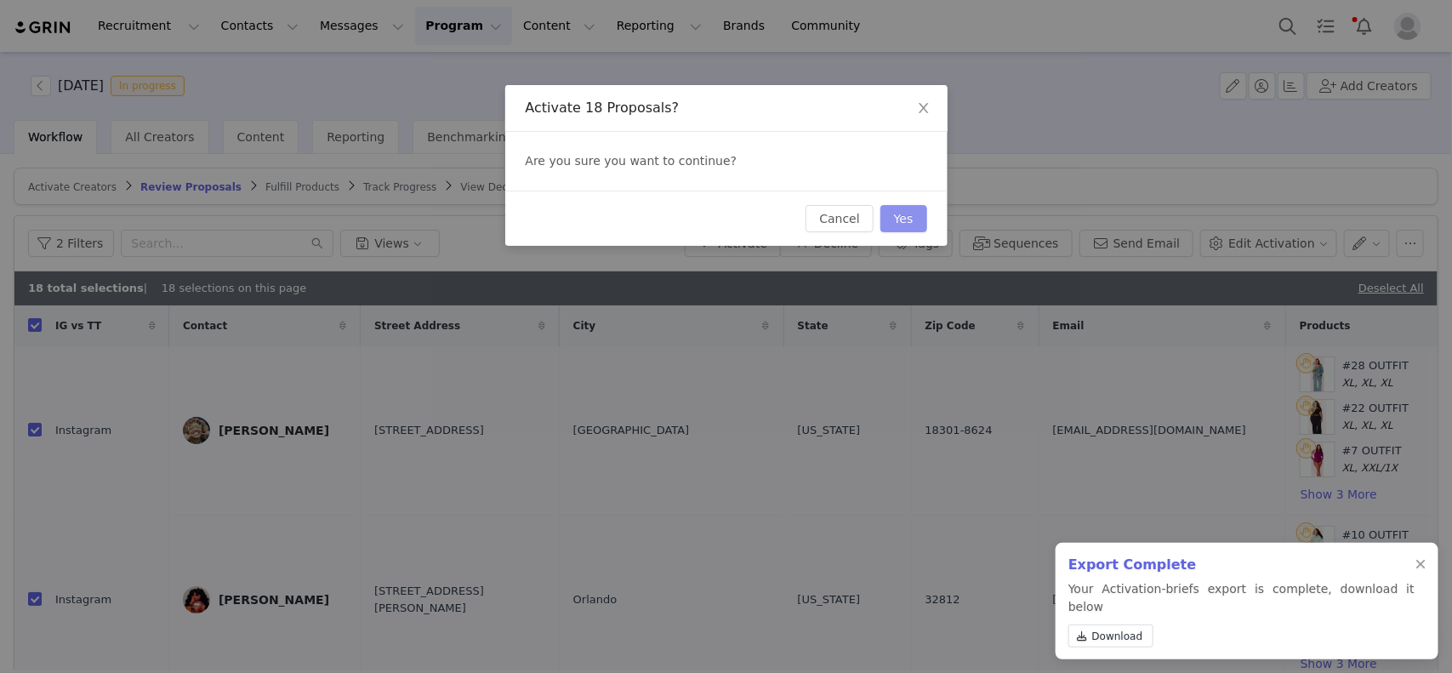
click at [898, 217] on button "Yes" at bounding box center [903, 218] width 47 height 27
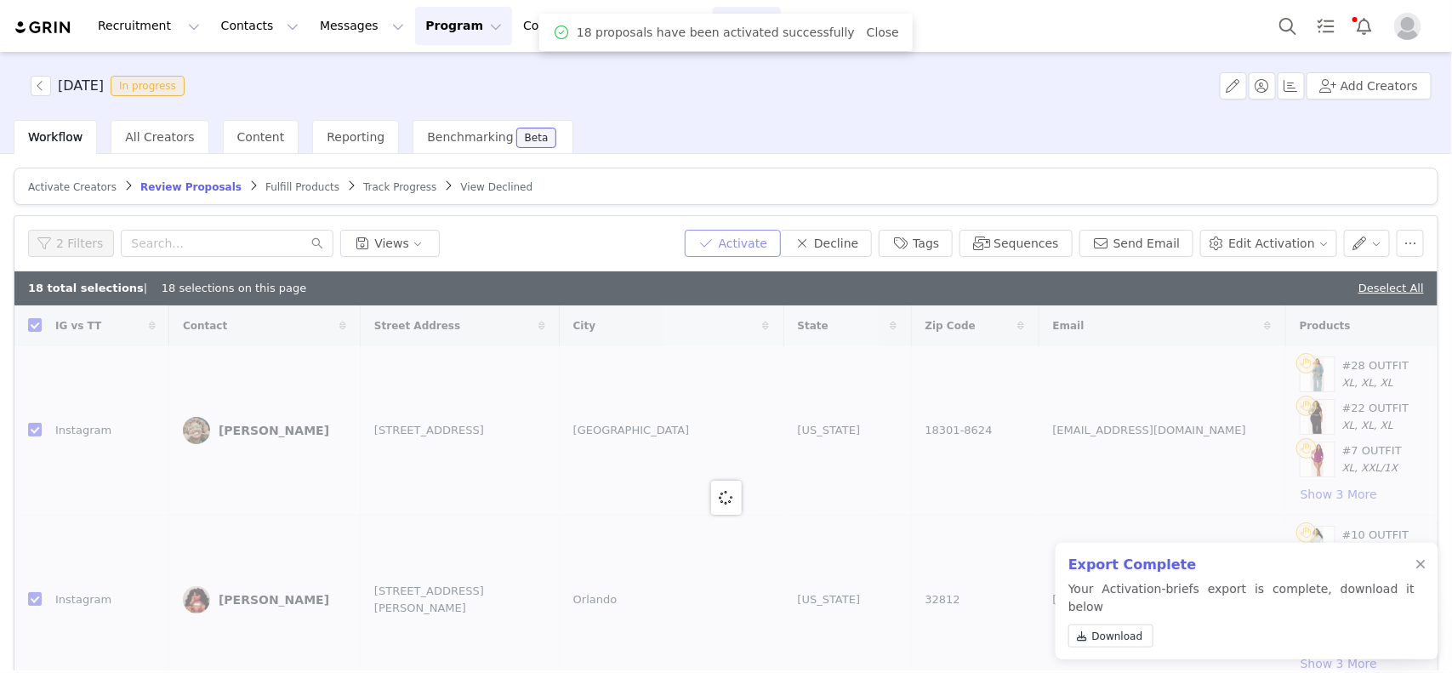
checkbox input "false"
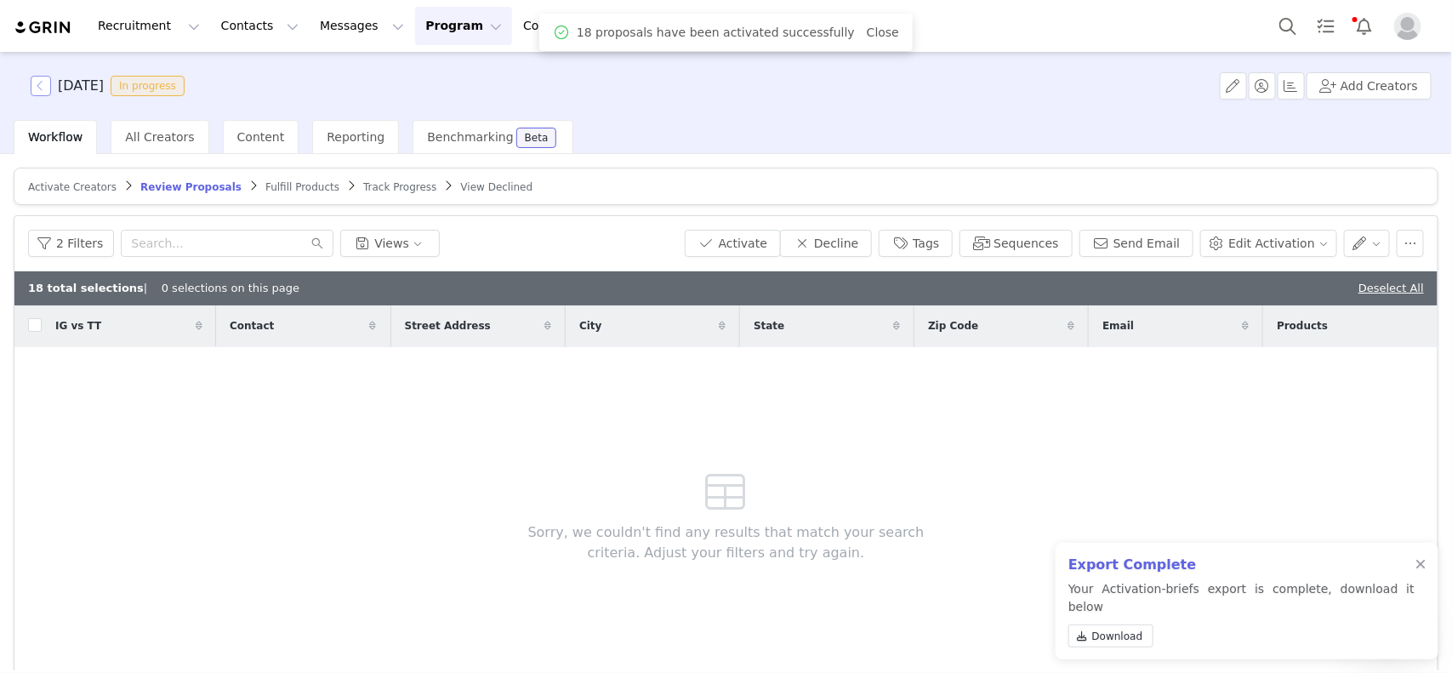
click at [34, 88] on button "button" at bounding box center [41, 86] width 20 height 20
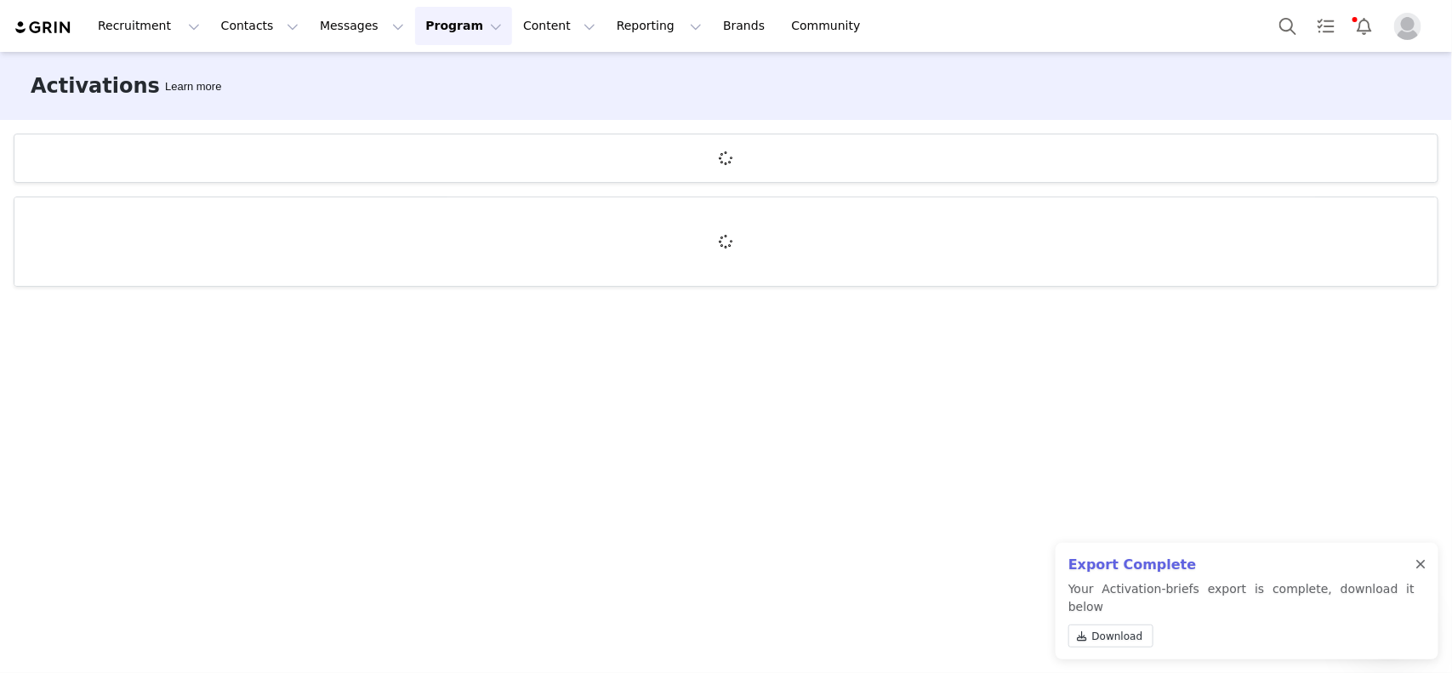
click at [1161, 537] on div at bounding box center [1420, 565] width 10 height 14
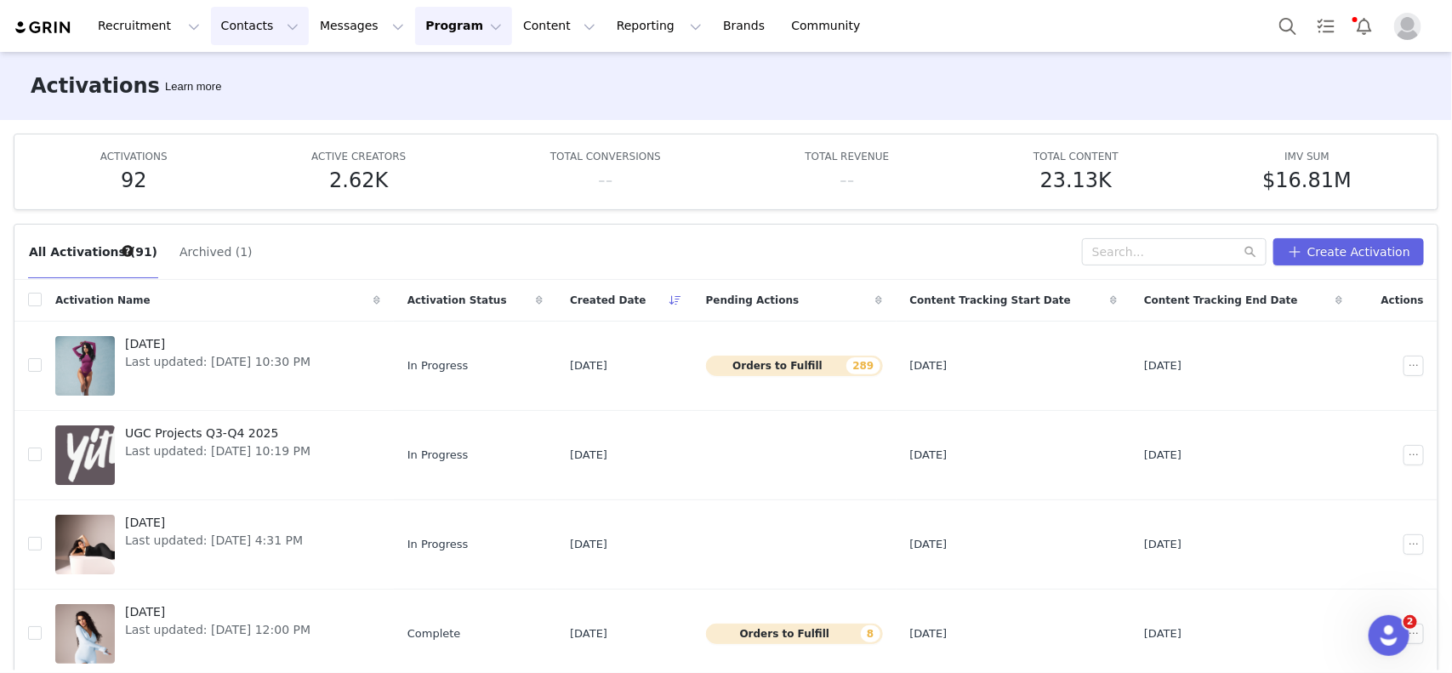
click at [247, 24] on button "Contacts Contacts" at bounding box center [260, 26] width 98 height 38
click at [287, 72] on div "Creators" at bounding box center [262, 75] width 114 height 18
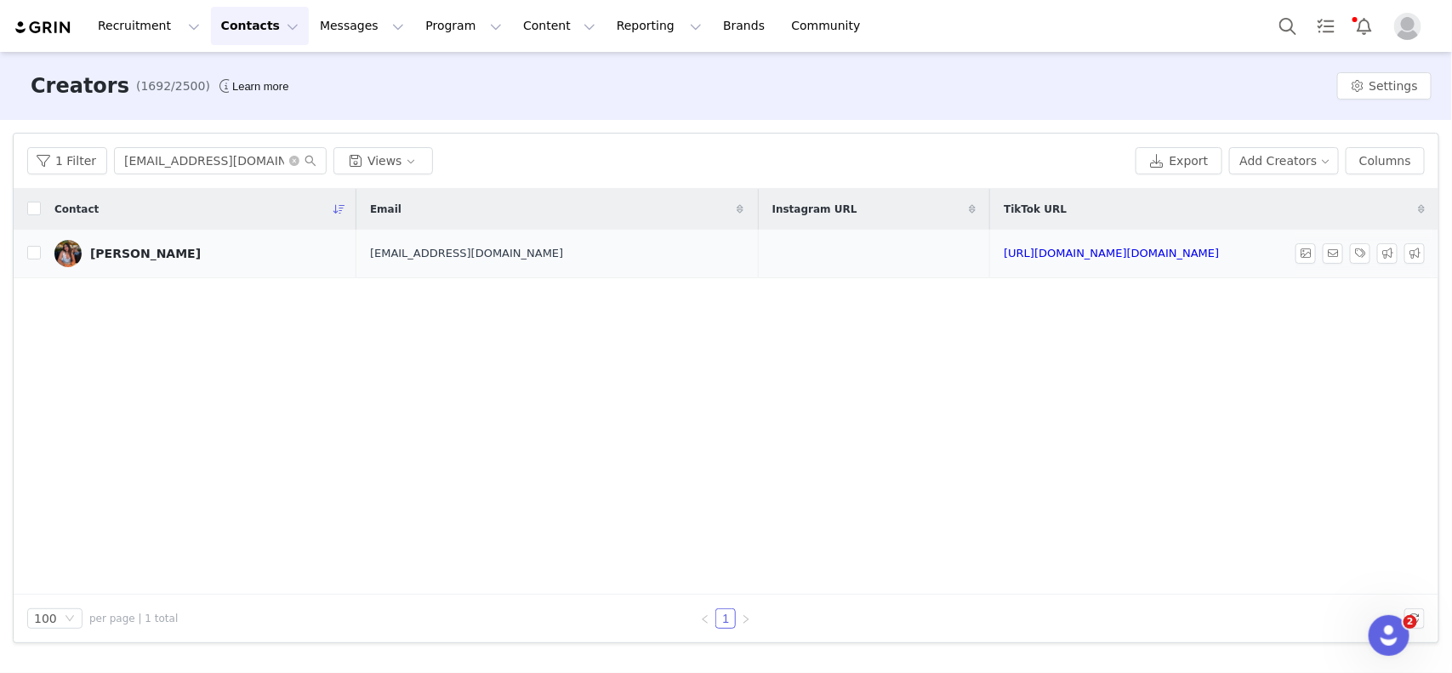
click at [151, 252] on div "[PERSON_NAME]" at bounding box center [145, 254] width 111 height 14
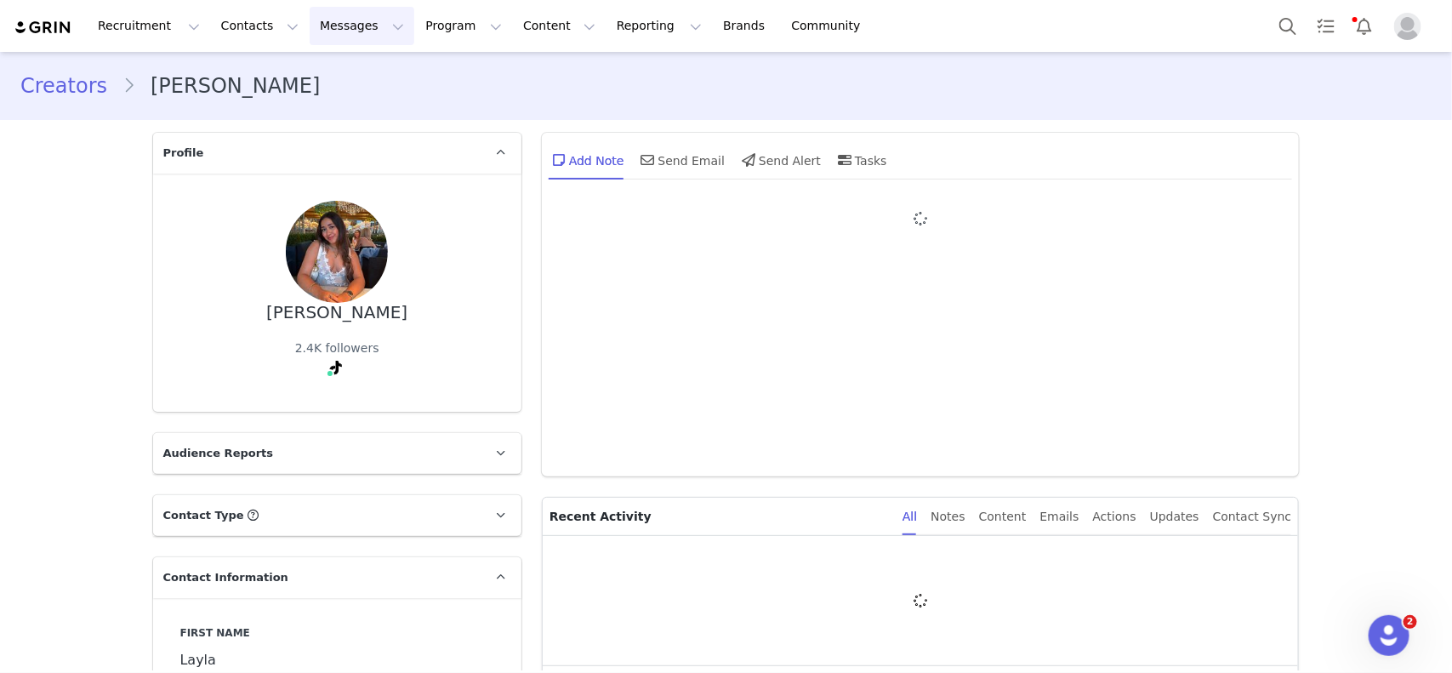
type input "+1 ([GEOGRAPHIC_DATA])"
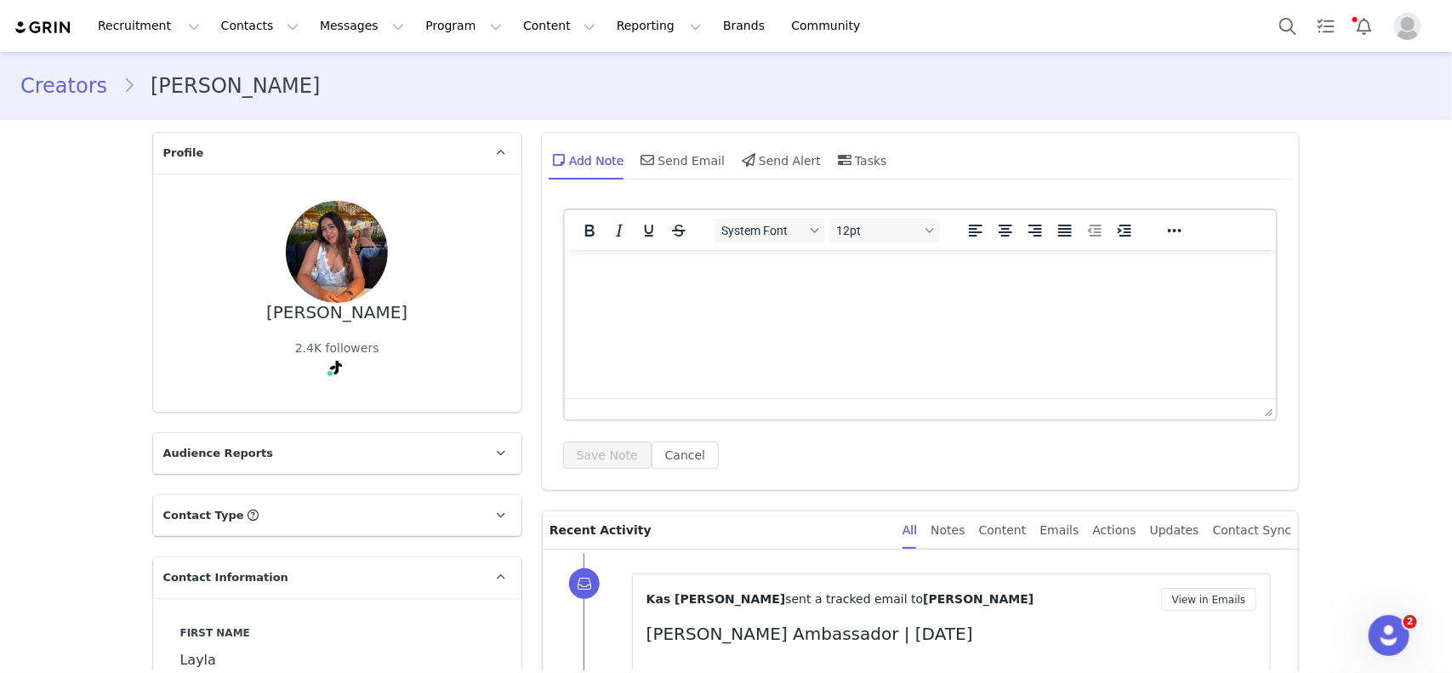
click at [85, 82] on link "Creators" at bounding box center [71, 86] width 102 height 31
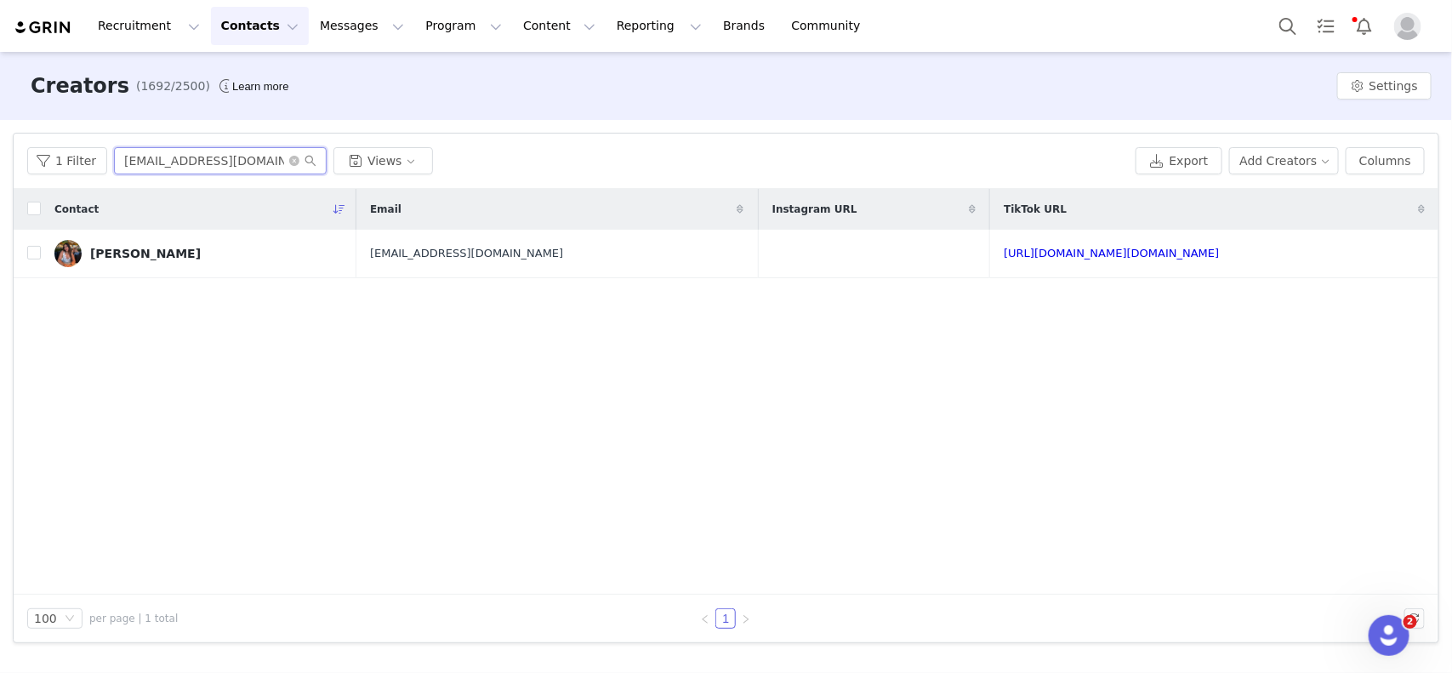
click at [243, 170] on input "[EMAIL_ADDRESS][DOMAIN_NAME]" at bounding box center [220, 160] width 213 height 27
paste input "jxcuev6"
type input "[EMAIL_ADDRESS][DOMAIN_NAME]"
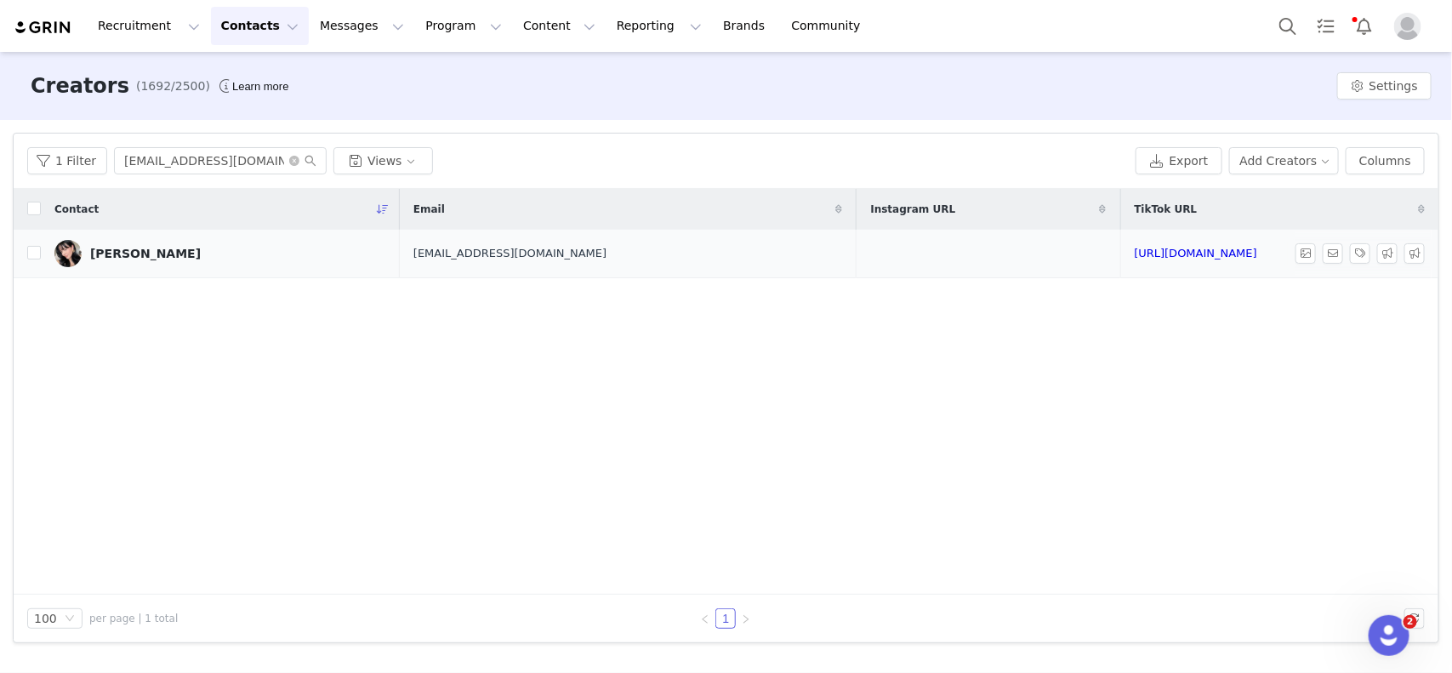
click at [142, 251] on div "[PERSON_NAME]" at bounding box center [145, 254] width 111 height 14
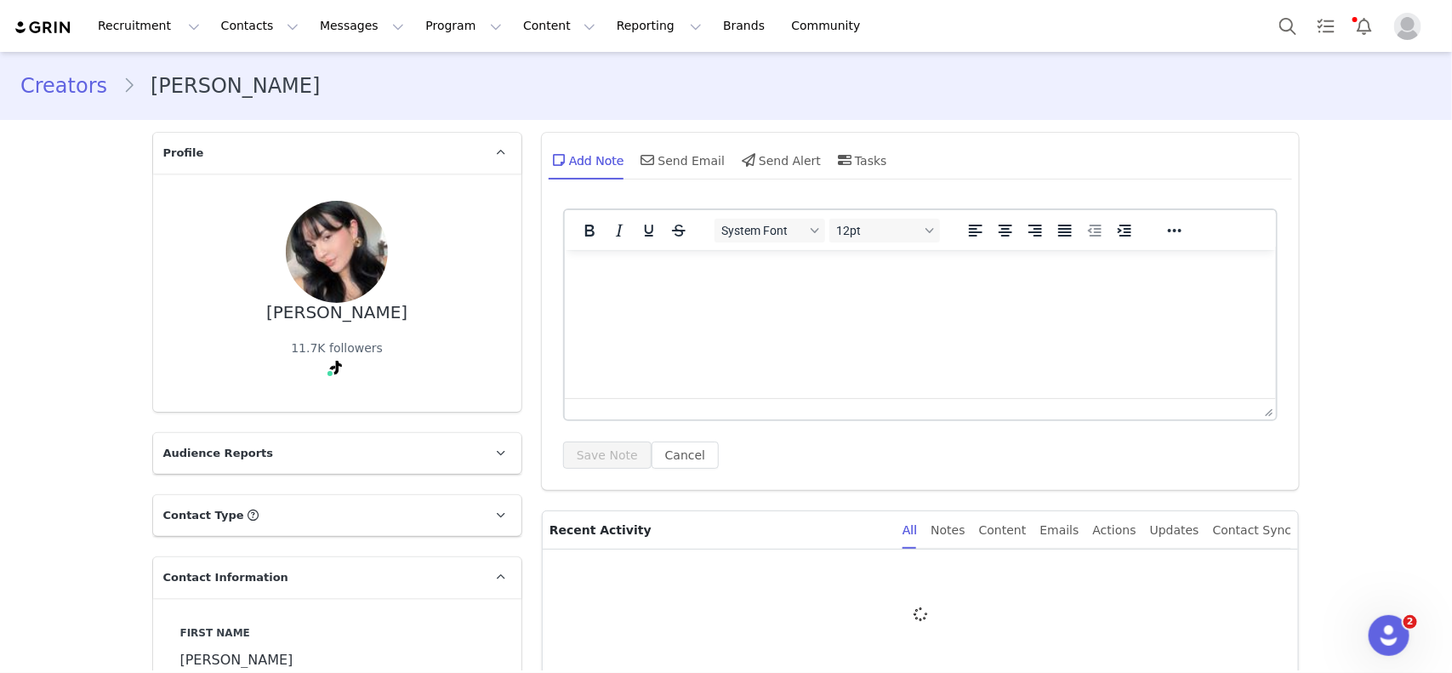
type input "+1 ([GEOGRAPHIC_DATA])"
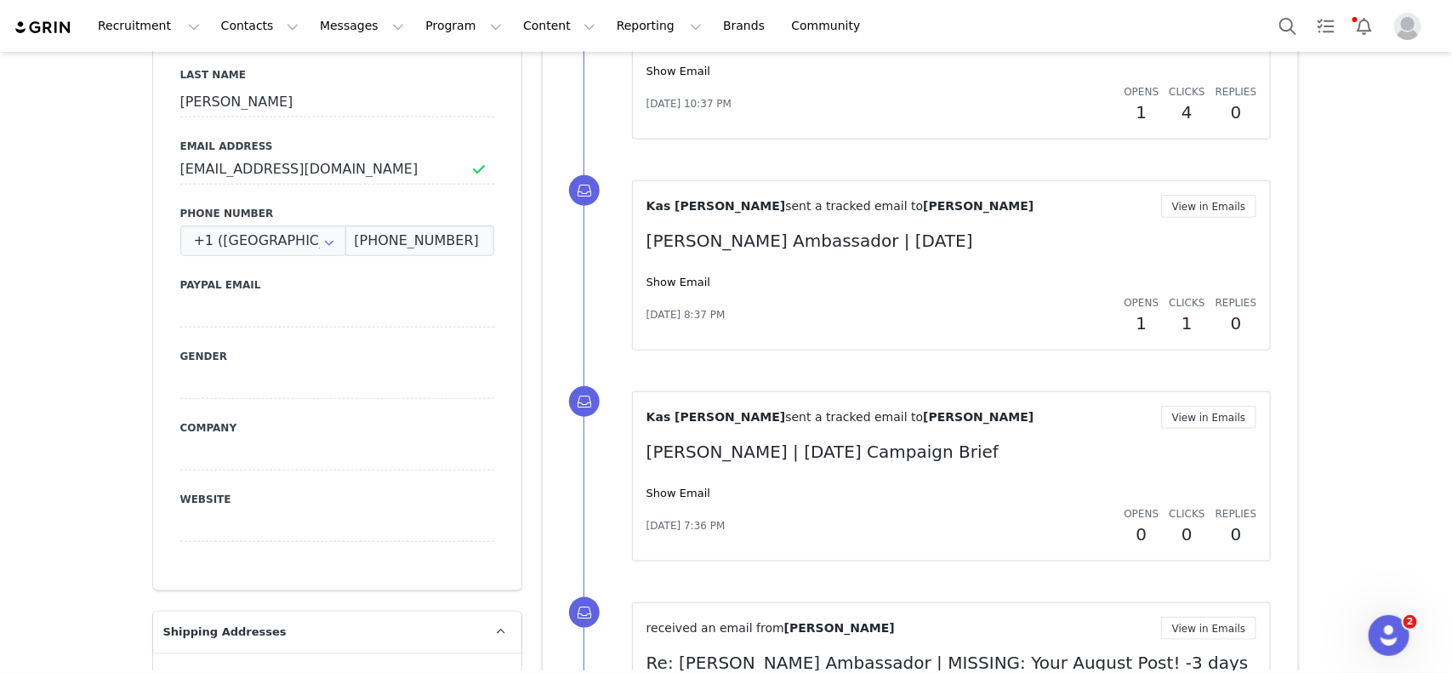
scroll to position [627, 0]
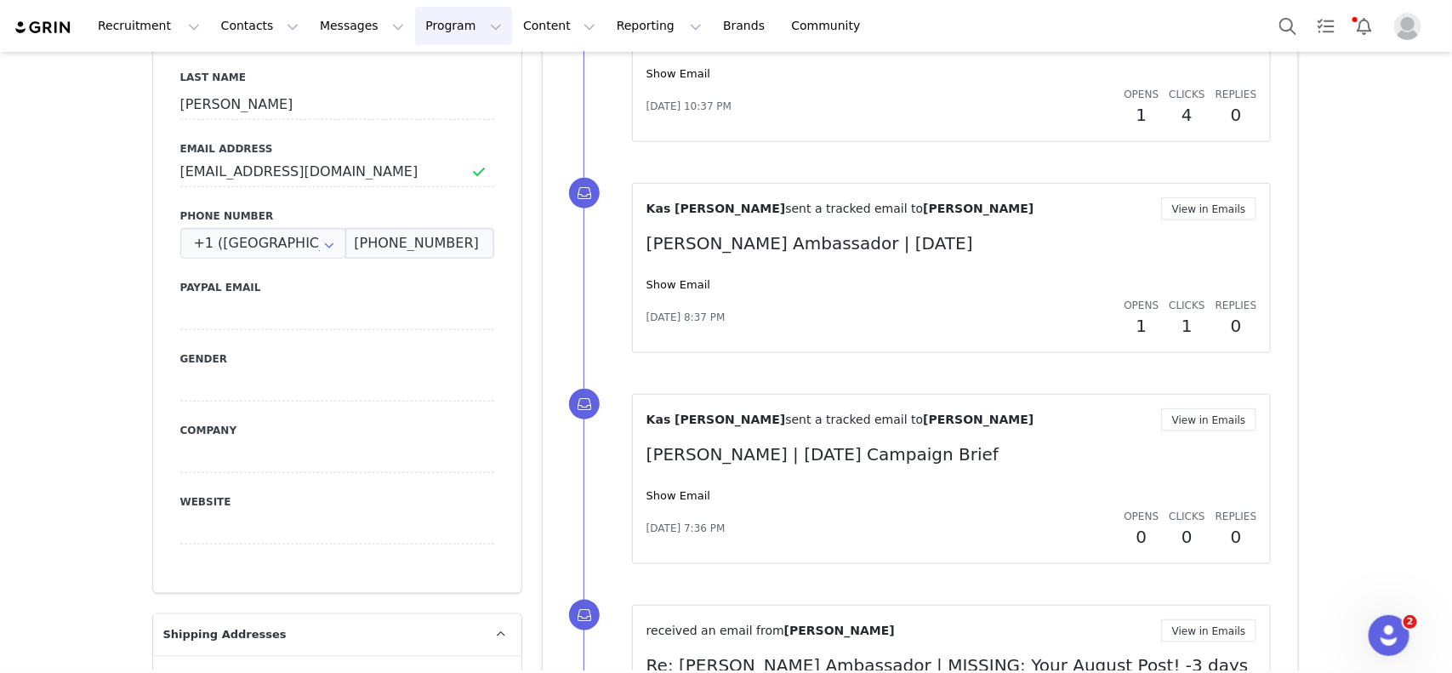
click at [423, 31] on button "Program Program" at bounding box center [463, 26] width 97 height 38
click at [442, 68] on p "Activations" at bounding box center [420, 75] width 65 height 18
